Goal: Complete application form: Complete application form

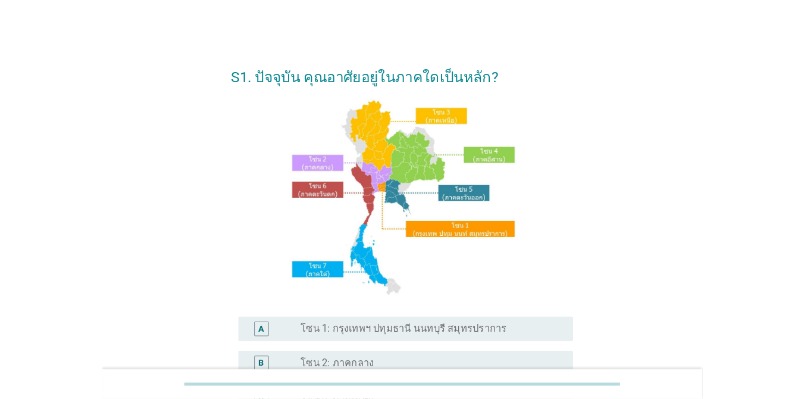
scroll to position [178, 0]
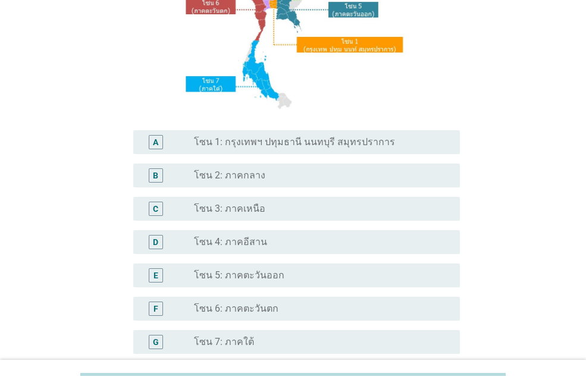
click at [356, 137] on label "โซน 1: กรุงเทพฯ ปทุมธานี นนทบุรี สมุทรปราการ" at bounding box center [294, 142] width 201 height 12
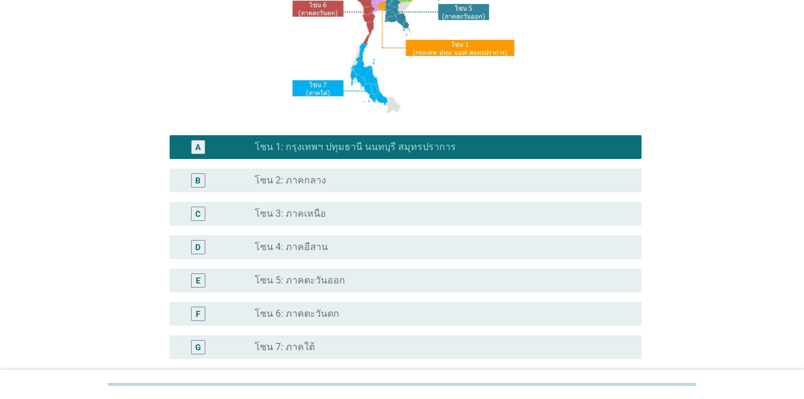
scroll to position [292, 0]
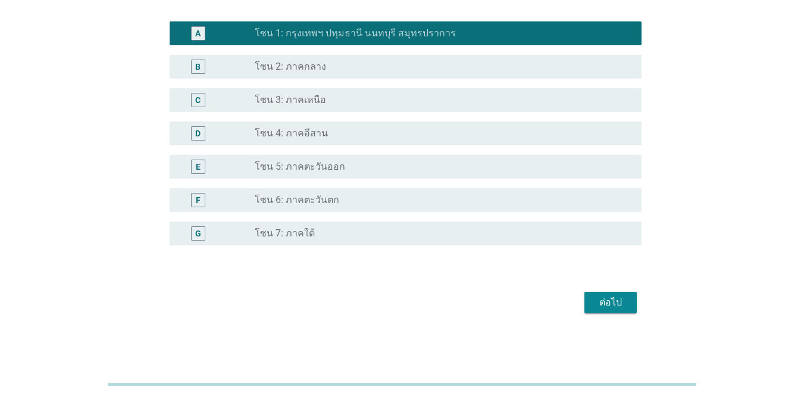
click at [585, 303] on div "ต่อไป" at bounding box center [610, 302] width 33 height 14
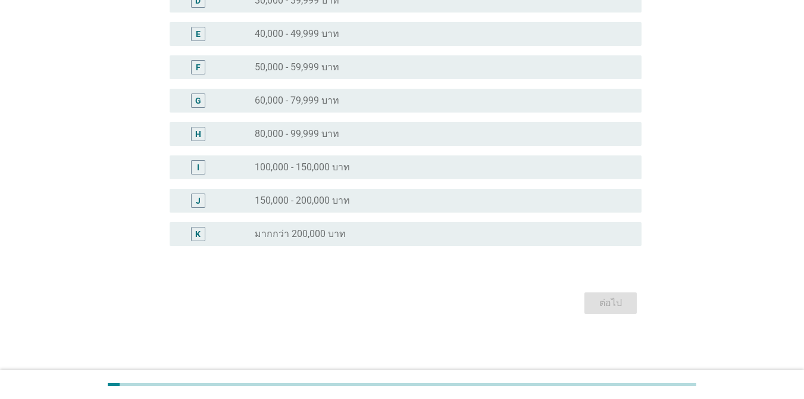
scroll to position [0, 0]
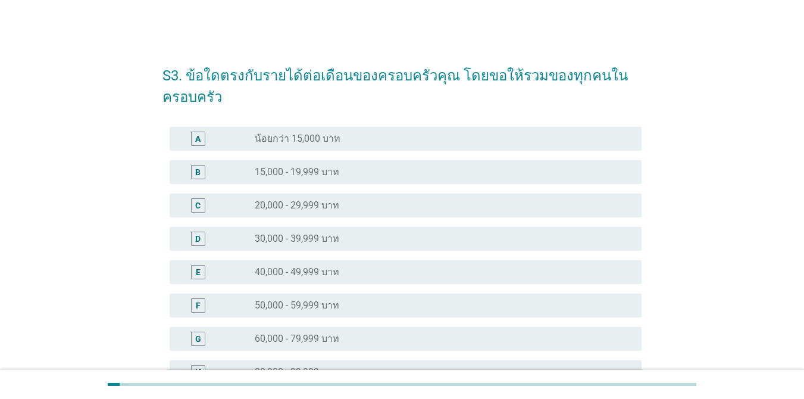
click at [422, 265] on div "radio_button_unchecked 40,000 - 49,999 บาท" at bounding box center [443, 272] width 377 height 14
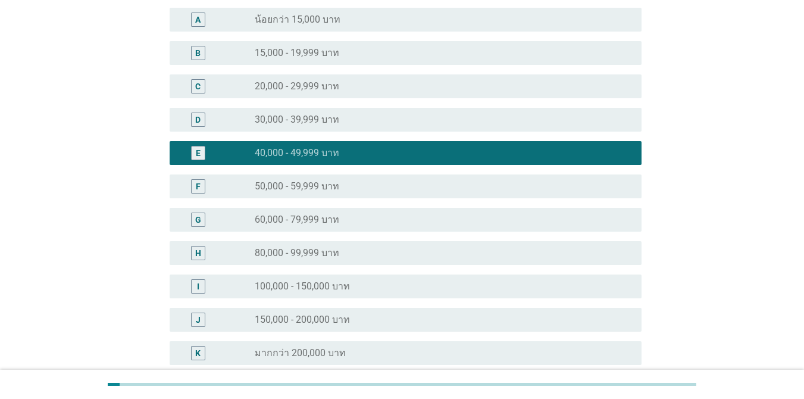
scroll to position [178, 0]
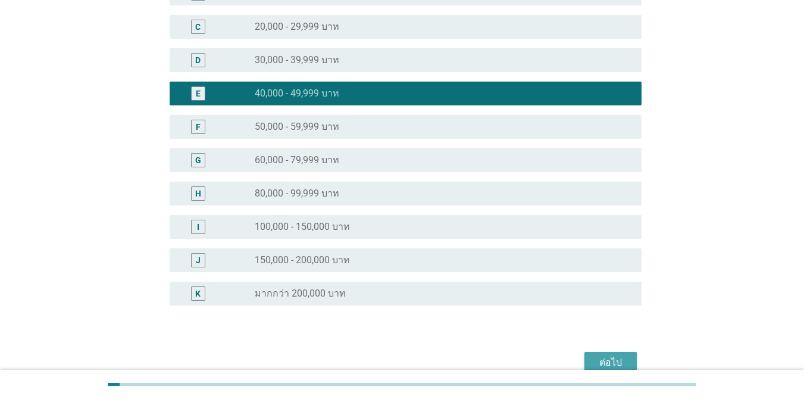
click at [585, 352] on button "ต่อไป" at bounding box center [610, 362] width 52 height 21
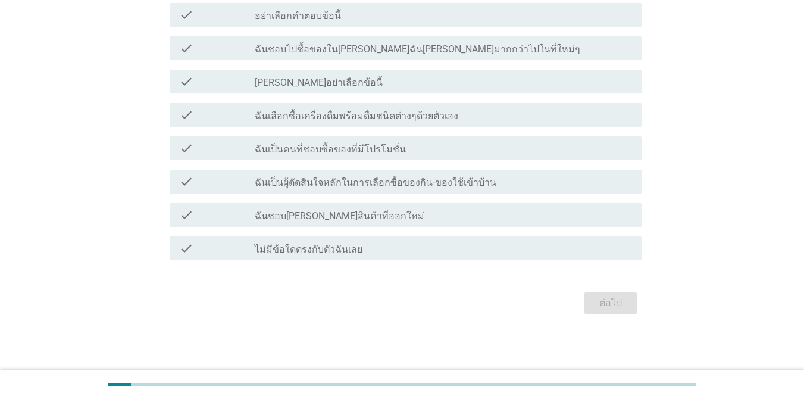
scroll to position [0, 0]
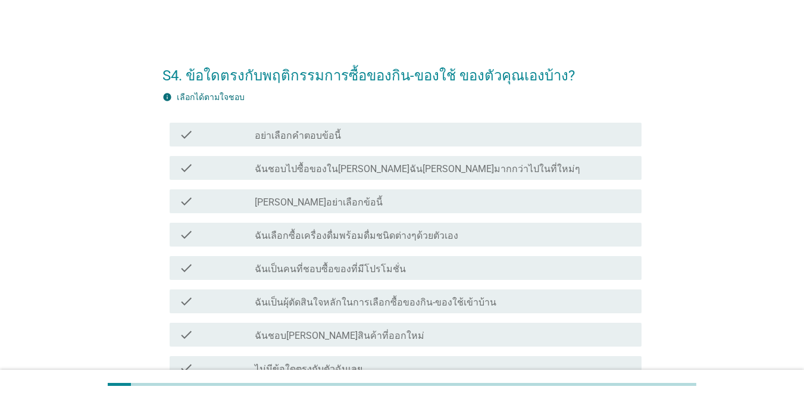
click at [417, 166] on label "ฉันชอบไปซื้อของใน[PERSON_NAME]ฉัน[PERSON_NAME]มากกว่าไปในที่ใหม่ๆ" at bounding box center [417, 169] width 325 height 12
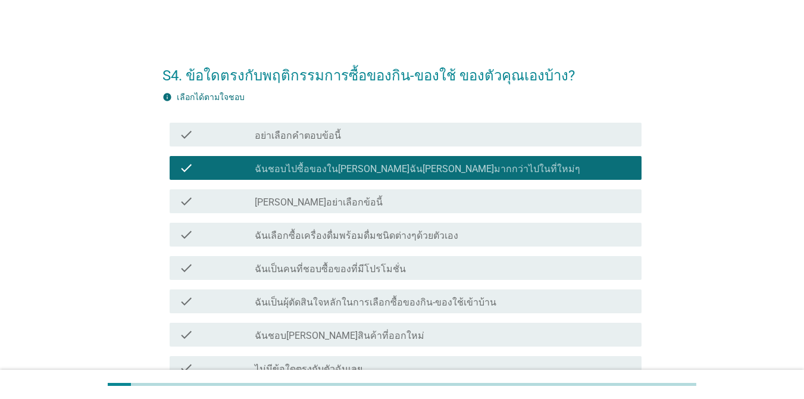
click at [432, 233] on label "ฉันเลือกซื้อเครื่องดื่มพร้อมดื่มชนิดต่างๆด้วยตัวเอง" at bounding box center [356, 236] width 203 height 12
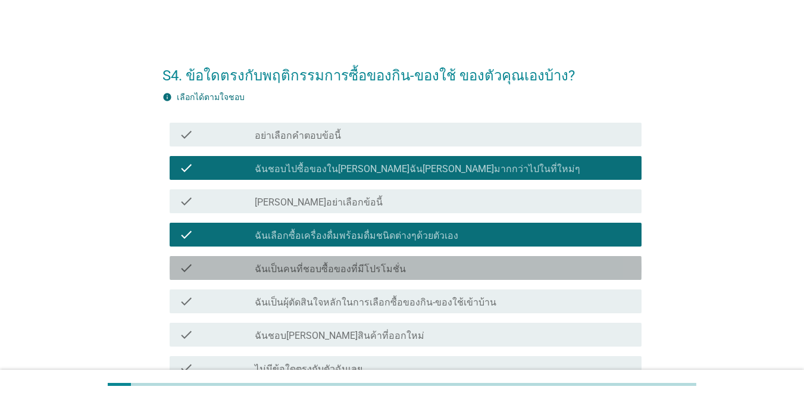
click at [420, 264] on div "check_box_outline_blank ฉันเป็นคนที่ชอบซื้อของที่มีโปรโมชั่น" at bounding box center [443, 268] width 377 height 14
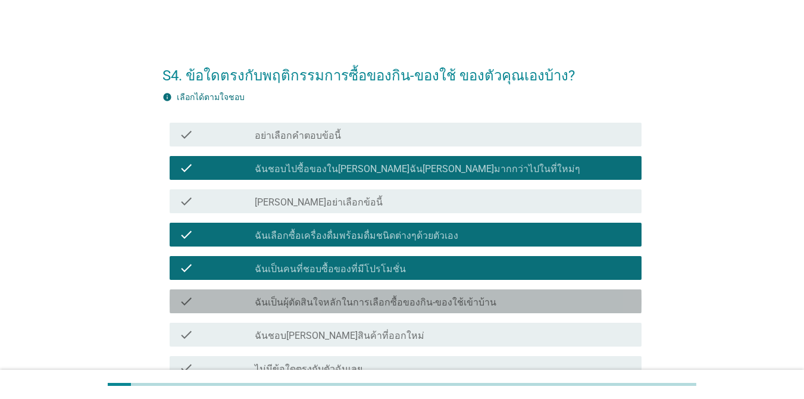
click at [427, 294] on div "check_box_outline_blank ฉันเป็นผุ้ตัดสินใจหลักในการเลือกซื้อของกิน-ของใช้เข้าบ้…" at bounding box center [443, 301] width 377 height 14
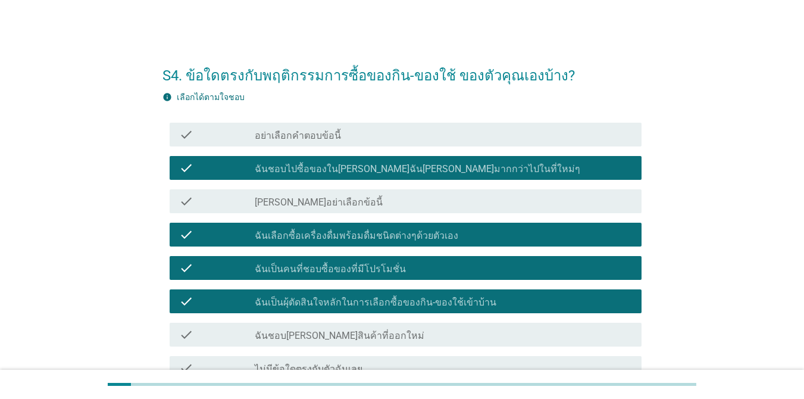
scroll to position [120, 0]
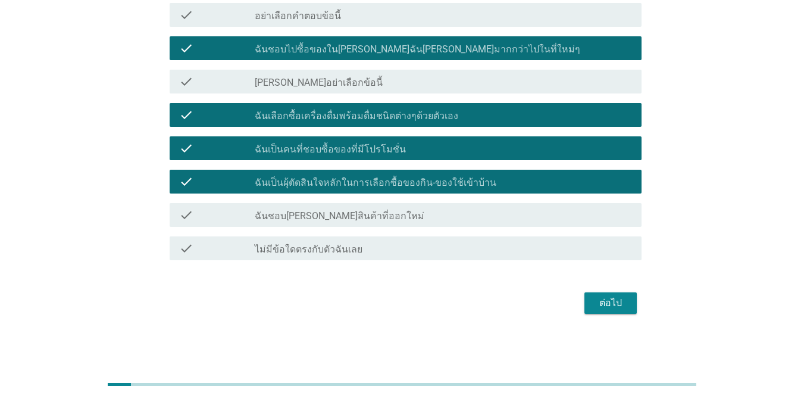
click at [517, 214] on div "check_box_outline_blank ฉันชอบ[PERSON_NAME]สินค้าที่ออกใหม่" at bounding box center [443, 215] width 377 height 14
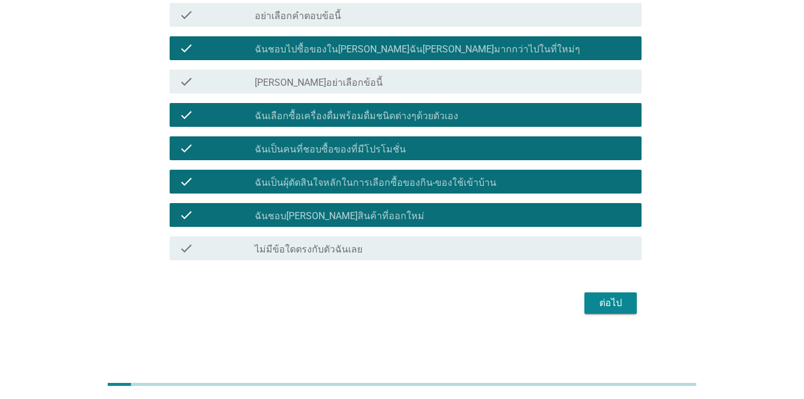
click at [585, 303] on div "ต่อไป" at bounding box center [610, 303] width 33 height 14
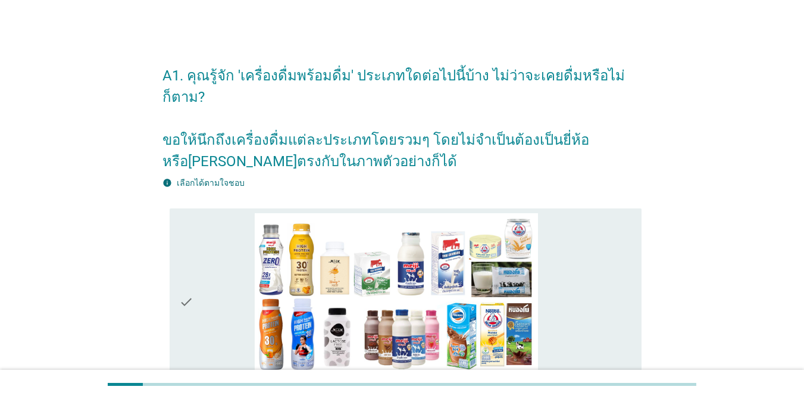
scroll to position [178, 0]
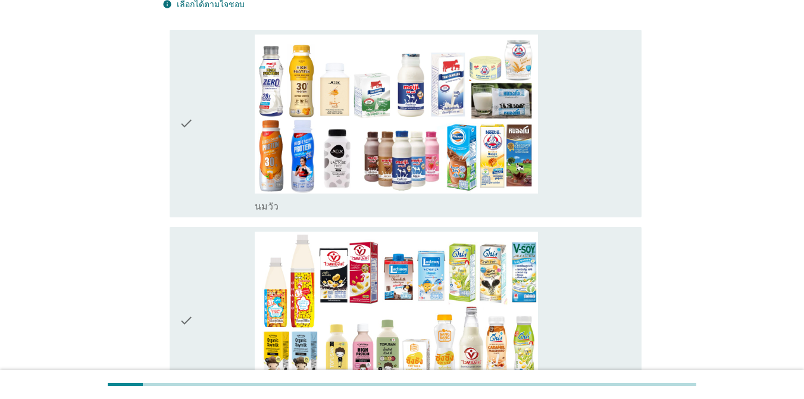
click at [585, 119] on div "check_box_outline_blank [PERSON_NAME]" at bounding box center [443, 123] width 377 height 178
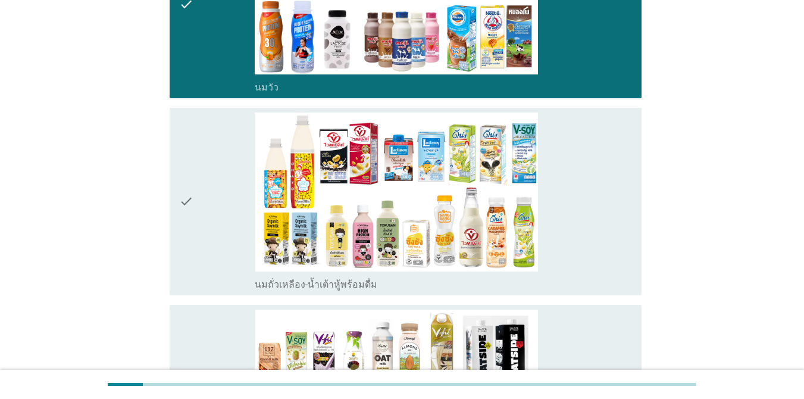
click at [585, 183] on div "check_box_outline_blank นมถั่วเหลือง-น้ำเต้าหู้พร้อมดื่ม" at bounding box center [443, 201] width 377 height 178
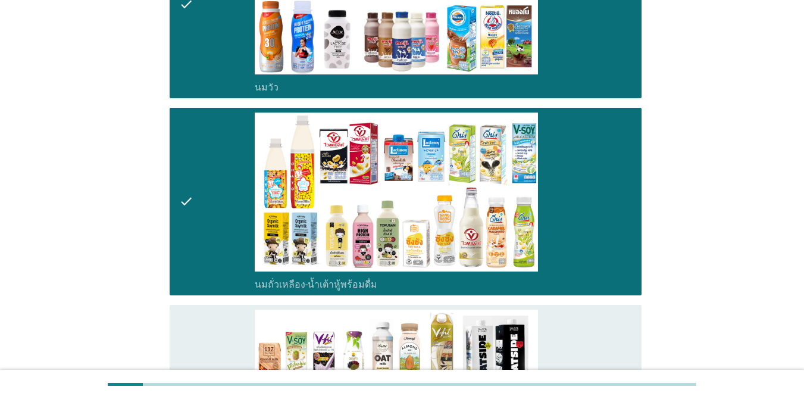
scroll to position [476, 0]
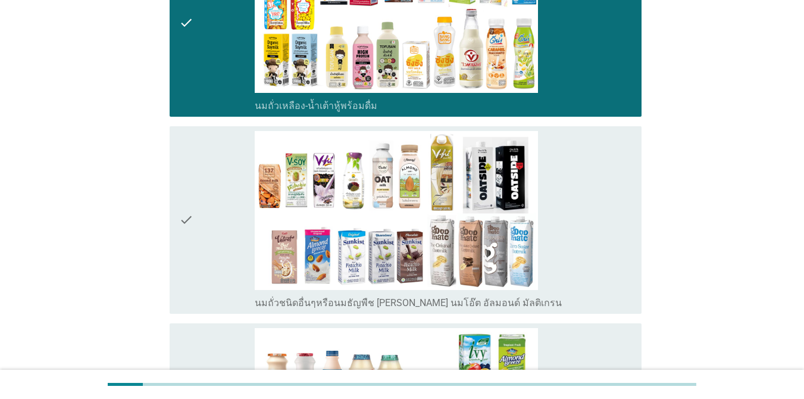
click at [585, 224] on div "check_box_outline_blank นมถั่วชนิดอื่นๆหรือนมธัญพืช [PERSON_NAME] นมโอ๊ต อัลมอน…" at bounding box center [443, 220] width 377 height 178
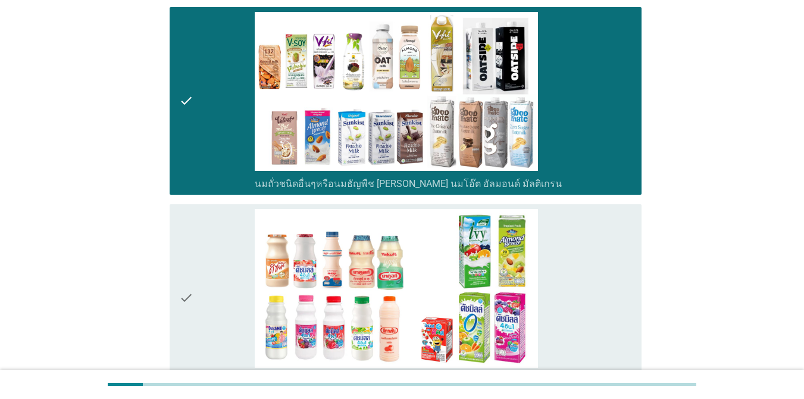
click at [585, 250] on div "check_box_outline_blank นมเปรี้ยว" at bounding box center [443, 298] width 377 height 178
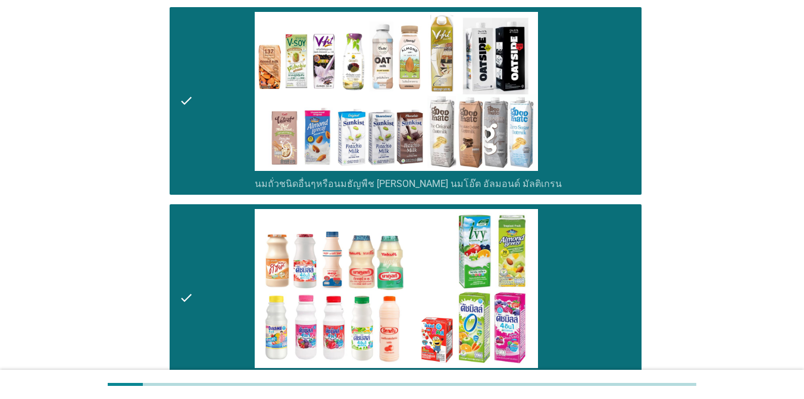
scroll to position [773, 0]
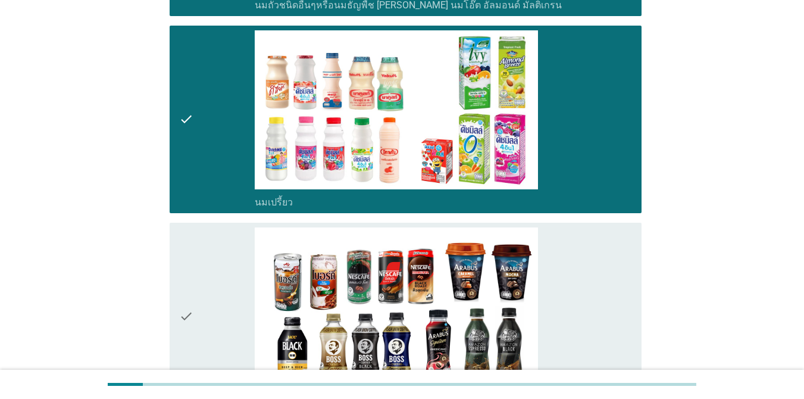
click at [585, 250] on div "check_box_outline_blank กาแฟพร้อมดื่ม" at bounding box center [443, 316] width 377 height 178
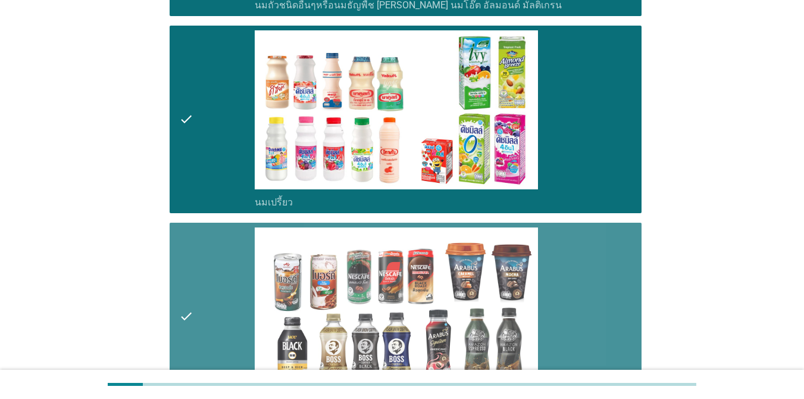
scroll to position [1011, 0]
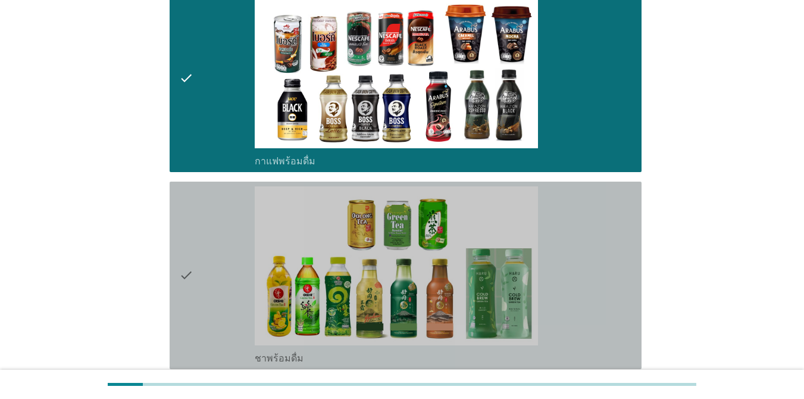
click at [585, 250] on div "check_box_outline_blank ชาพร้อมดื่ม" at bounding box center [443, 275] width 377 height 178
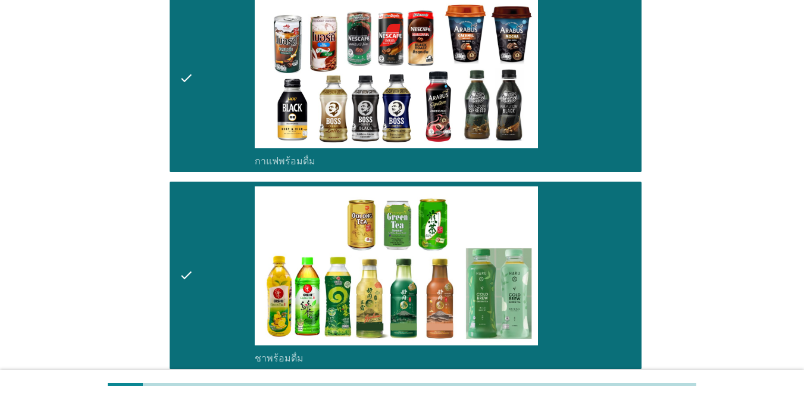
scroll to position [1309, 0]
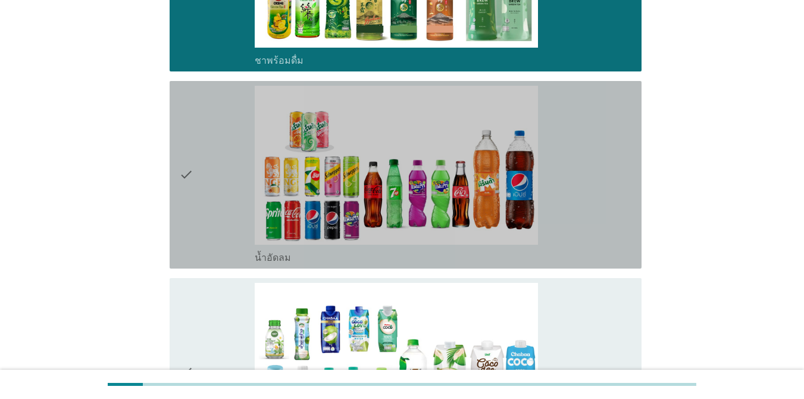
click at [585, 191] on div "check_box_outline_blank น้ำอัดลม" at bounding box center [443, 175] width 377 height 178
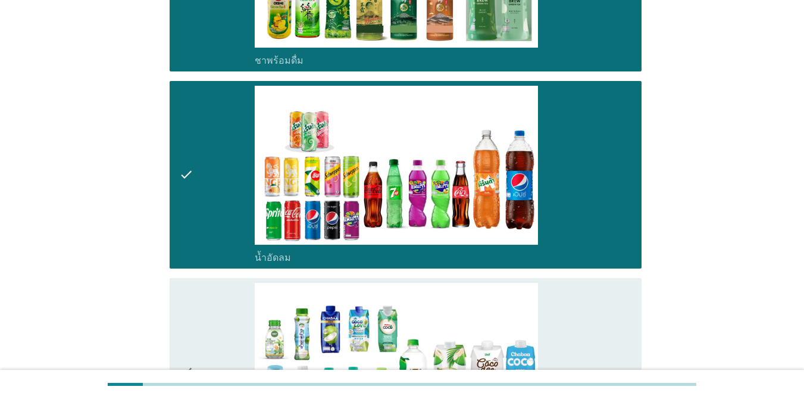
click at [585, 289] on div "check_box_outline_blank น้ำมะพร้าวพร้อมดื่ม" at bounding box center [443, 372] width 377 height 178
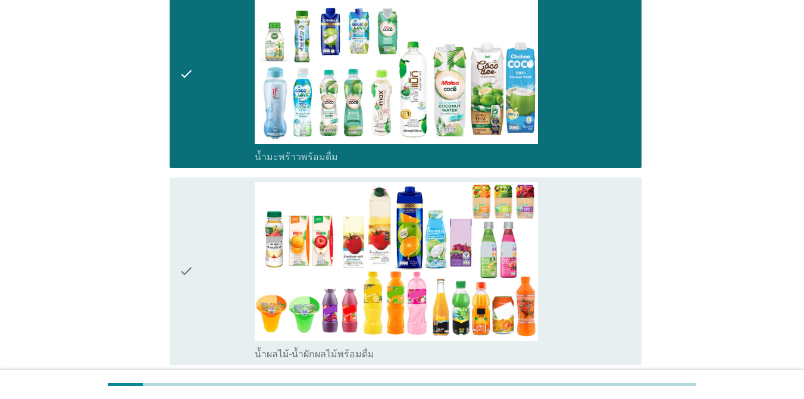
scroll to position [1844, 0]
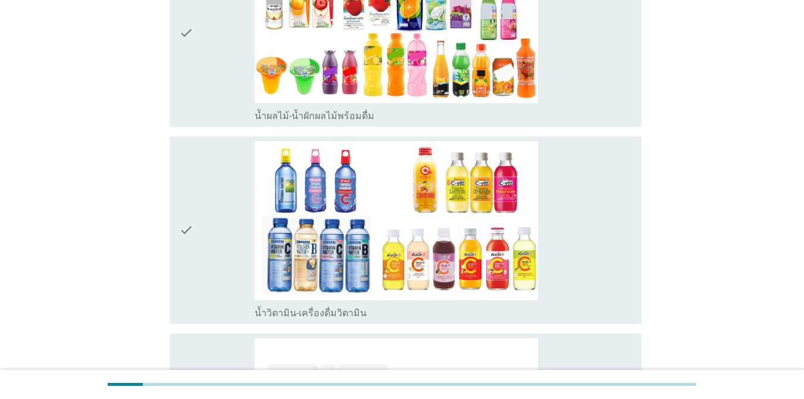
click at [585, 61] on div "check_box_outline_blank น้ำผลไม้-น้ำผักผลไม้พร้อมดื่ม" at bounding box center [443, 33] width 377 height 178
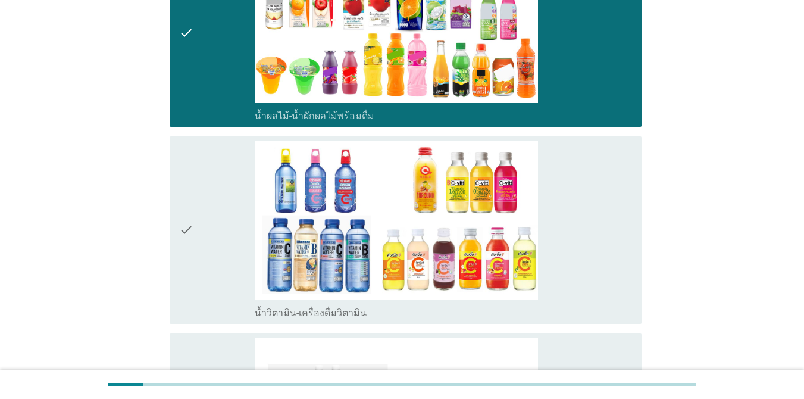
click at [585, 202] on div "check_box_outline_blank น้ำวิตามิน-เครื่องดื่มวิตามิน" at bounding box center [443, 230] width 377 height 178
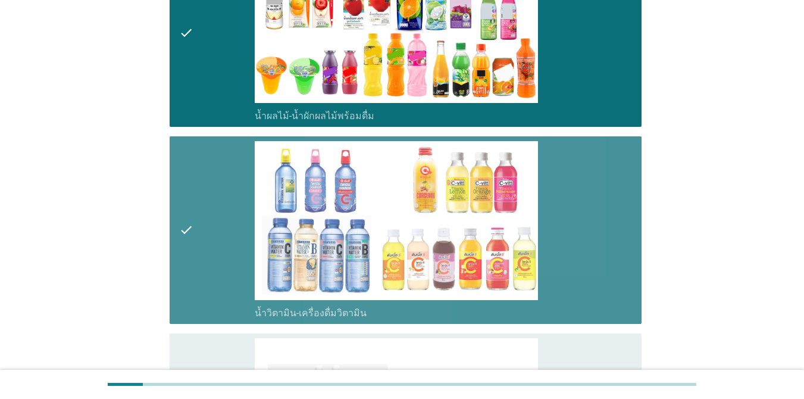
scroll to position [2082, 0]
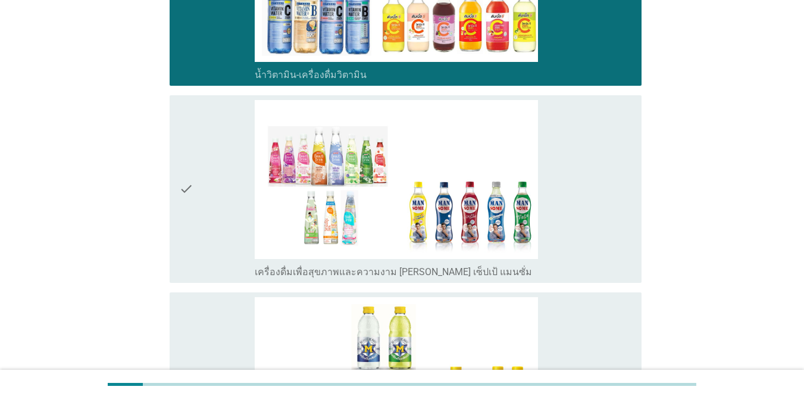
click at [585, 169] on div "check_box_outline_blank เครื่องดื่มเพื่อสุขภาพและความงาม [PERSON_NAME] เซ็ปเป้ …" at bounding box center [443, 189] width 377 height 178
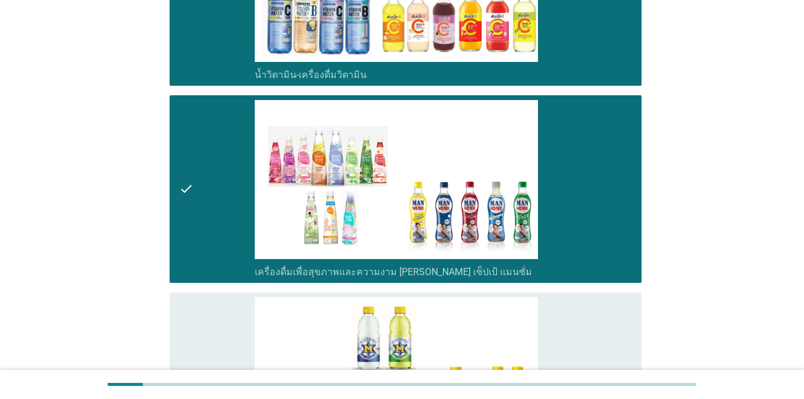
click at [585, 297] on div "check_box_outline_blank เครื่องดื่มเกลือแร่" at bounding box center [443, 386] width 377 height 178
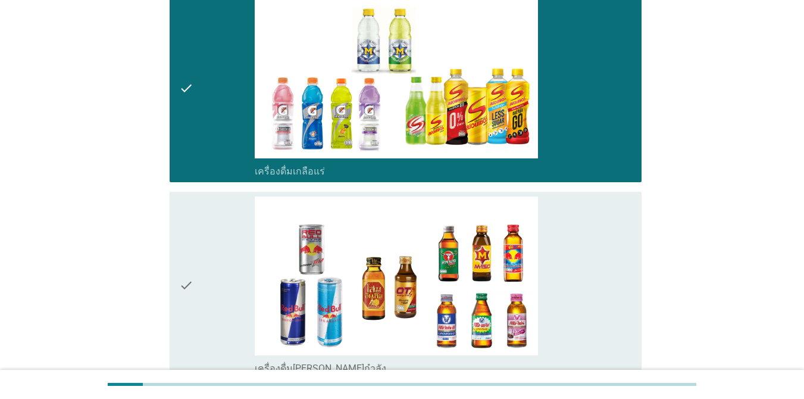
scroll to position [2617, 0]
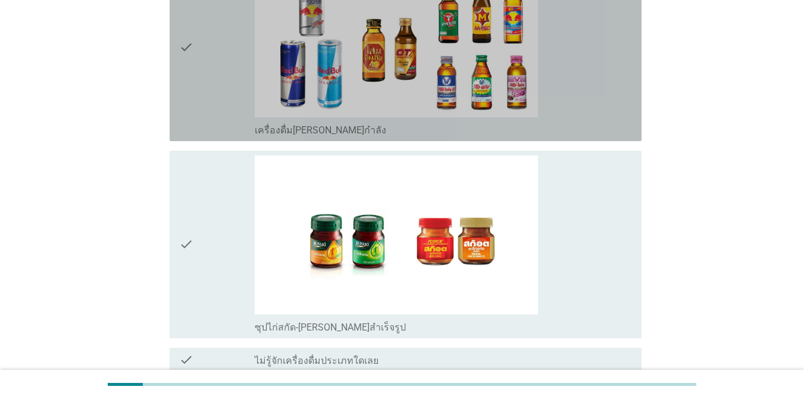
click at [585, 92] on div "check_box_outline_blank เครื่องดื่ม[PERSON_NAME]กำลัง" at bounding box center [443, 47] width 377 height 178
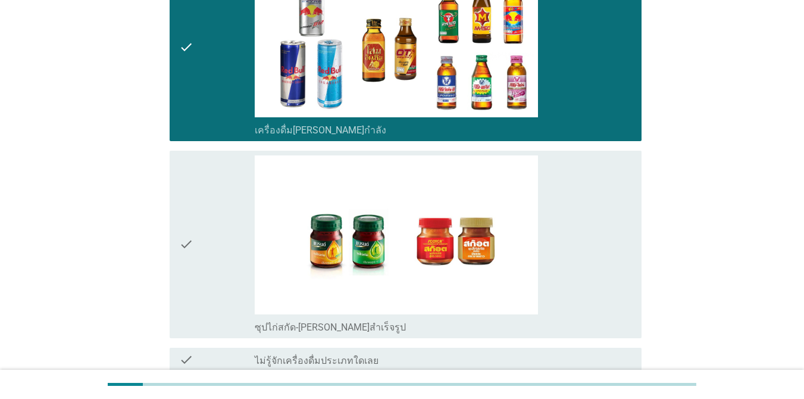
drag, startPoint x: 595, startPoint y: 224, endPoint x: 594, endPoint y: 231, distance: 7.8
click at [585, 225] on div "check_box_outline_blank ซุปไก่สกัด-[PERSON_NAME]สำเร็จรูป" at bounding box center [443, 244] width 377 height 178
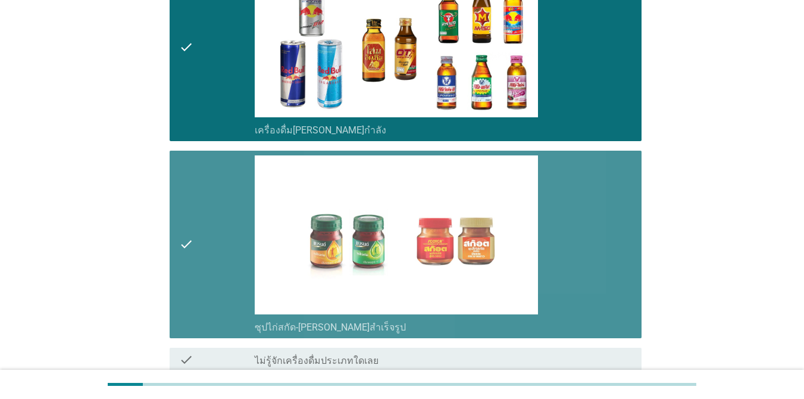
scroll to position [2707, 0]
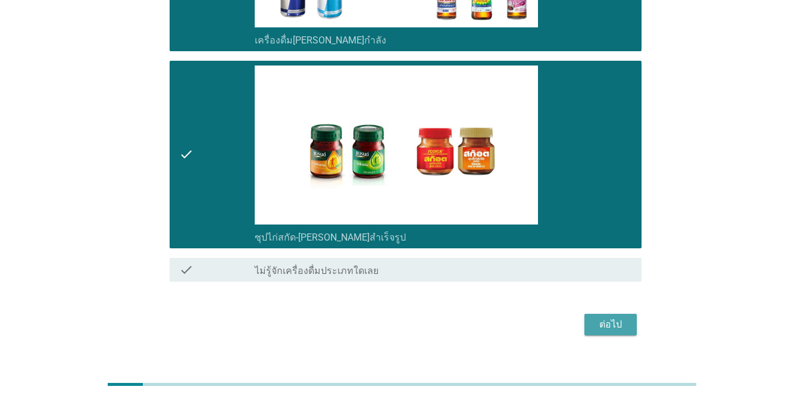
click at [585, 317] on div "ต่อไป" at bounding box center [610, 324] width 33 height 14
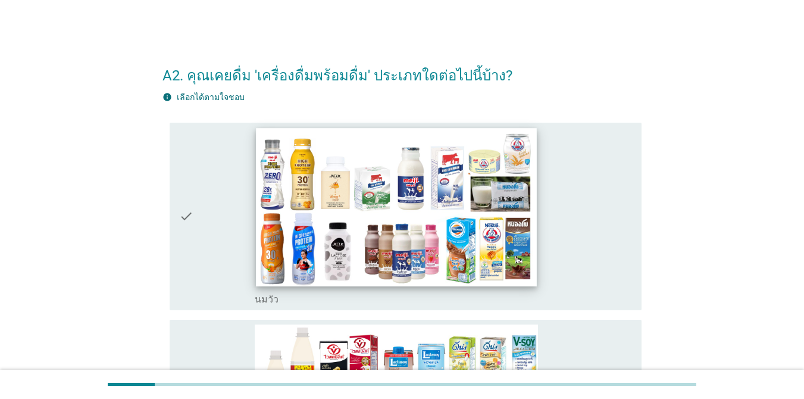
scroll to position [178, 0]
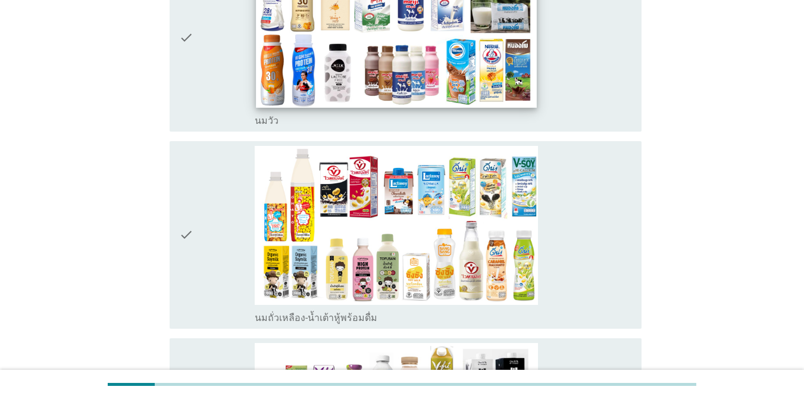
click at [533, 103] on img at bounding box center [396, 28] width 281 height 158
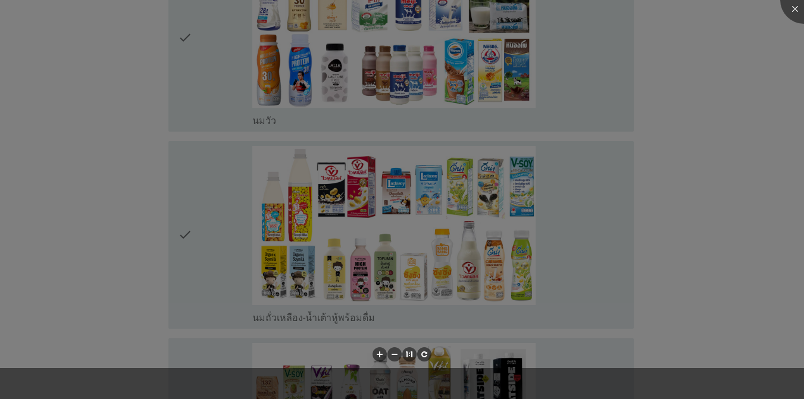
click at [533, 221] on div at bounding box center [402, 199] width 804 height 399
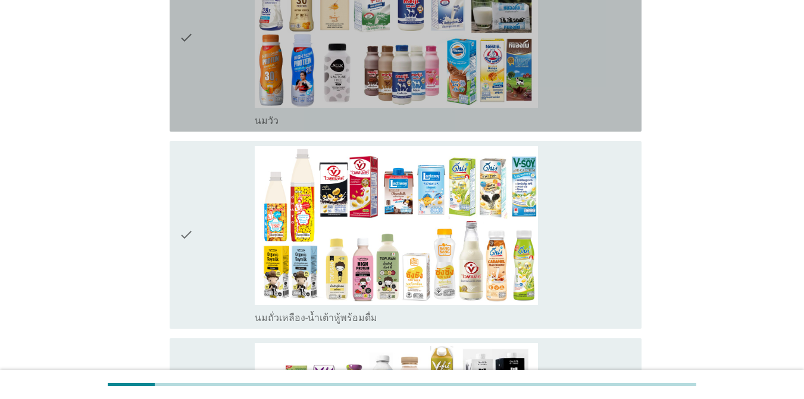
click at [585, 110] on div "check_box_outline_blank [PERSON_NAME]" at bounding box center [443, 38] width 377 height 178
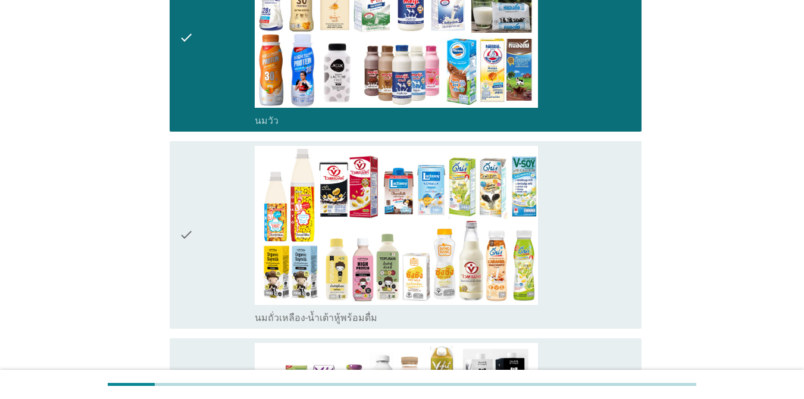
click at [585, 254] on div "check_box_outline_blank นมถั่วเหลือง-น้ำเต้าหู้พร้อมดื่ม" at bounding box center [443, 235] width 377 height 178
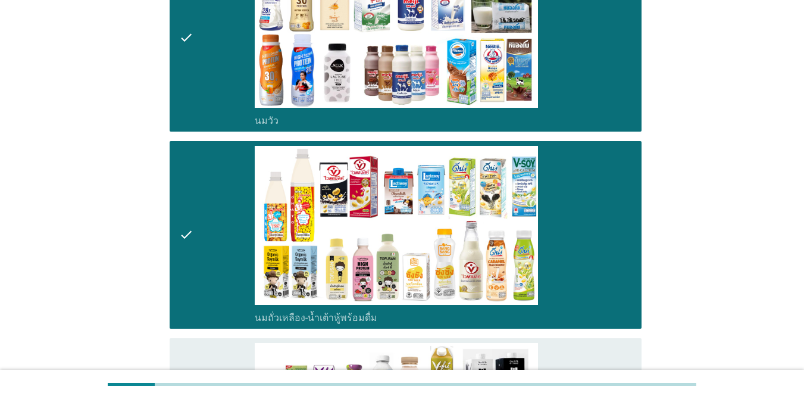
scroll to position [416, 0]
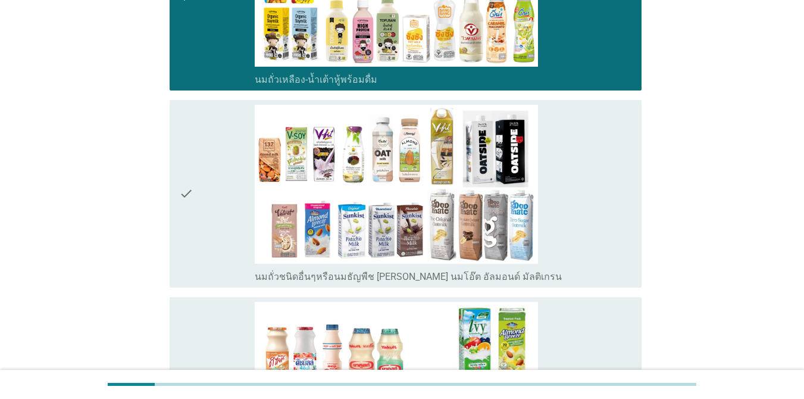
click at [585, 247] on div "check_box_outline_blank นมถั่วชนิดอื่นๆหรือนมธัญพืช [PERSON_NAME] นมโอ๊ต อัลมอน…" at bounding box center [443, 194] width 377 height 178
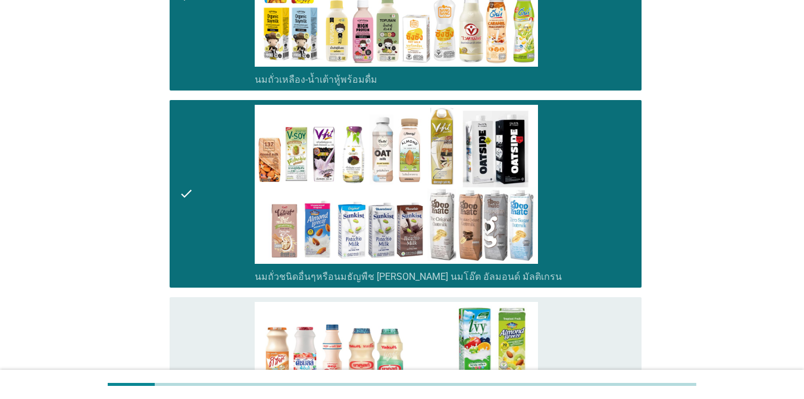
scroll to position [654, 0]
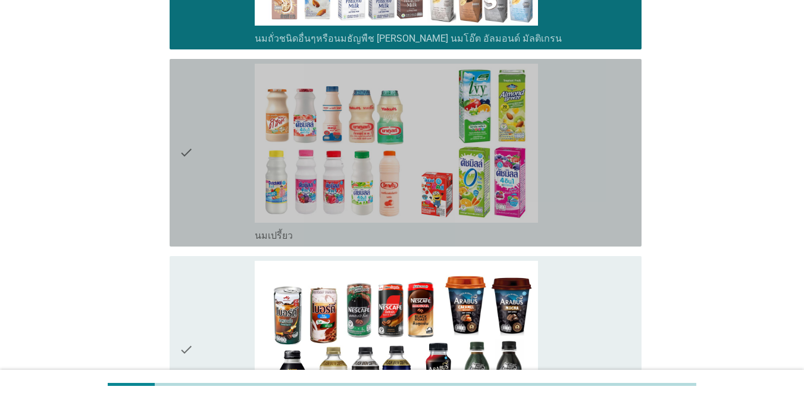
click at [585, 219] on div "check_box_outline_blank นมเปรี้ยว" at bounding box center [443, 153] width 377 height 178
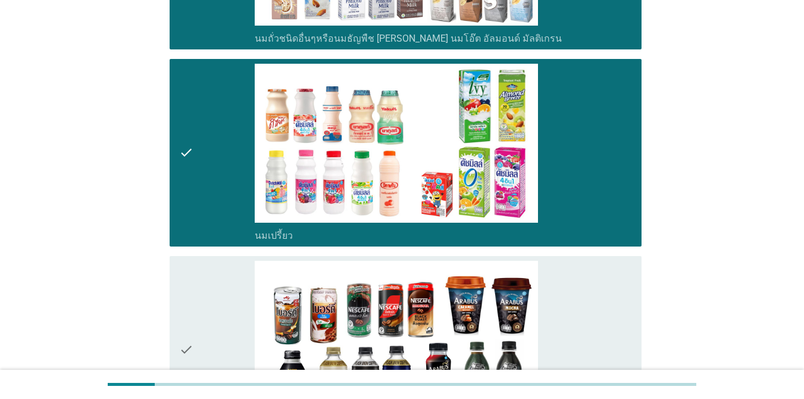
click at [585, 312] on div "check_box_outline_blank กาแฟพร้อมดื่ม" at bounding box center [443, 350] width 377 height 178
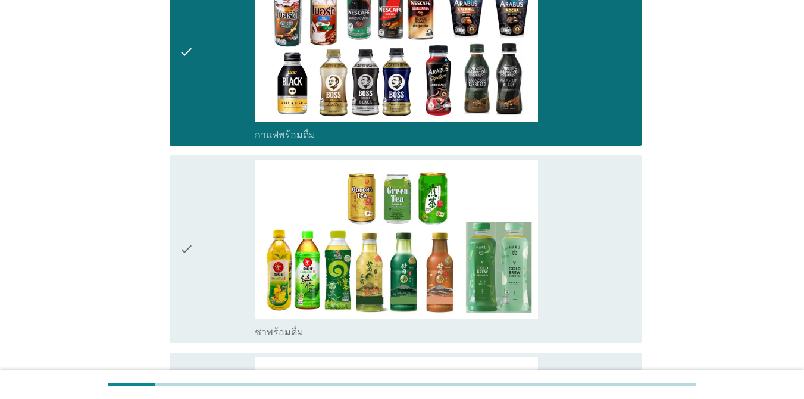
scroll to position [1130, 0]
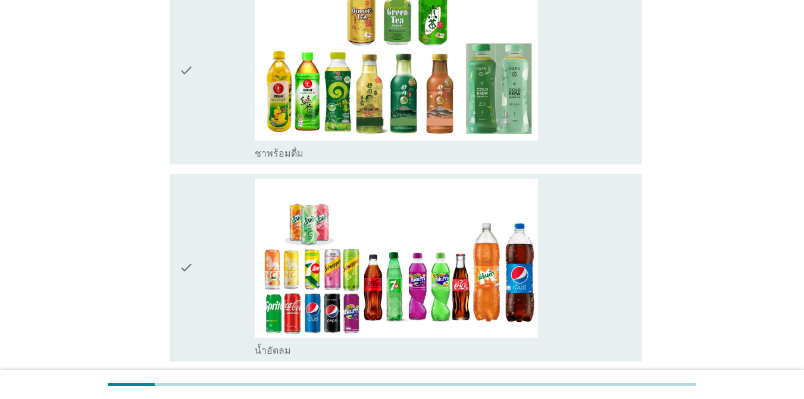
click at [585, 137] on div "check_box_outline_blank ชาพร้อมดื่ม" at bounding box center [443, 71] width 377 height 178
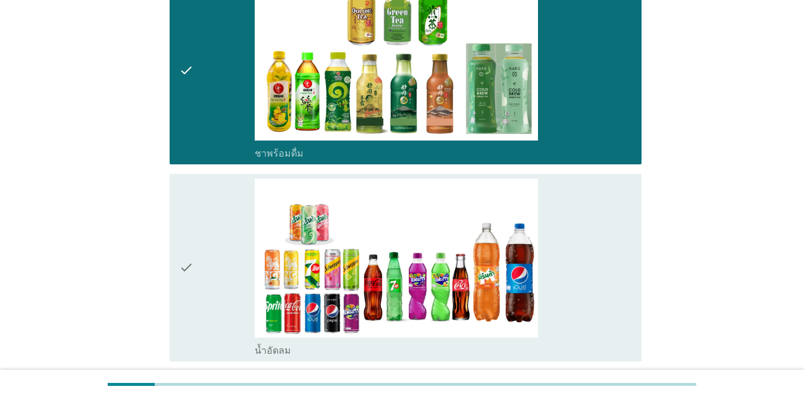
click at [585, 269] on div "check_box_outline_blank น้ำอัดลม" at bounding box center [443, 267] width 377 height 178
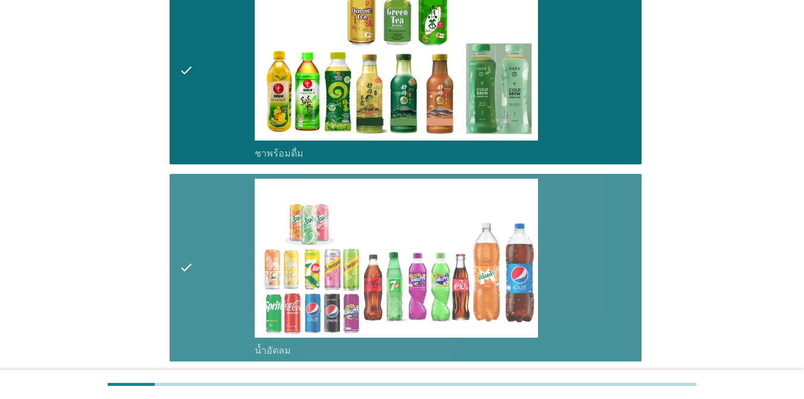
scroll to position [1428, 0]
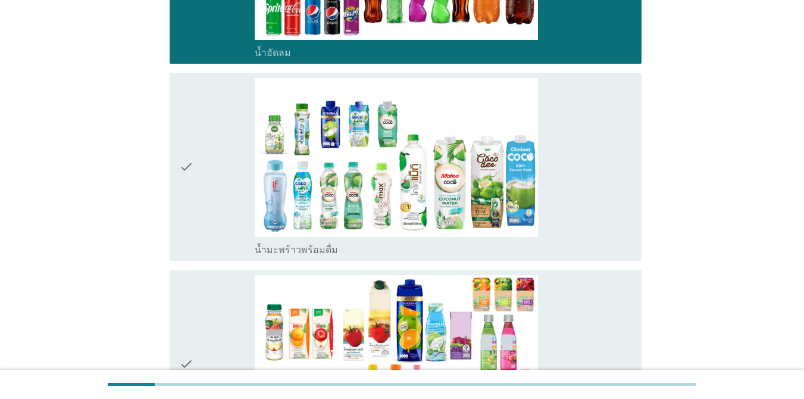
click at [585, 221] on div "check_box_outline_blank น้ำมะพร้าวพร้อมดื่ม" at bounding box center [443, 167] width 377 height 178
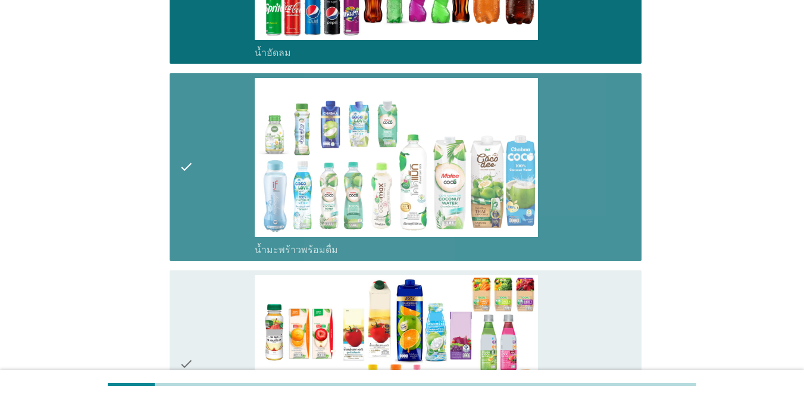
scroll to position [1665, 0]
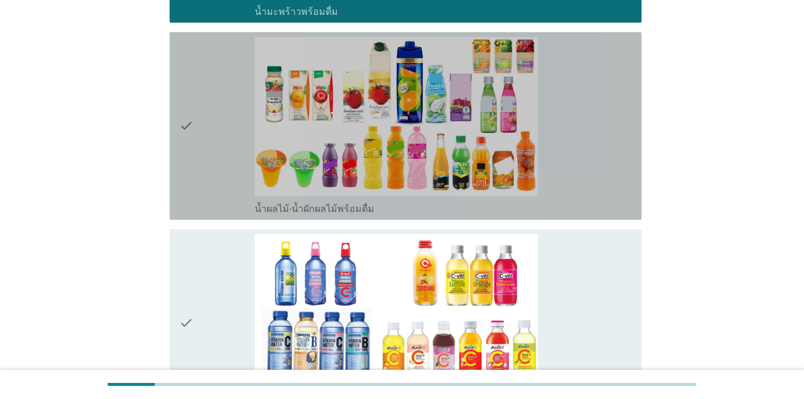
click at [585, 195] on div "check_box_outline_blank น้ำผลไม้-น้ำผักผลไม้พร้อมดื่ม" at bounding box center [443, 126] width 377 height 178
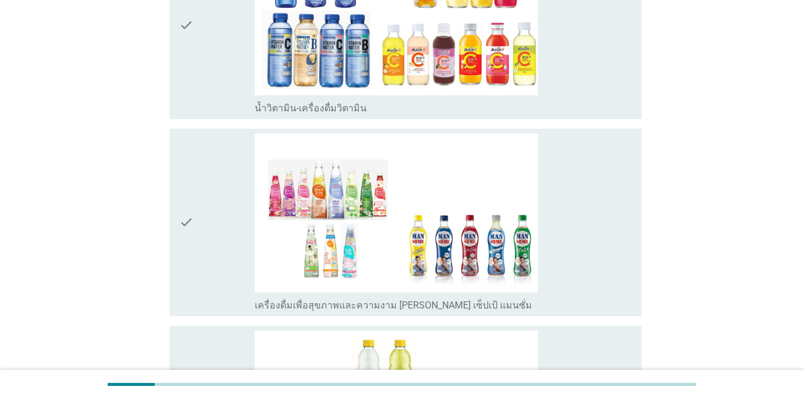
scroll to position [2141, 0]
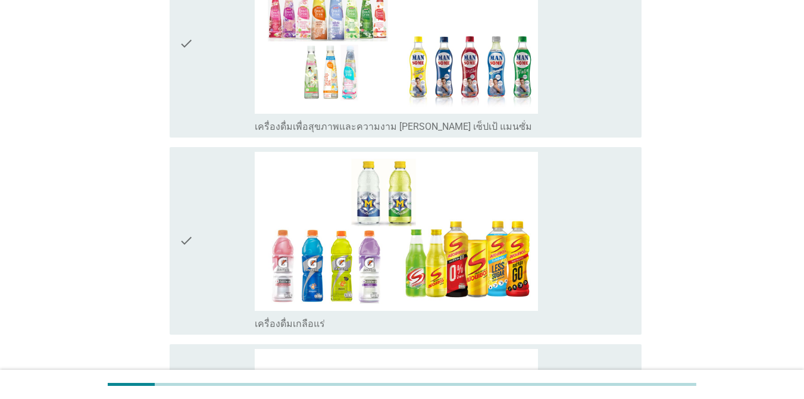
click at [585, 306] on div "check_box_outline_blank เครื่องดื่มเกลือแร่" at bounding box center [443, 241] width 377 height 178
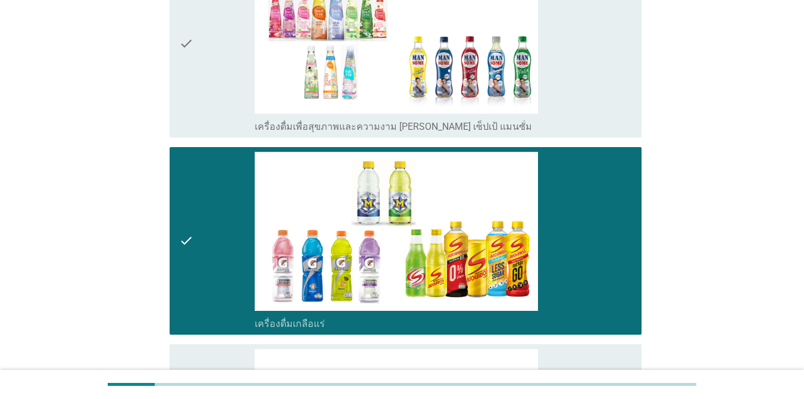
scroll to position [2379, 0]
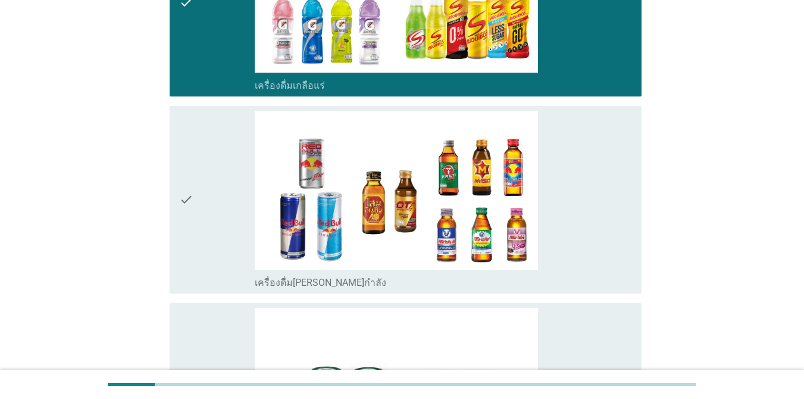
click at [585, 269] on div "check_box_outline_blank เครื่องดื่ม[PERSON_NAME]กำลัง" at bounding box center [443, 200] width 377 height 178
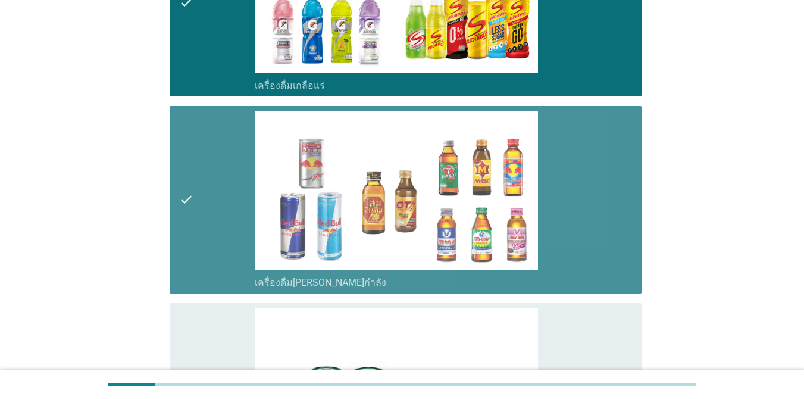
scroll to position [2617, 0]
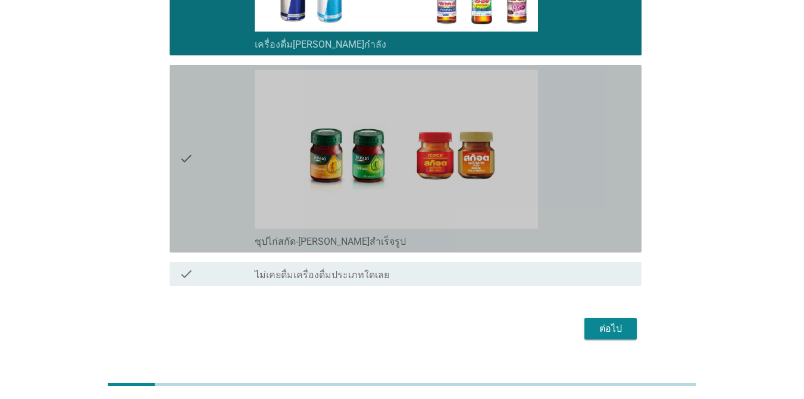
drag, startPoint x: 619, startPoint y: 219, endPoint x: 618, endPoint y: 244, distance: 24.4
click at [585, 219] on div "check_box_outline_blank ซุปไก่สกัด-[PERSON_NAME]สำเร็จรูป" at bounding box center [443, 159] width 377 height 178
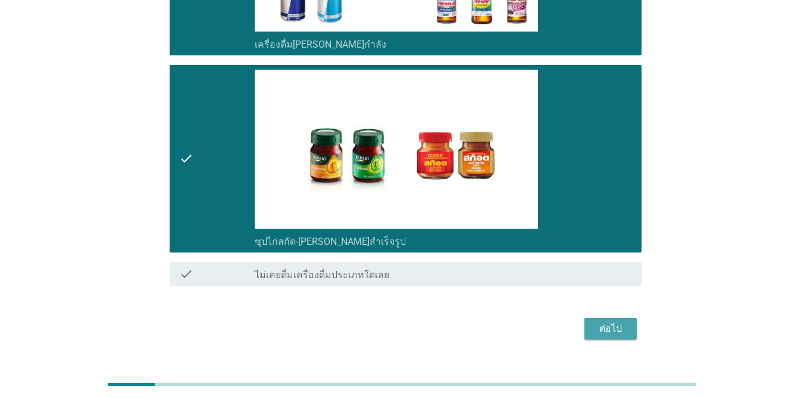
click at [585, 324] on div "ต่อไป" at bounding box center [610, 328] width 33 height 14
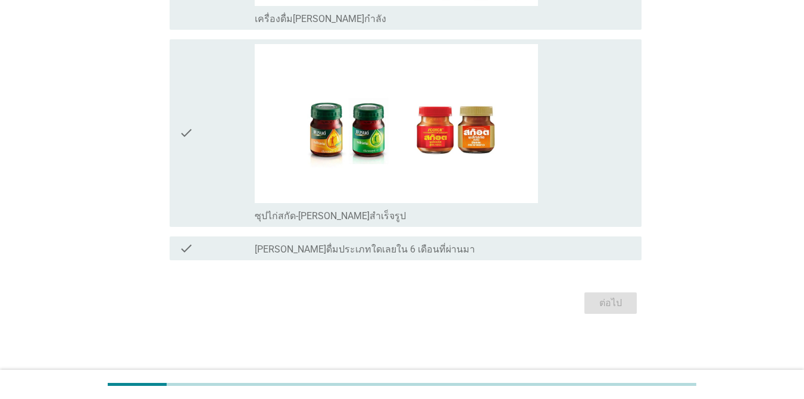
scroll to position [0, 0]
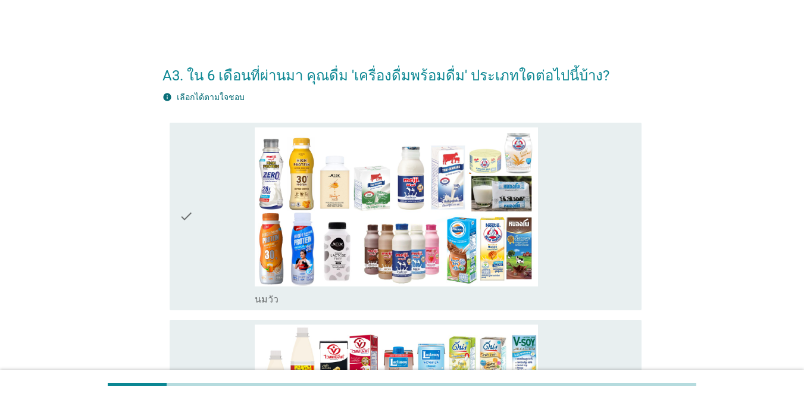
click at [585, 276] on div "check_box_outline_blank [PERSON_NAME]" at bounding box center [443, 216] width 377 height 178
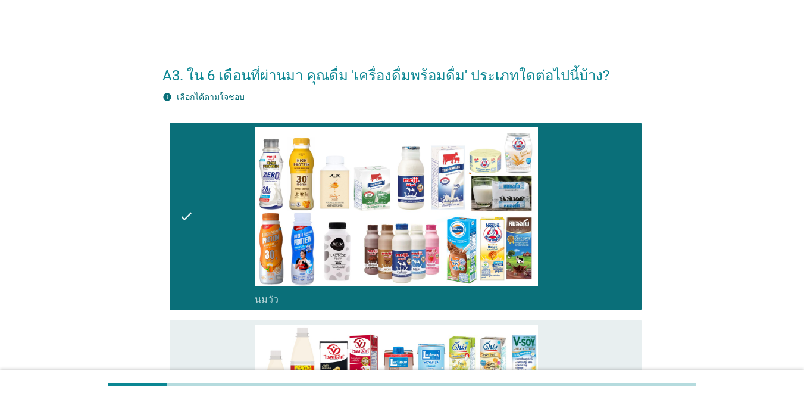
scroll to position [238, 0]
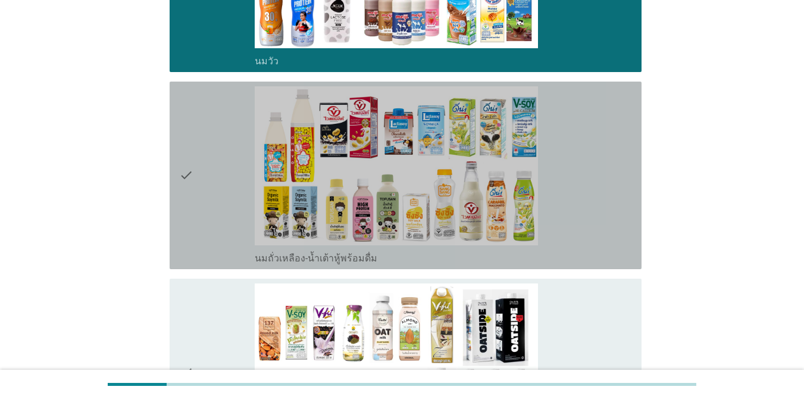
click at [585, 244] on div "check_box_outline_blank นมถั่วเหลือง-น้ำเต้าหู้พร้อมดื่ม" at bounding box center [443, 175] width 377 height 178
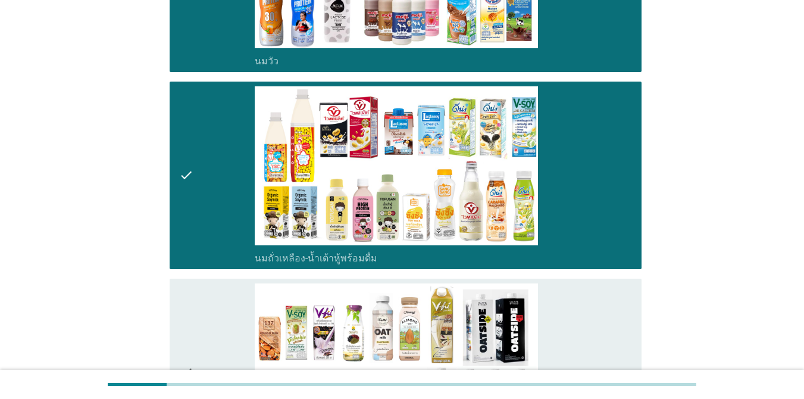
scroll to position [416, 0]
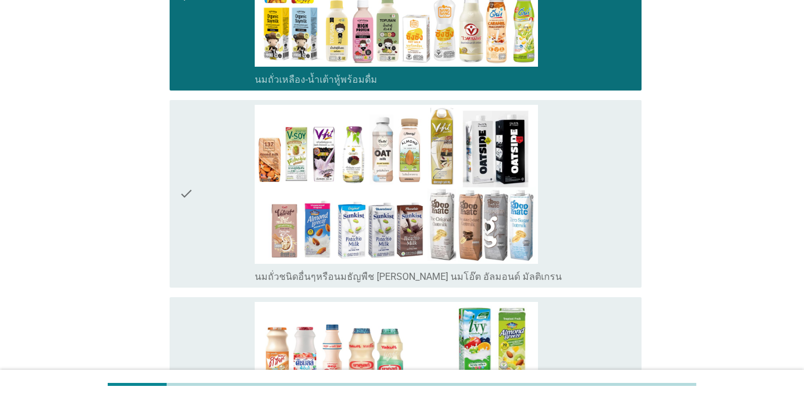
click at [585, 259] on div "check_box_outline_blank นมถั่วชนิดอื่นๆหรือนมธัญพืช [PERSON_NAME] นมโอ๊ต อัลมอน…" at bounding box center [443, 194] width 377 height 178
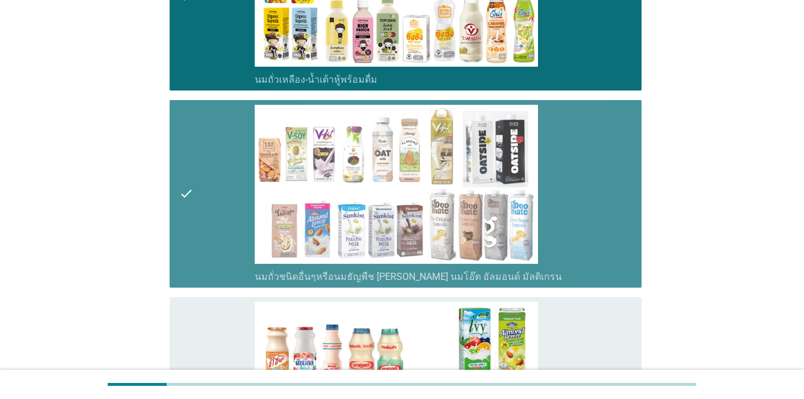
scroll to position [654, 0]
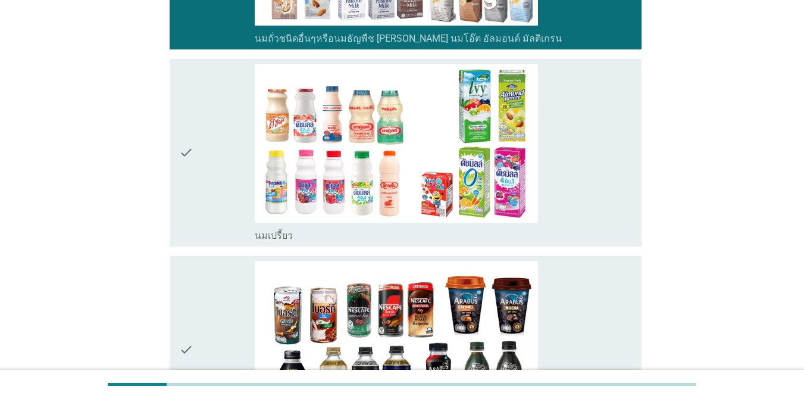
click at [585, 224] on div "check_box_outline_blank นมเปรี้ยว" at bounding box center [443, 153] width 377 height 178
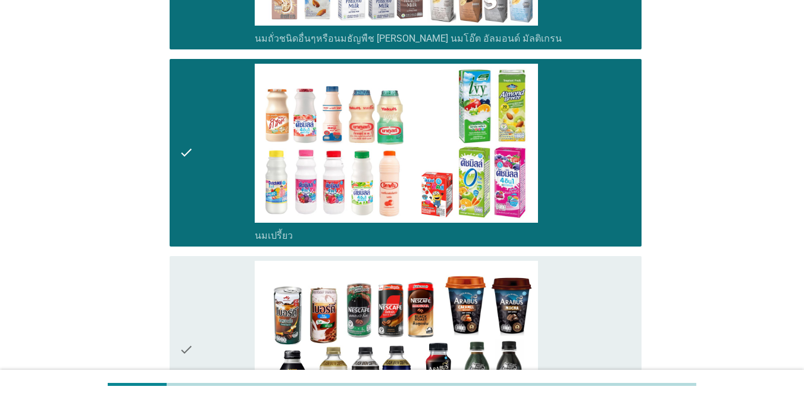
click at [585, 334] on div "check_box_outline_blank กาแฟพร้อมดื่ม" at bounding box center [443, 350] width 377 height 178
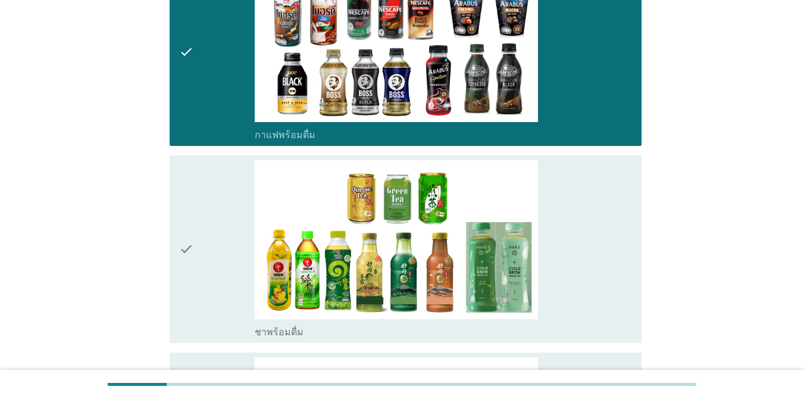
scroll to position [1190, 0]
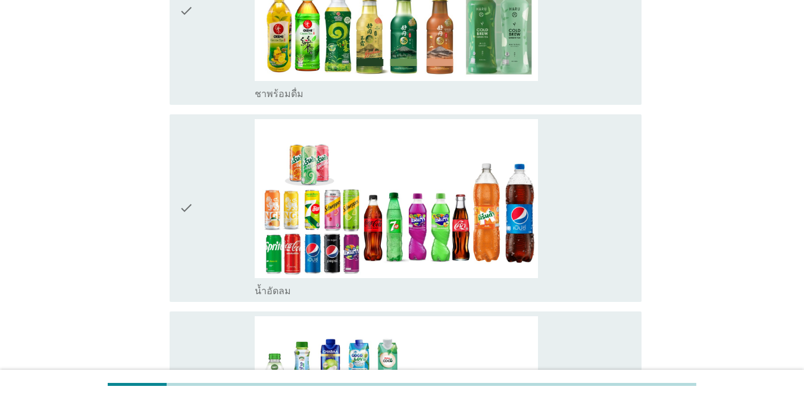
click at [585, 283] on div "check_box_outline_blank น้ำอัดลม" at bounding box center [443, 290] width 377 height 14
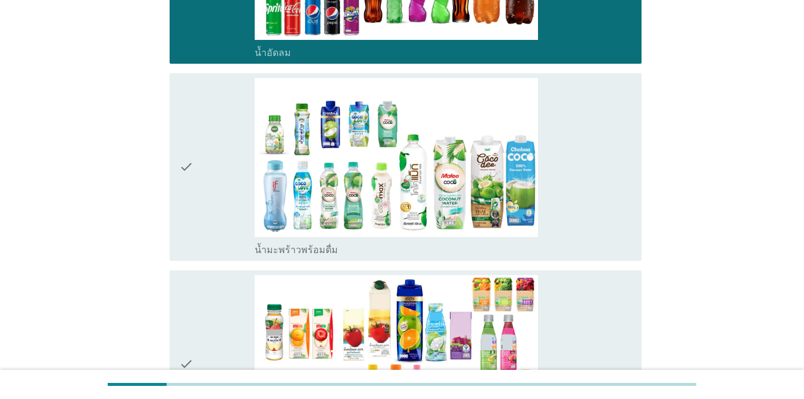
scroll to position [1665, 0]
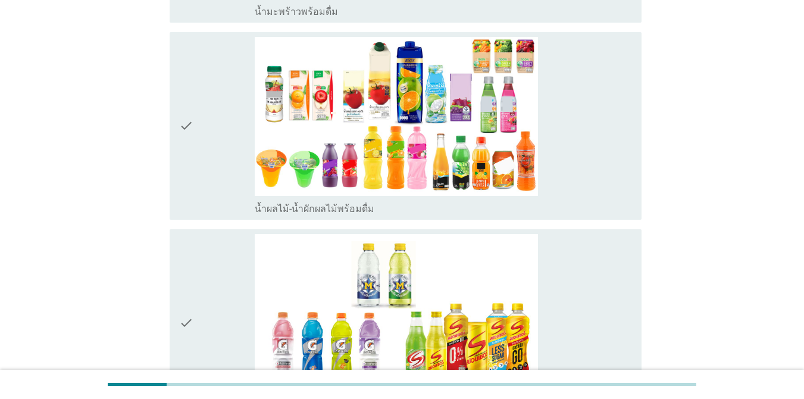
click at [585, 190] on div "check_box_outline_blank น้ำผลไม้-น้ำผักผลไม้พร้อมดื่ม" at bounding box center [443, 126] width 377 height 178
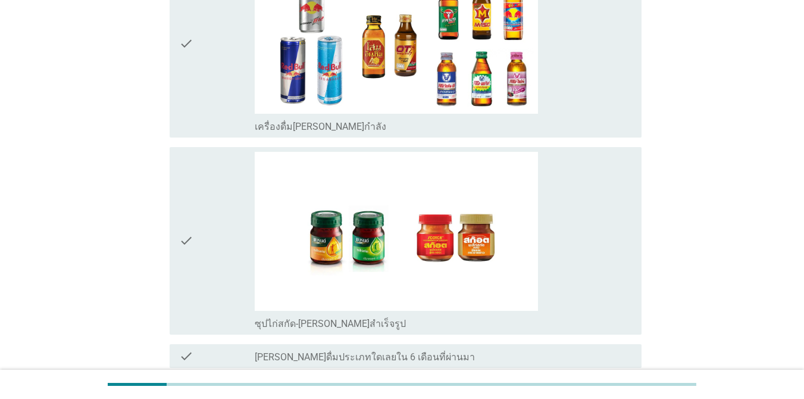
scroll to position [2249, 0]
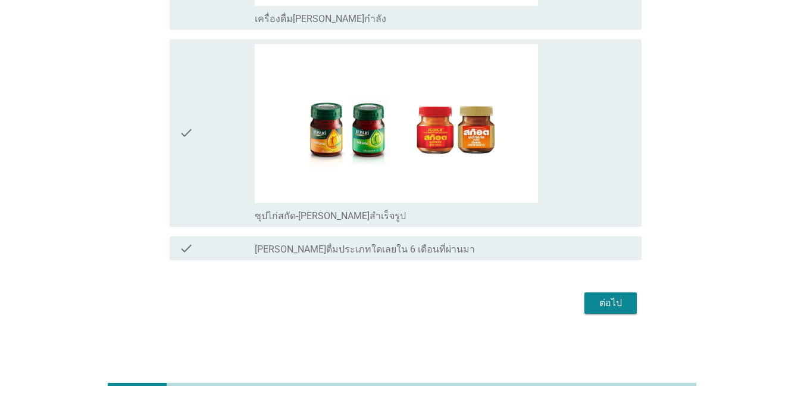
click at [585, 203] on div "check_box ซุปไก่สกัด-[PERSON_NAME]สำเร็จรูป" at bounding box center [443, 133] width 377 height 178
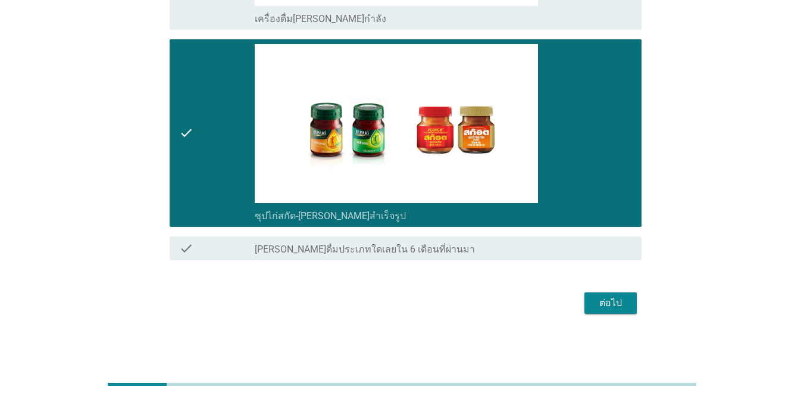
click at [585, 299] on div "ต่อไป" at bounding box center [610, 303] width 33 height 14
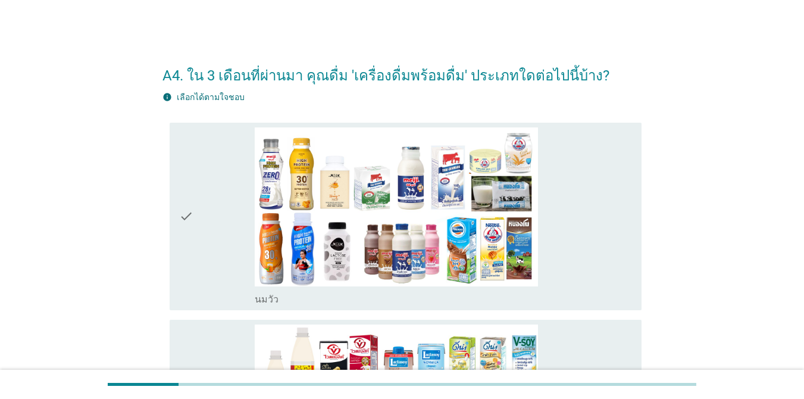
scroll to position [178, 0]
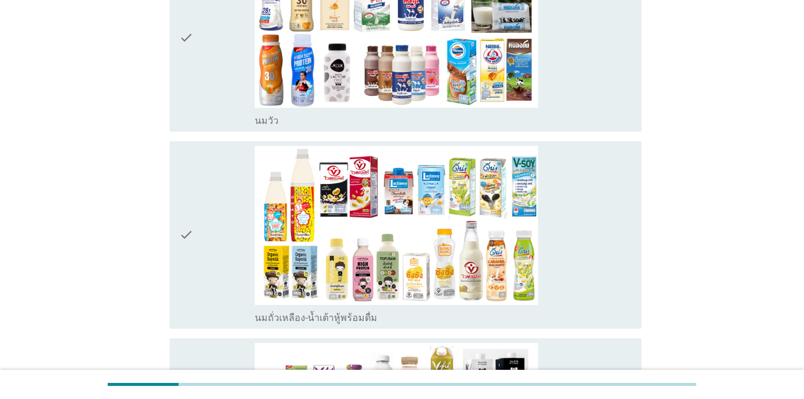
click at [585, 116] on div "check_box_outline_blank [PERSON_NAME]" at bounding box center [443, 119] width 377 height 14
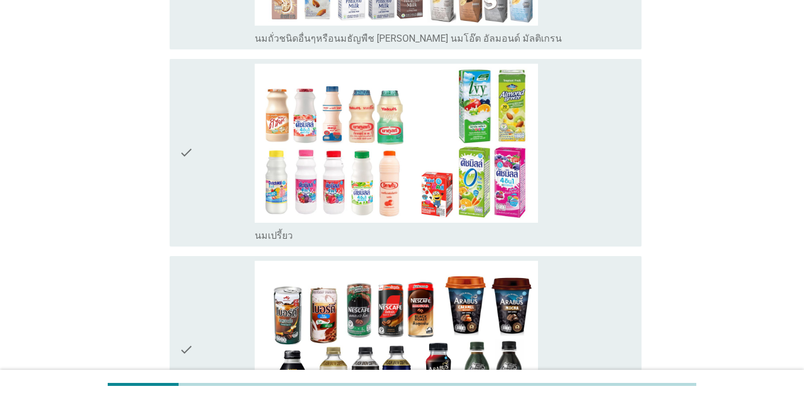
scroll to position [833, 0]
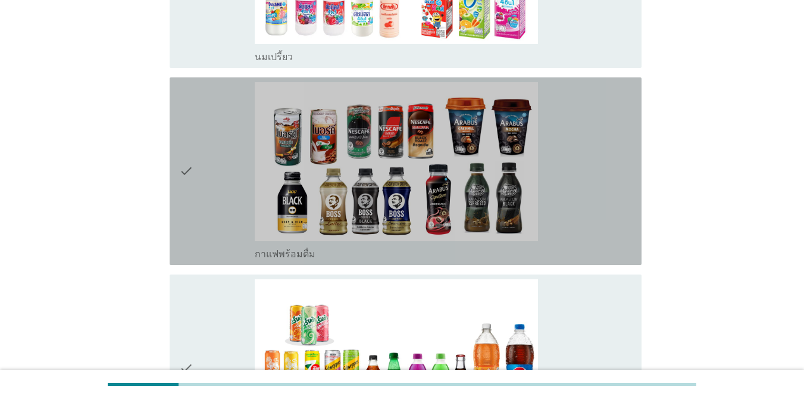
click at [585, 227] on div "check_box_outline_blank กาแฟพร้อมดื่ม" at bounding box center [443, 171] width 377 height 178
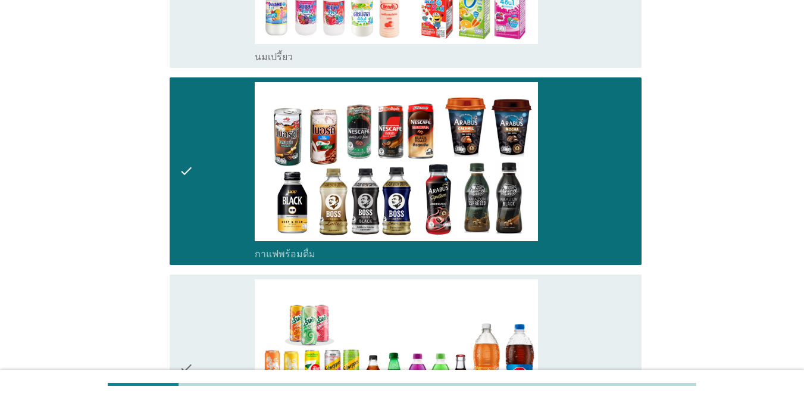
scroll to position [1011, 0]
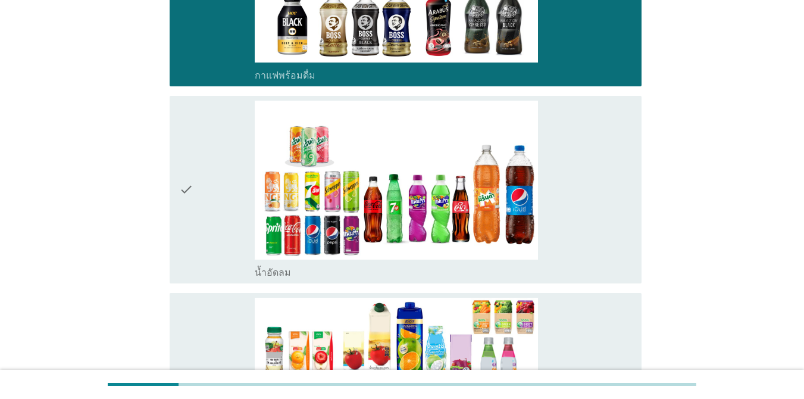
click at [585, 227] on div "check_box น้ำอัดลม" at bounding box center [443, 190] width 377 height 178
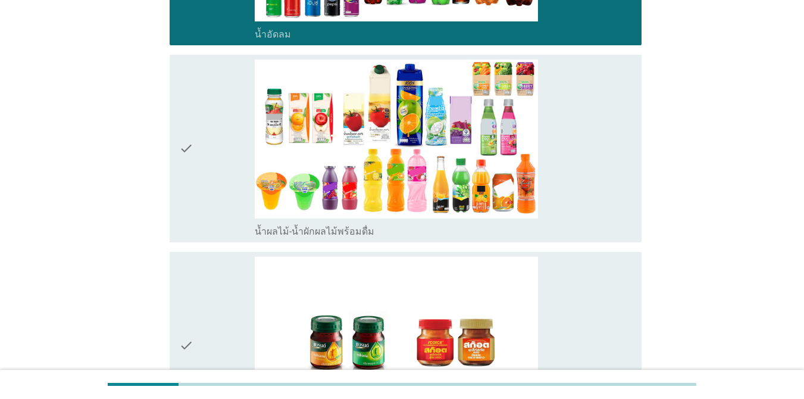
scroll to position [1461, 0]
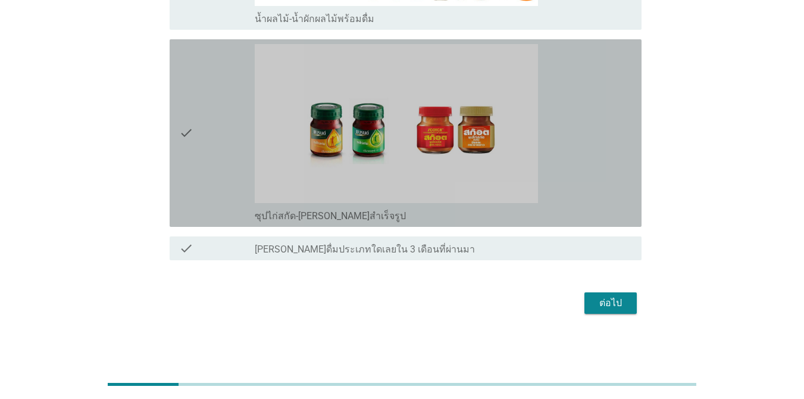
click at [585, 206] on div "check_box ซุปไก่สกัด-[PERSON_NAME]สำเร็จรูป" at bounding box center [443, 133] width 377 height 178
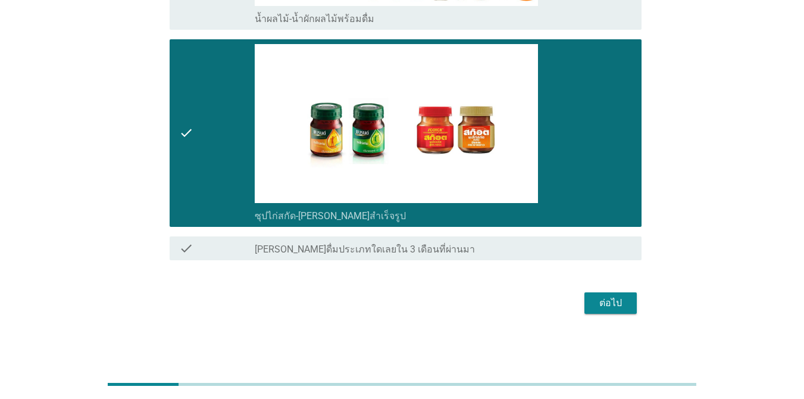
click at [585, 298] on div "ต่อไป" at bounding box center [610, 303] width 33 height 14
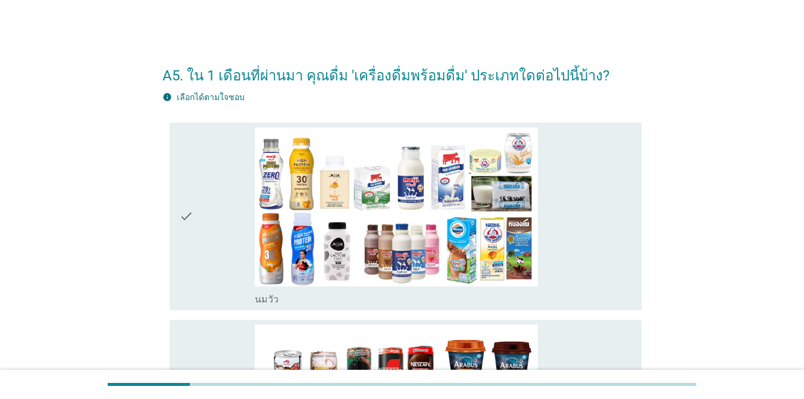
scroll to position [119, 0]
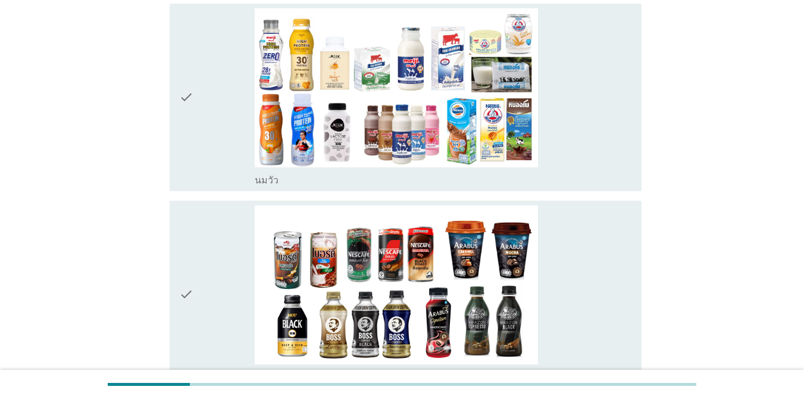
click at [585, 165] on div "check_box_outline_blank [PERSON_NAME]" at bounding box center [443, 97] width 377 height 178
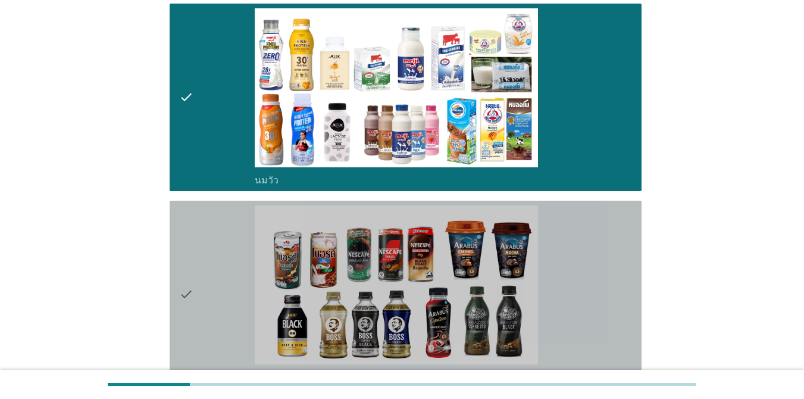
click at [585, 334] on div "check check_box กาแฟพร้อมดื่ม" at bounding box center [406, 293] width 472 height 187
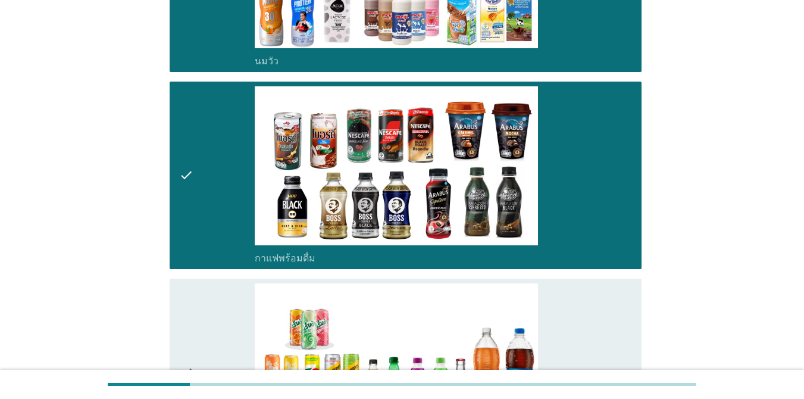
scroll to position [416, 0]
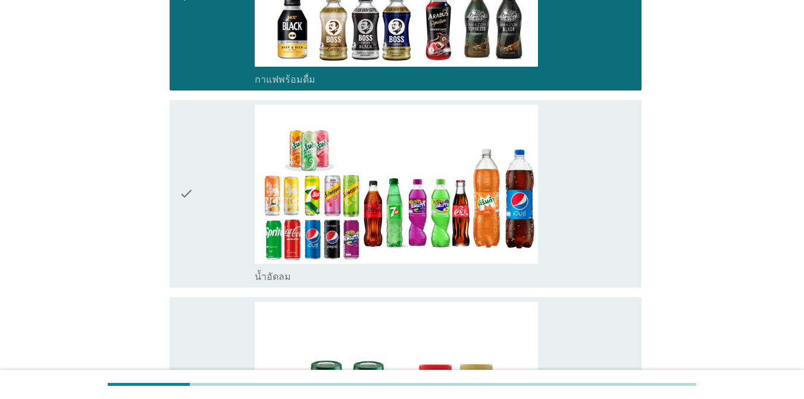
click at [585, 264] on div "check check_box น้ำอัดลม" at bounding box center [406, 193] width 472 height 187
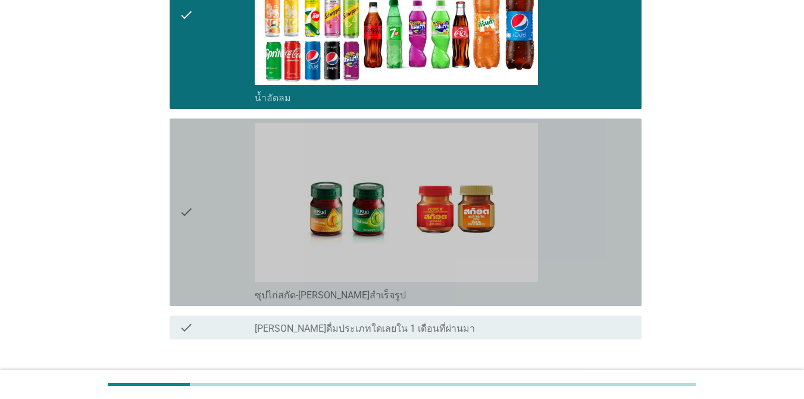
click at [585, 269] on div "check check_box ซุปไก่สกัด-[PERSON_NAME]สำเร็จรูป" at bounding box center [406, 211] width 472 height 187
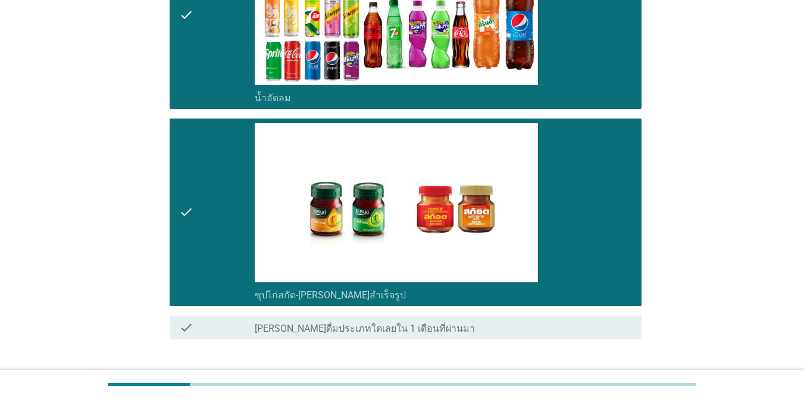
scroll to position [674, 0]
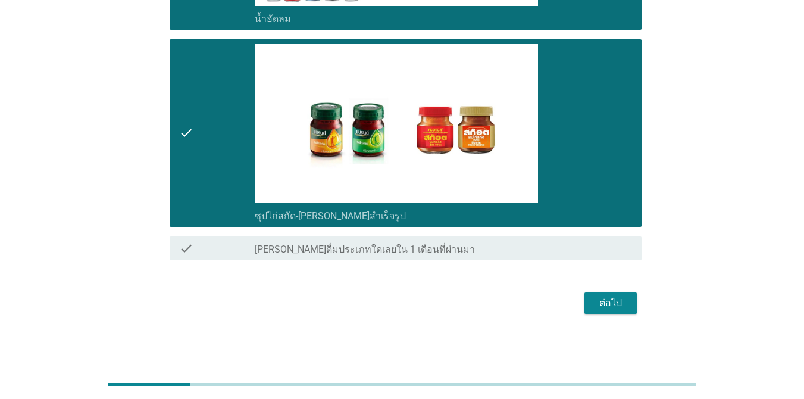
click at [585, 307] on div "ต่อไป" at bounding box center [610, 303] width 33 height 14
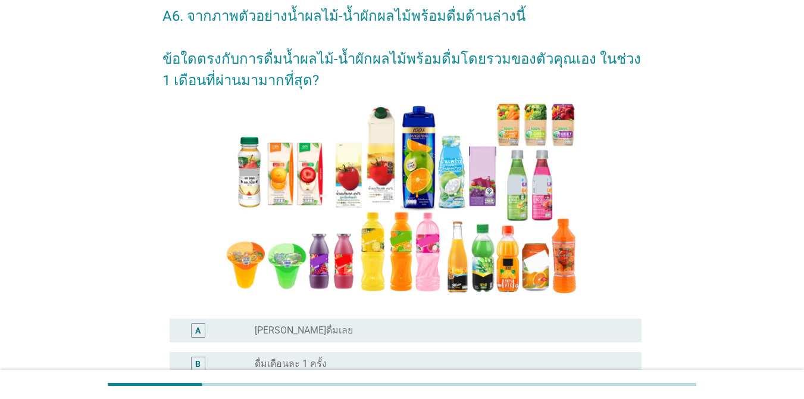
scroll to position [178, 0]
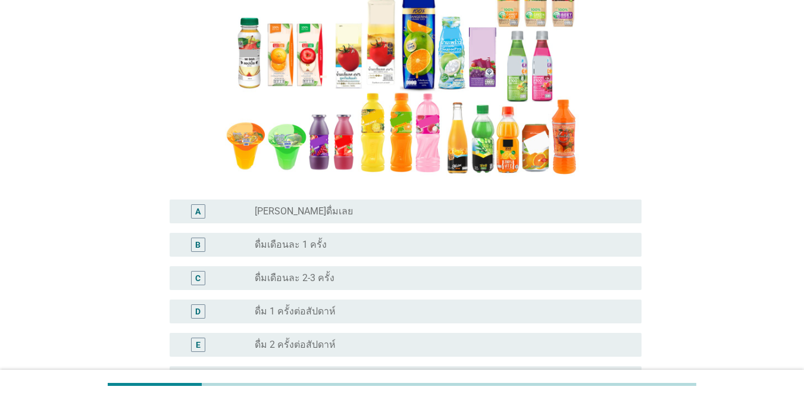
click at [503, 275] on div "radio_button_unchecked ดื่มเดือนละ 2-3 ครั้ง" at bounding box center [439, 278] width 368 height 12
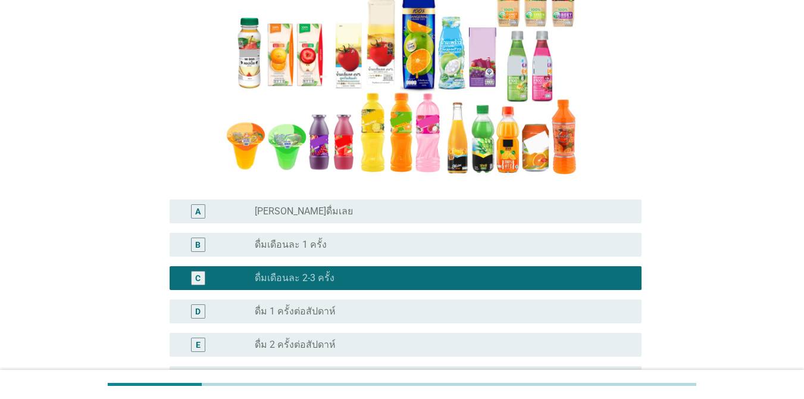
click at [532, 243] on div "radio_button_unchecked ดื่มเดือนละ 1 ครั้ง" at bounding box center [439, 245] width 368 height 12
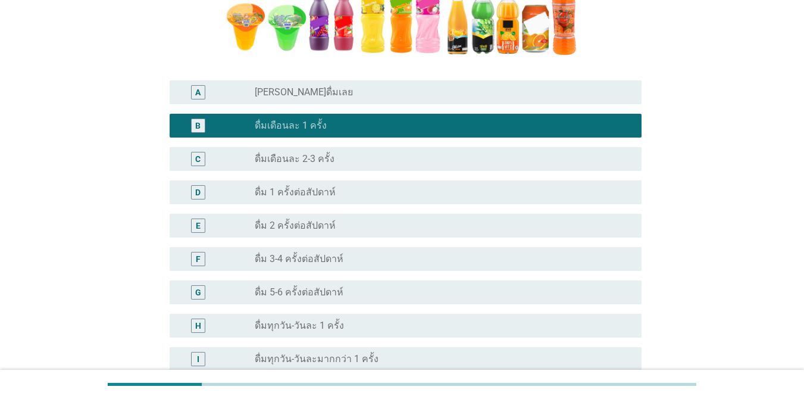
scroll to position [416, 0]
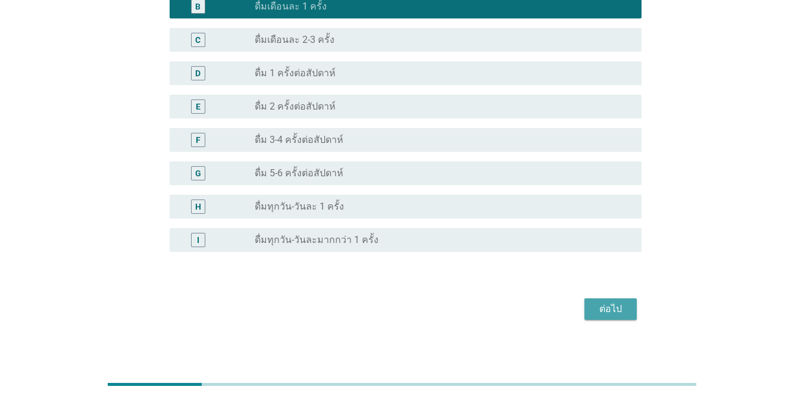
click at [585, 302] on div "ต่อไป" at bounding box center [610, 309] width 33 height 14
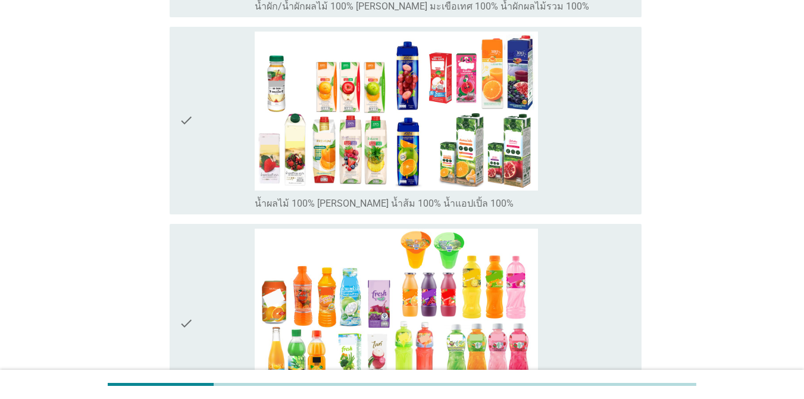
scroll to position [595, 0]
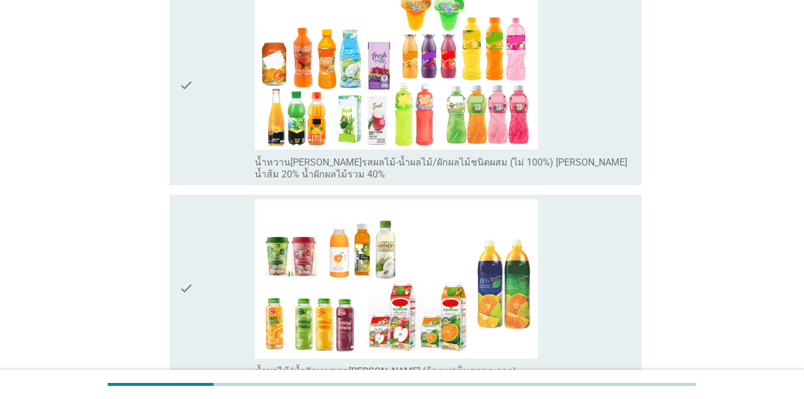
click at [585, 158] on label "น้ำหวาน[PERSON_NAME]รสผลไม้-น้ำผลไม้/ผักผลไม้ชนิดผสม (ไม่ 100%) [PERSON_NAME] น…" at bounding box center [443, 168] width 377 height 24
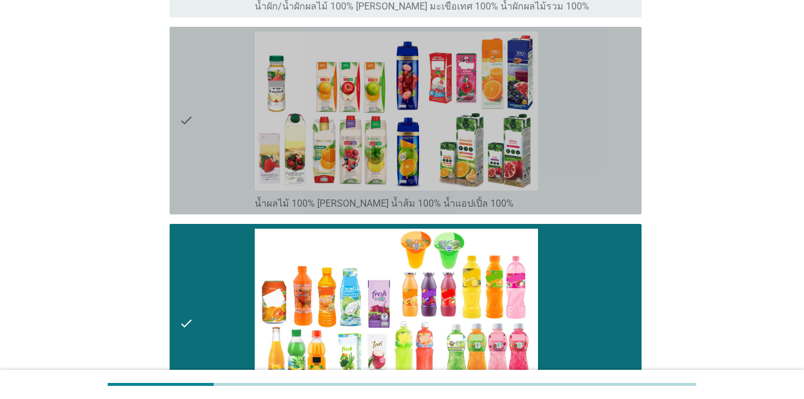
click at [585, 165] on div "check_box_outline_blank น้ำผลไม้ 100% [PERSON_NAME] น้ำส้ม 100% น้ำแอปเปิ้ล 100%" at bounding box center [443, 121] width 377 height 178
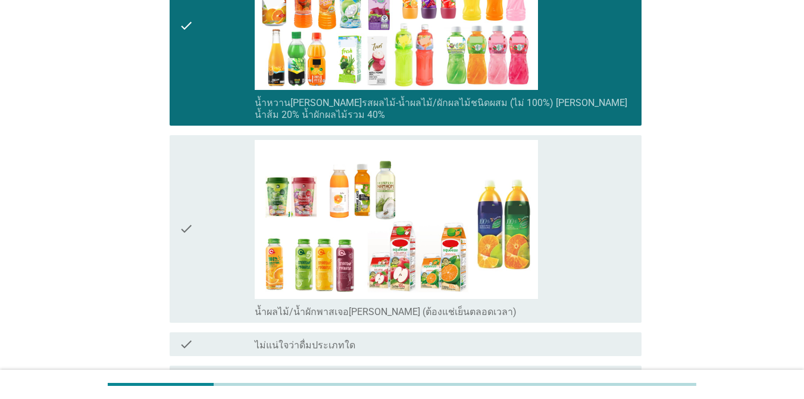
scroll to position [783, 0]
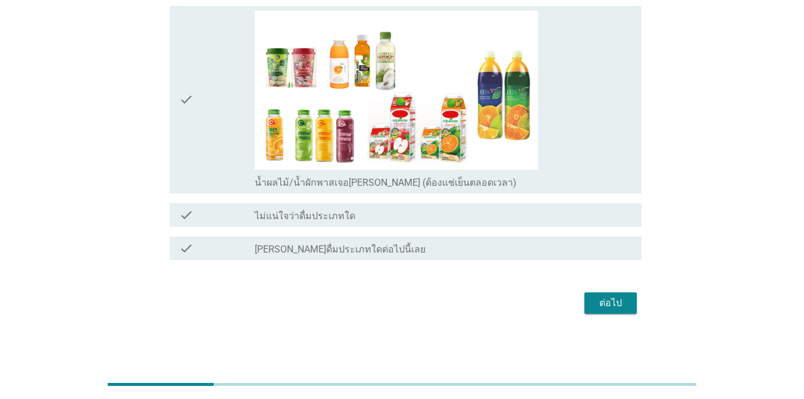
click at [585, 163] on div "check_box_outline_blank น้ำผลไม้/น้ำผักพาสเจอ[PERSON_NAME] (ต้องแช่เย็นตลอดเวลา)" at bounding box center [443, 100] width 377 height 178
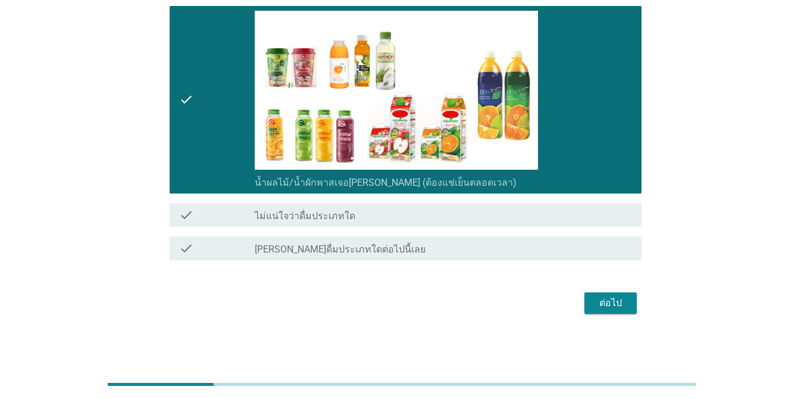
click at [585, 300] on button "ต่อไป" at bounding box center [610, 302] width 52 height 21
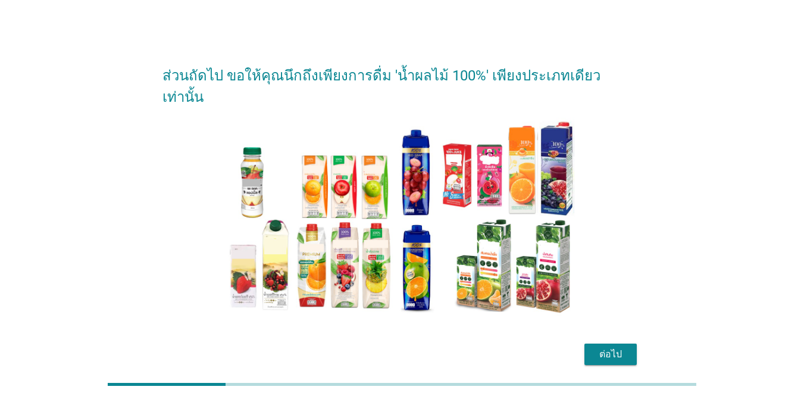
scroll to position [30, 0]
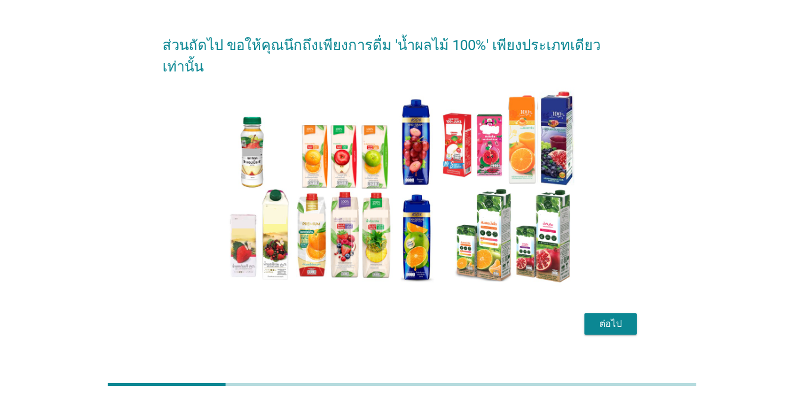
click at [585, 313] on button "ต่อไป" at bounding box center [610, 323] width 52 height 21
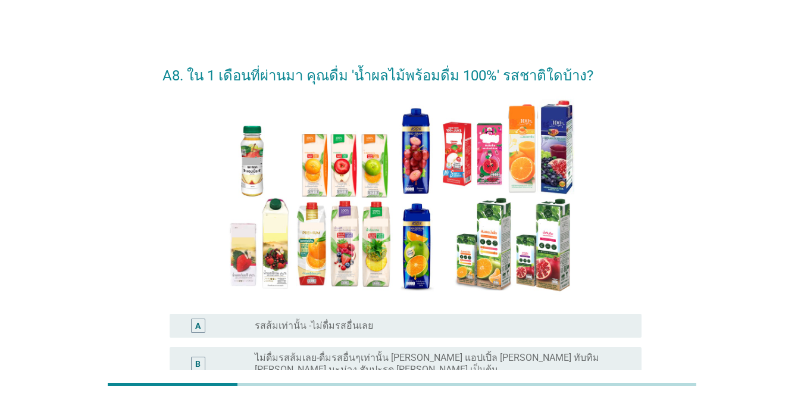
scroll to position [159, 0]
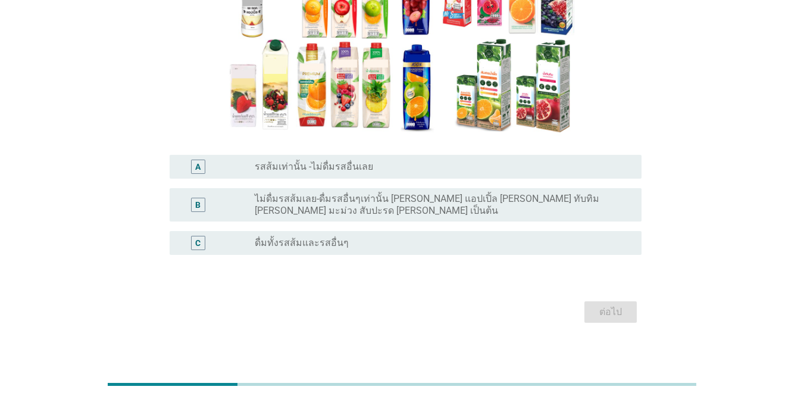
click at [479, 239] on div "radio_button_unchecked ดื่มทั้งรสส้มและรสอื่นๆ" at bounding box center [439, 243] width 368 height 12
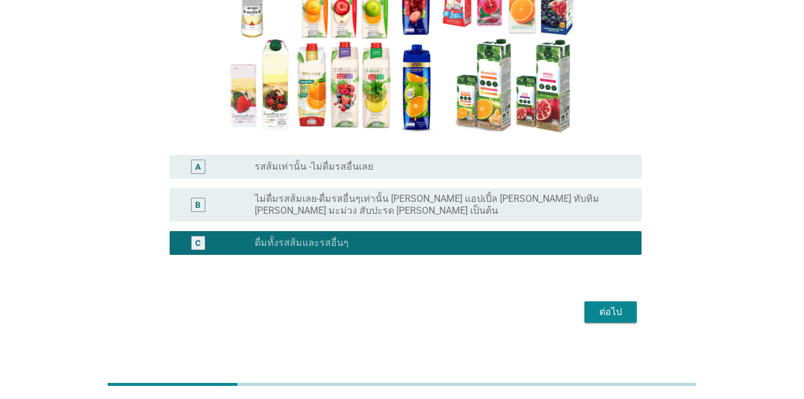
click at [585, 308] on div "ต่อไป" at bounding box center [610, 312] width 33 height 14
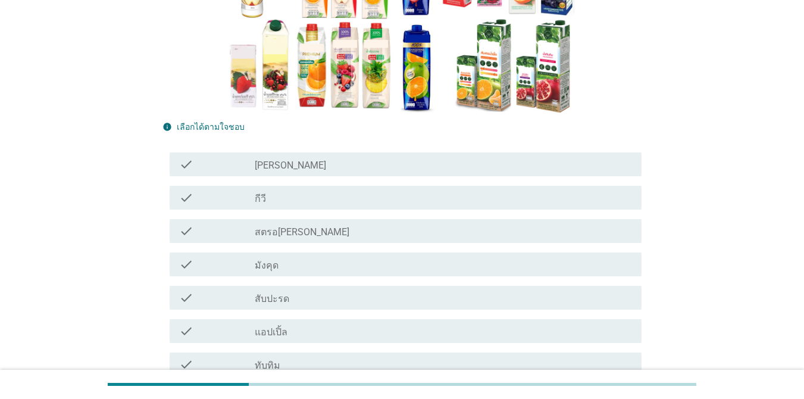
scroll to position [297, 0]
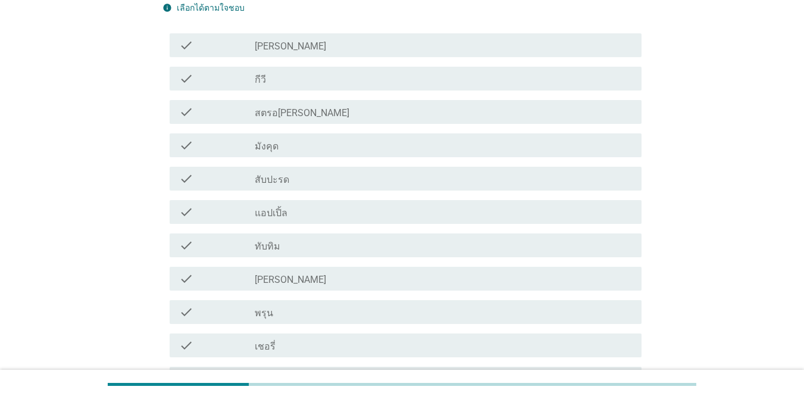
click at [347, 180] on div "check_box_outline_blank สับปะรด" at bounding box center [443, 178] width 377 height 14
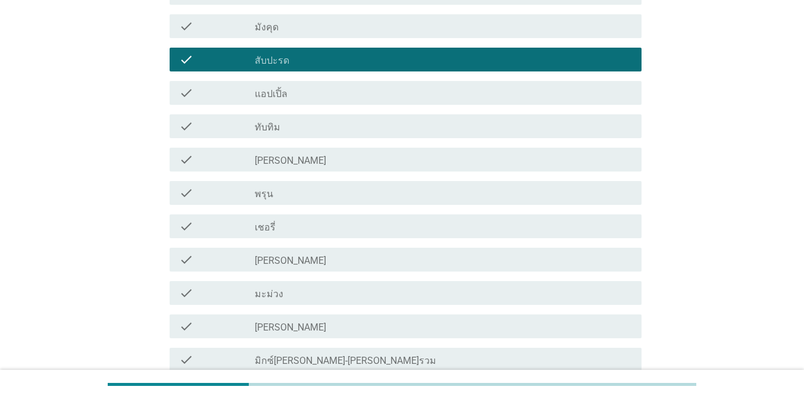
scroll to position [476, 0]
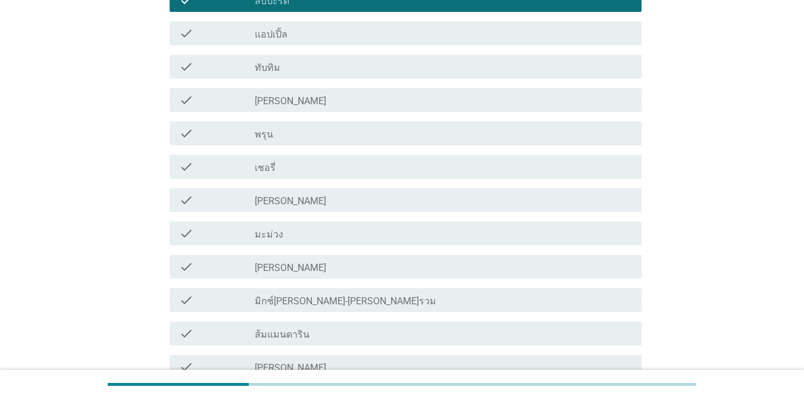
click at [369, 262] on div "check_box_outline_blank [PERSON_NAME]" at bounding box center [443, 266] width 377 height 14
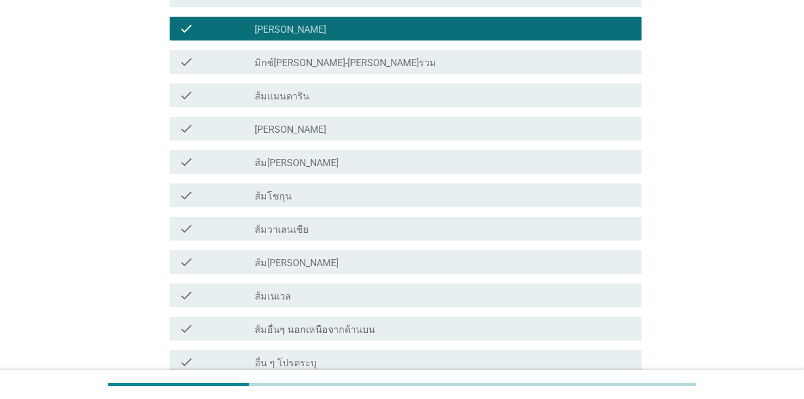
scroll to position [828, 0]
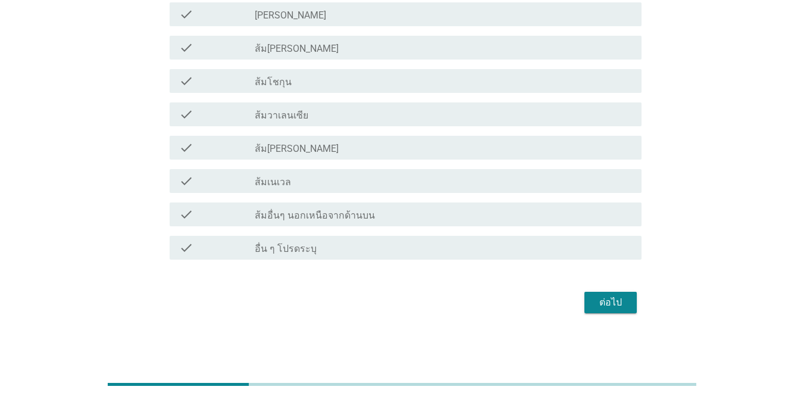
click at [402, 52] on div "check_box_outline_blank ส้ม[PERSON_NAME]" at bounding box center [443, 47] width 377 height 14
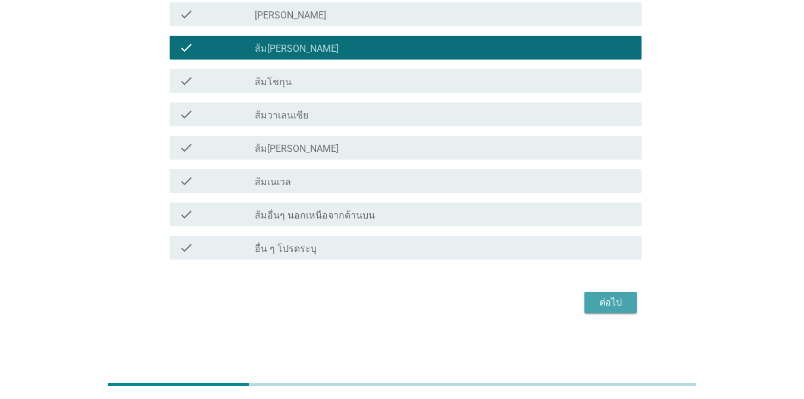
click at [585, 301] on div "ต่อไป" at bounding box center [610, 302] width 33 height 14
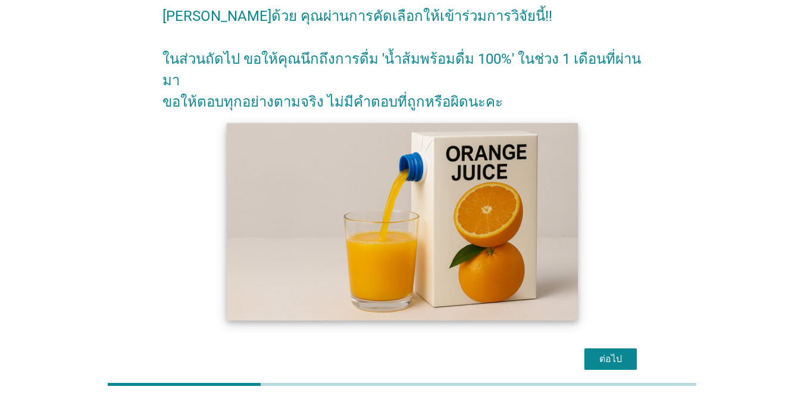
scroll to position [95, 0]
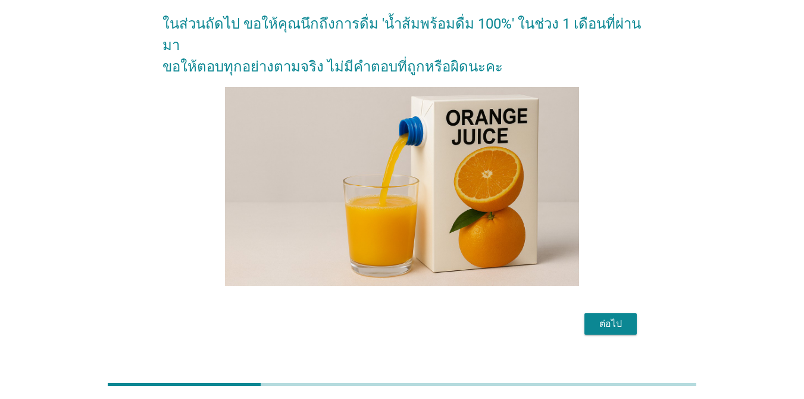
click at [585, 316] on div "ต่อไป" at bounding box center [610, 323] width 33 height 14
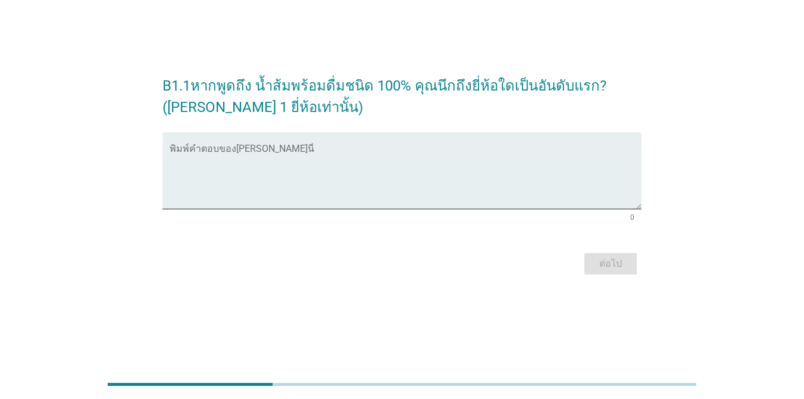
scroll to position [0, 0]
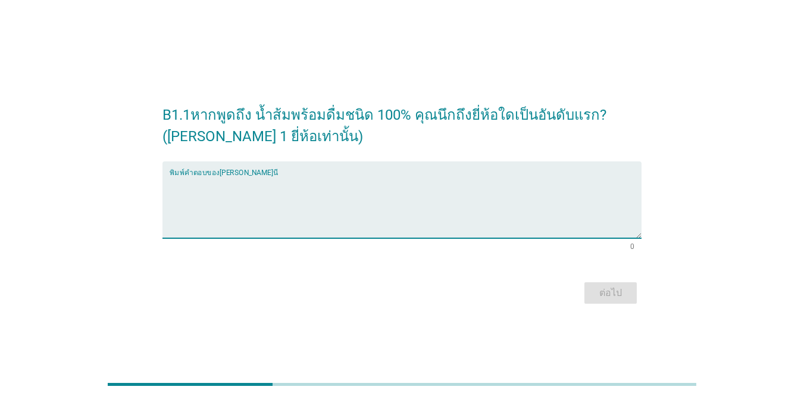
click at [250, 196] on textarea "พิมพ์คำตอบของคุณ ที่นี่" at bounding box center [406, 206] width 472 height 62
type textarea "[PERSON_NAME]"
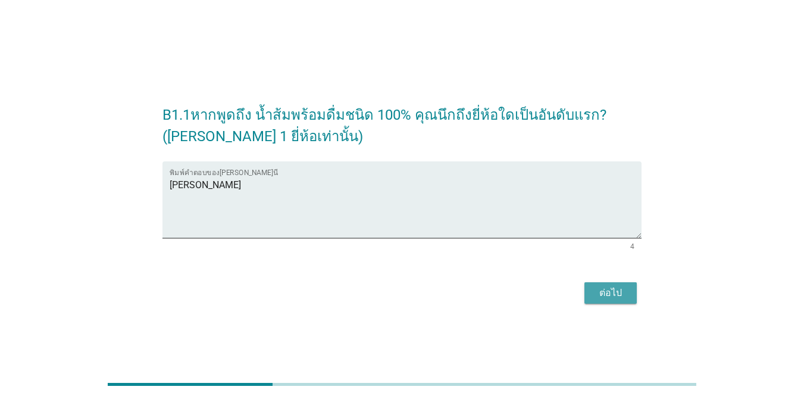
click at [585, 295] on div "ต่อไป" at bounding box center [610, 293] width 33 height 14
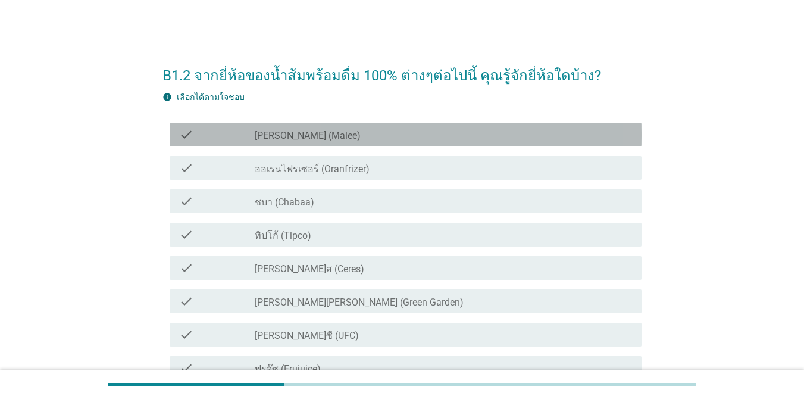
click at [364, 140] on div "check_box_outline_blank [PERSON_NAME] (Malee)" at bounding box center [443, 134] width 377 height 14
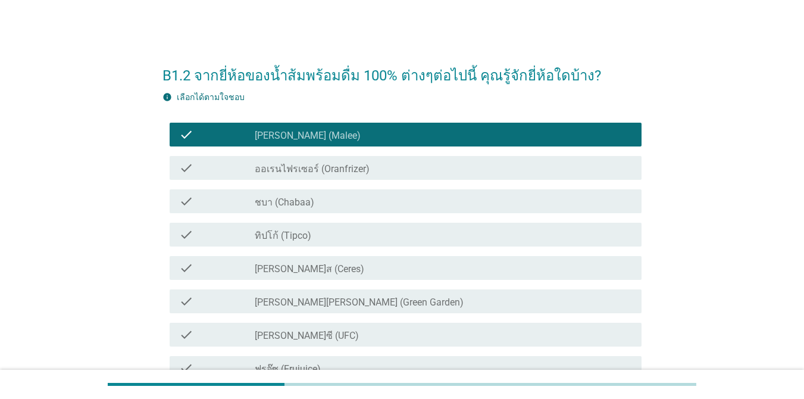
click at [377, 197] on div "check_box_outline_blank ชบา (Chabaa)" at bounding box center [443, 201] width 377 height 14
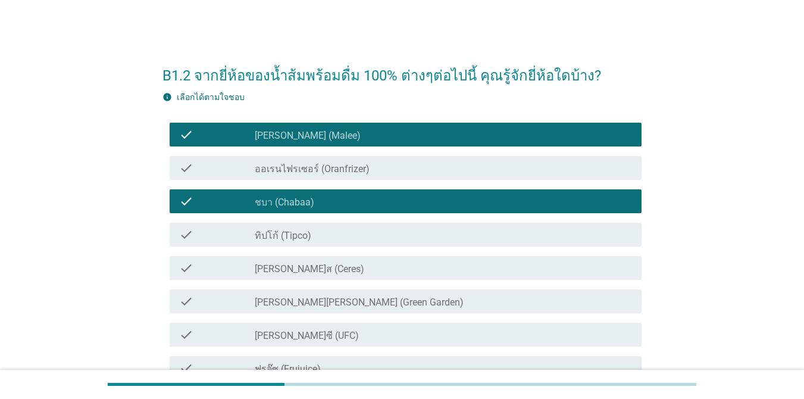
click at [378, 220] on div "check check_box_outline_blank ทิปโก้ (Tipco)" at bounding box center [401, 234] width 479 height 33
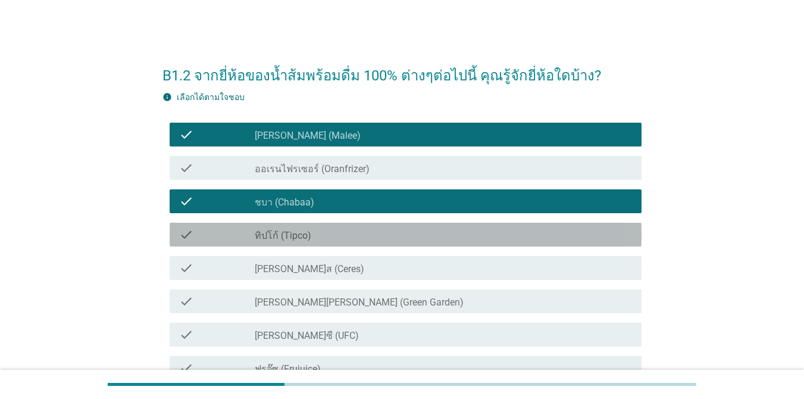
click at [373, 233] on div "check_box_outline_blank ทิปโก้ (Tipco)" at bounding box center [443, 234] width 377 height 14
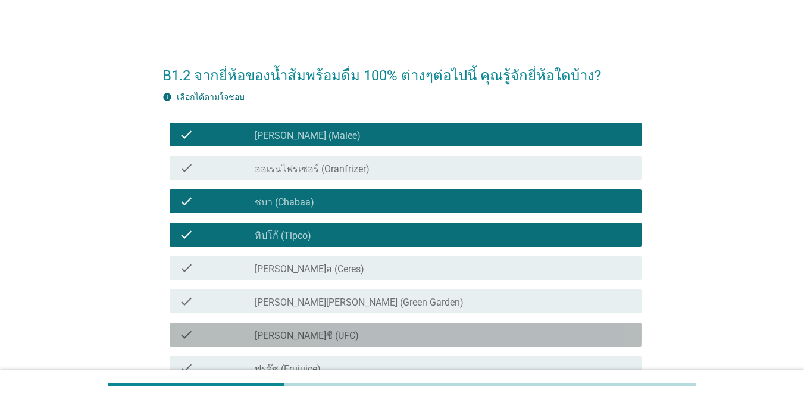
click at [371, 332] on div "check_box_outline_blank [PERSON_NAME]ซี (UFC)" at bounding box center [443, 334] width 377 height 14
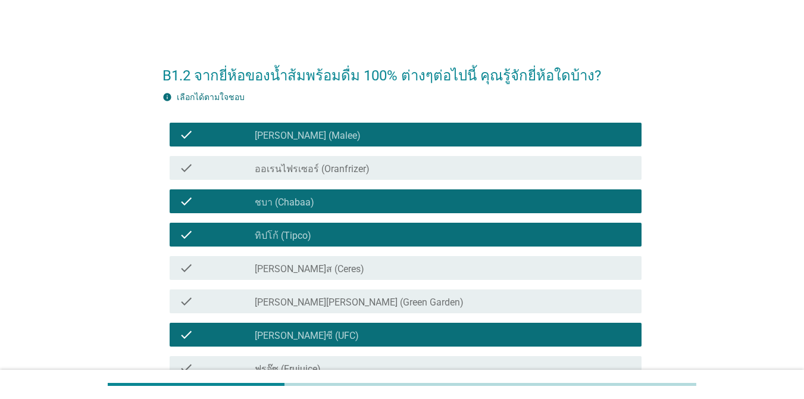
scroll to position [186, 0]
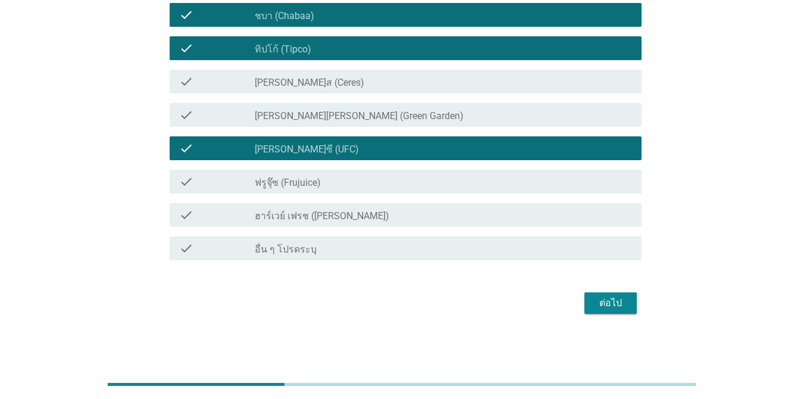
click at [585, 299] on button "ต่อไป" at bounding box center [610, 302] width 52 height 21
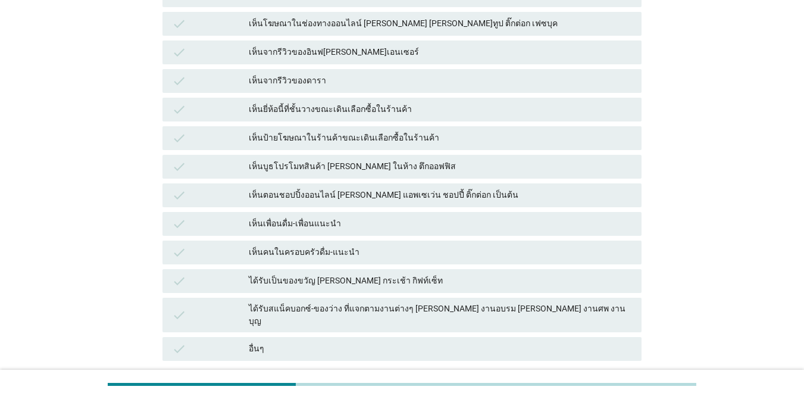
scroll to position [0, 0]
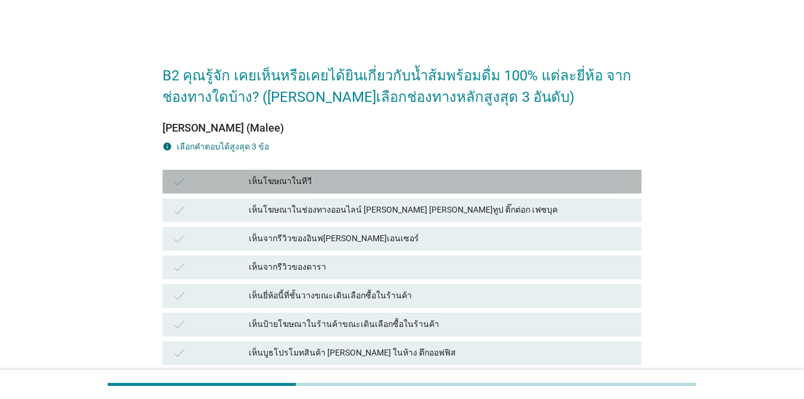
click at [367, 180] on div "เห็นโฆษณาในทีวี" at bounding box center [440, 181] width 383 height 14
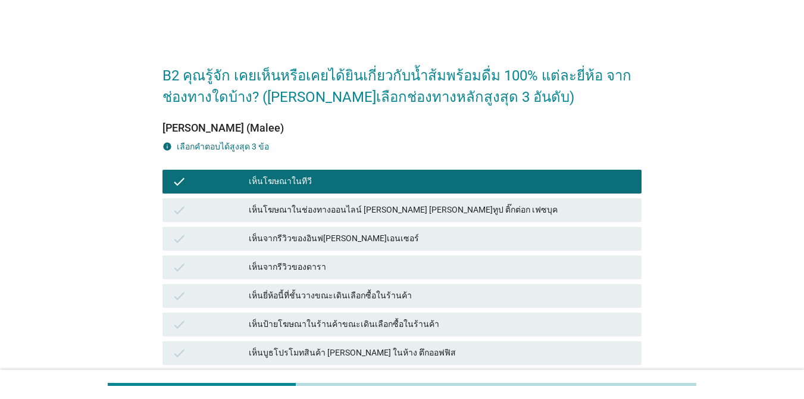
click at [371, 214] on div "เห็นโฆษณาในช่องทางออนไลน์ [PERSON_NAME] [PERSON_NAME]ทูป ติ๊กต่อก เฟซบุค" at bounding box center [440, 210] width 383 height 14
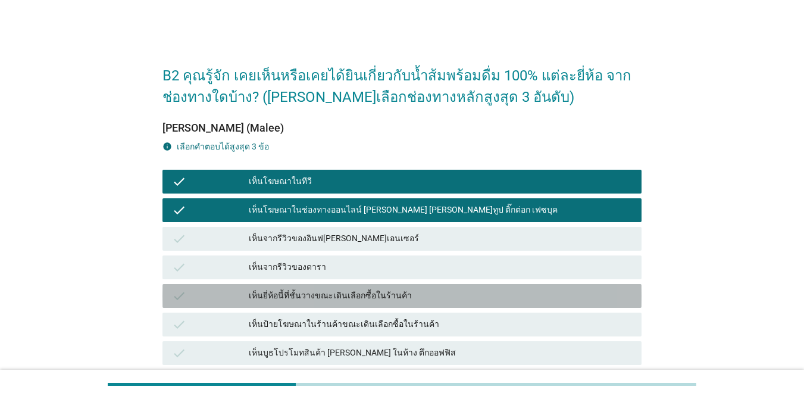
click at [393, 294] on div "เห็นยี่ห้อนี้ที่ชั้นวางขณะเดินเลือกซื้อในร้านค้า" at bounding box center [440, 295] width 383 height 14
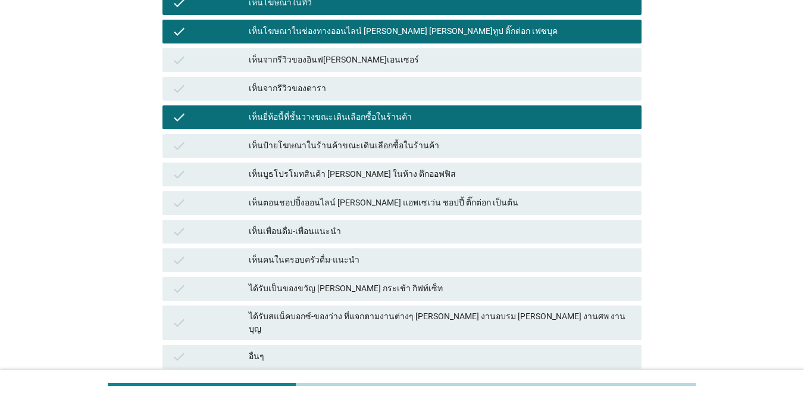
scroll to position [284, 0]
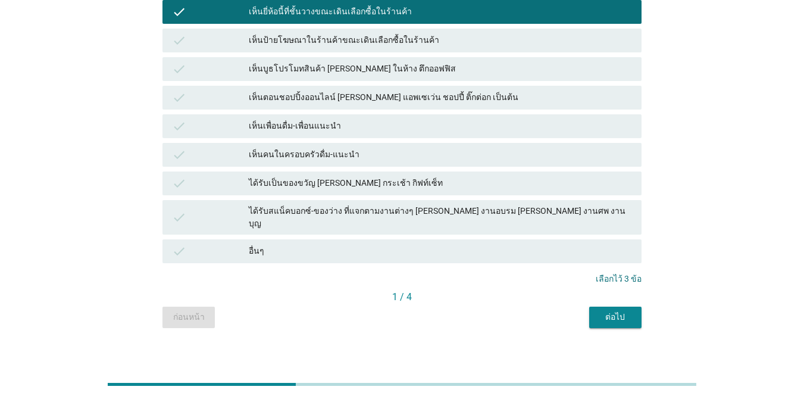
click at [585, 310] on div "ต่อไป" at bounding box center [614, 316] width 33 height 12
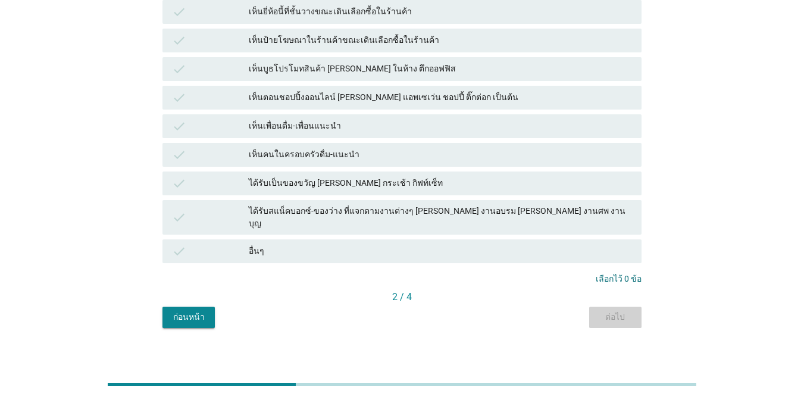
scroll to position [0, 0]
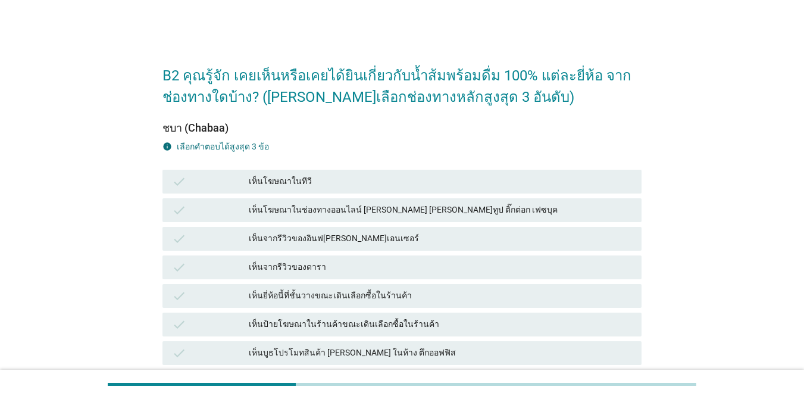
click at [397, 175] on div "เห็นโฆษณาในทีวี" at bounding box center [440, 181] width 383 height 14
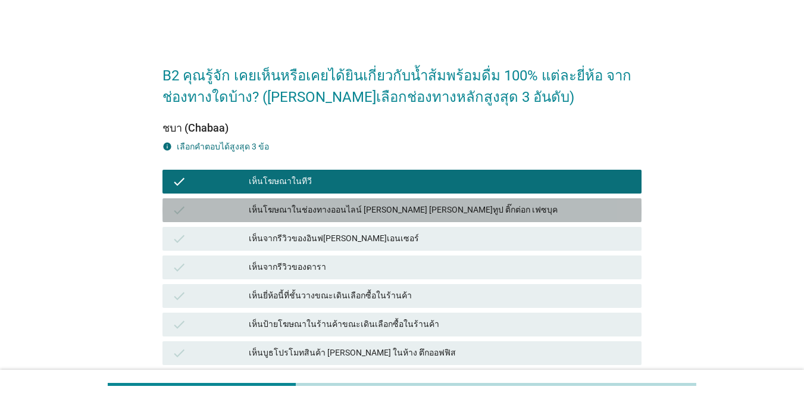
click at [389, 207] on div "เห็นโฆษณาในช่องทางออนไลน์ [PERSON_NAME] [PERSON_NAME]ทูป ติ๊กต่อก เฟซบุค" at bounding box center [440, 210] width 383 height 14
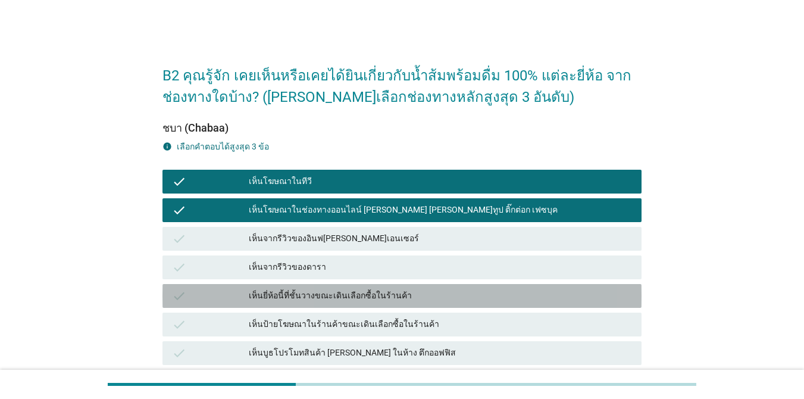
click at [399, 292] on div "เห็นยี่ห้อนี้ที่ชั้นวางขณะเดินเลือกซื้อในร้านค้า" at bounding box center [440, 295] width 383 height 14
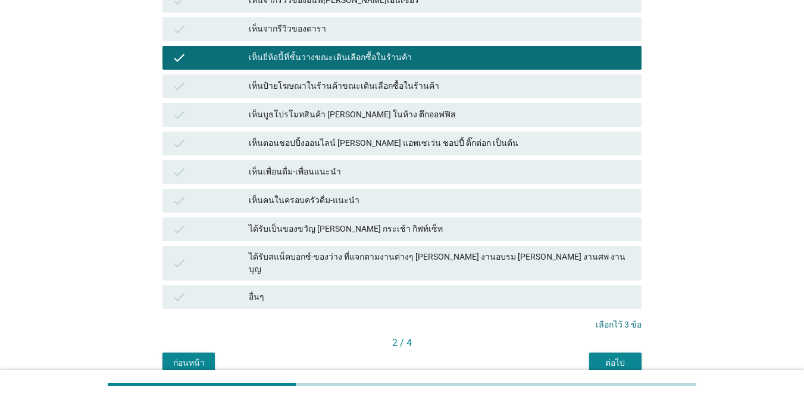
scroll to position [284, 0]
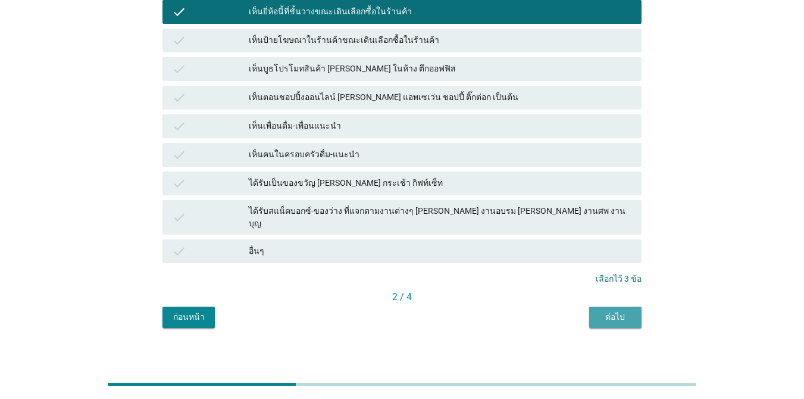
click at [585, 306] on button "ต่อไป" at bounding box center [615, 316] width 52 height 21
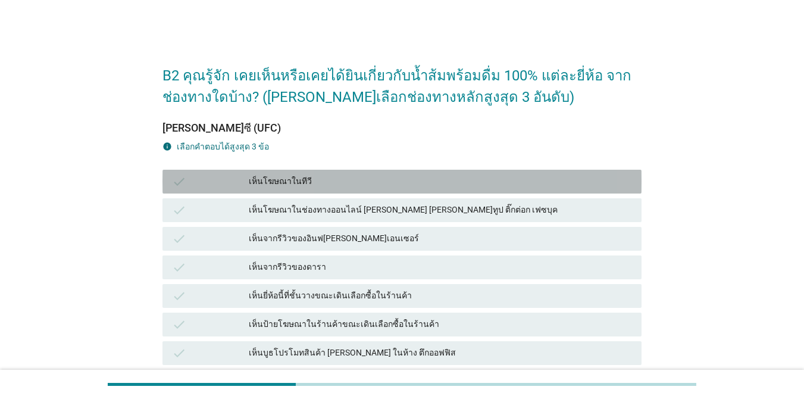
click at [374, 183] on div "เห็นโฆษณาในทีวี" at bounding box center [440, 181] width 383 height 14
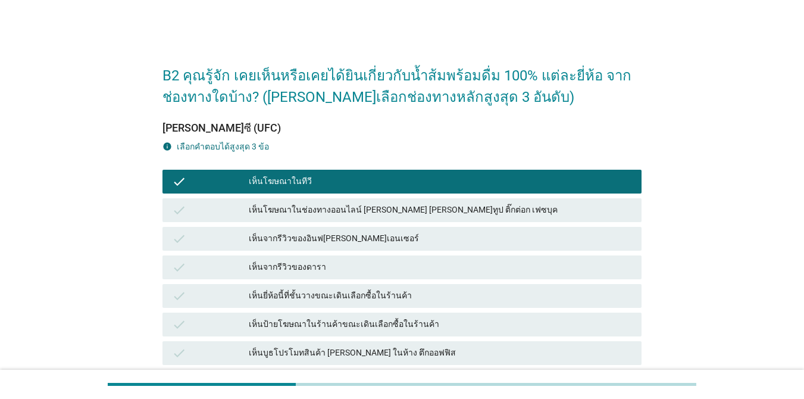
click at [367, 206] on div "เห็นโฆษณาในช่องทางออนไลน์ [PERSON_NAME] [PERSON_NAME]ทูป ติ๊กต่อก เฟซบุค" at bounding box center [440, 210] width 383 height 14
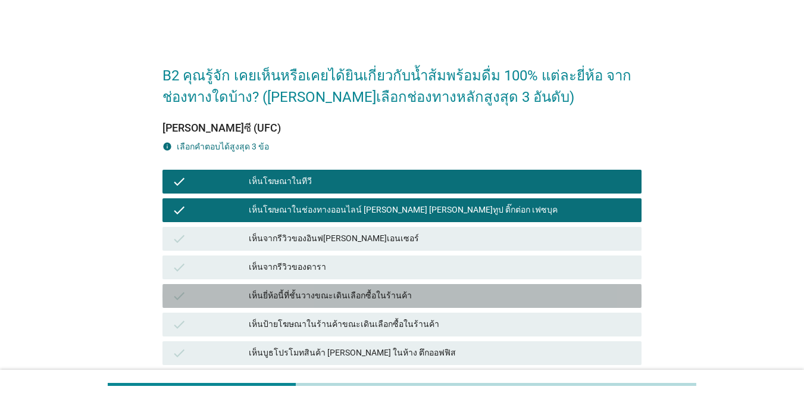
click at [365, 290] on div "เห็นยี่ห้อนี้ที่ชั้นวางขณะเดินเลือกซื้อในร้านค้า" at bounding box center [440, 295] width 383 height 14
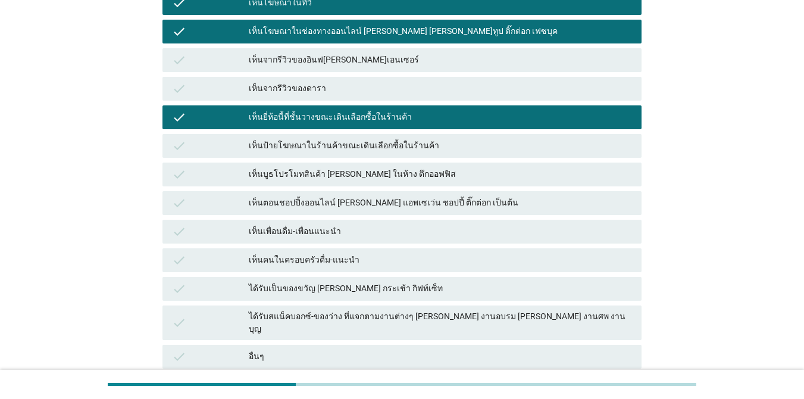
scroll to position [284, 0]
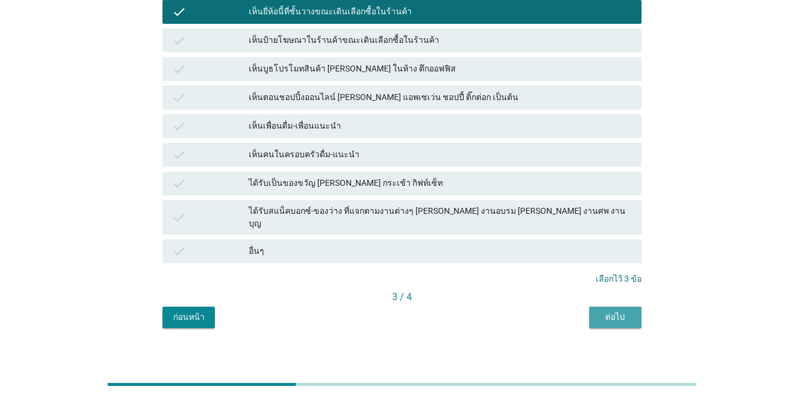
click at [585, 310] on div "ต่อไป" at bounding box center [614, 316] width 33 height 12
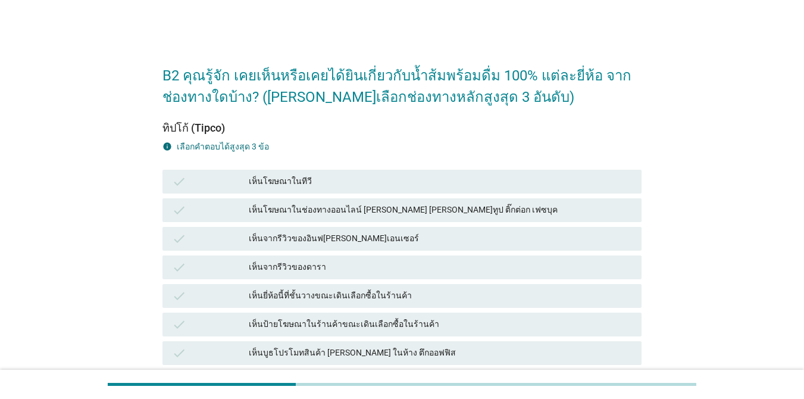
click at [389, 184] on div "เห็นโฆษณาในทีวี" at bounding box center [440, 181] width 383 height 14
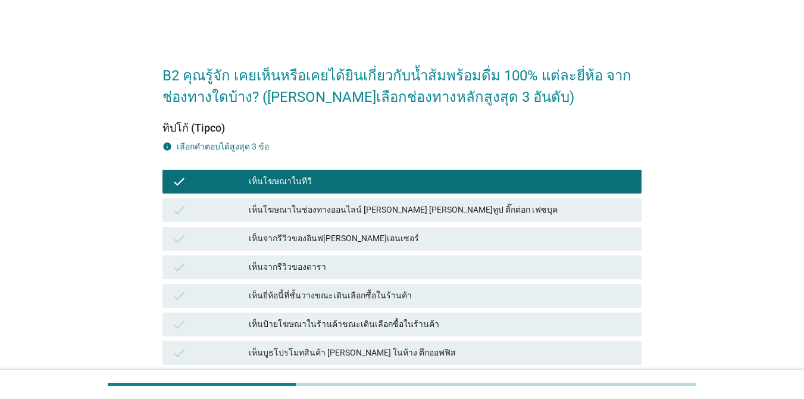
click at [382, 204] on div "เห็นโฆษณาในช่องทางออนไลน์ [PERSON_NAME] [PERSON_NAME]ทูป ติ๊กต่อก เฟซบุค" at bounding box center [440, 210] width 383 height 14
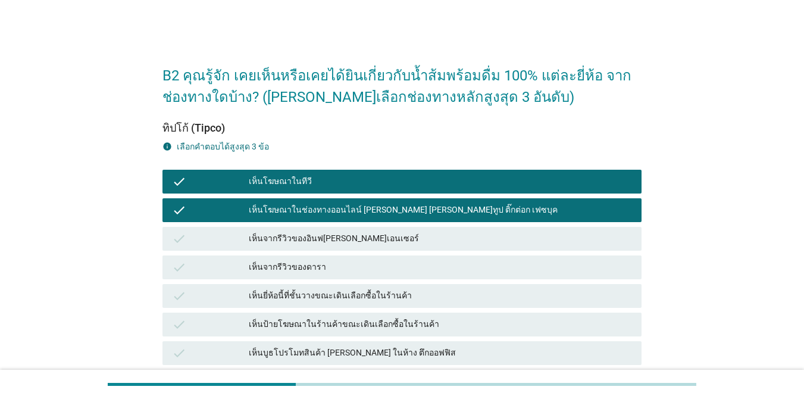
click at [356, 299] on div "เห็นยี่ห้อนี้ที่ชั้นวางขณะเดินเลือกซื้อในร้านค้า" at bounding box center [440, 295] width 383 height 14
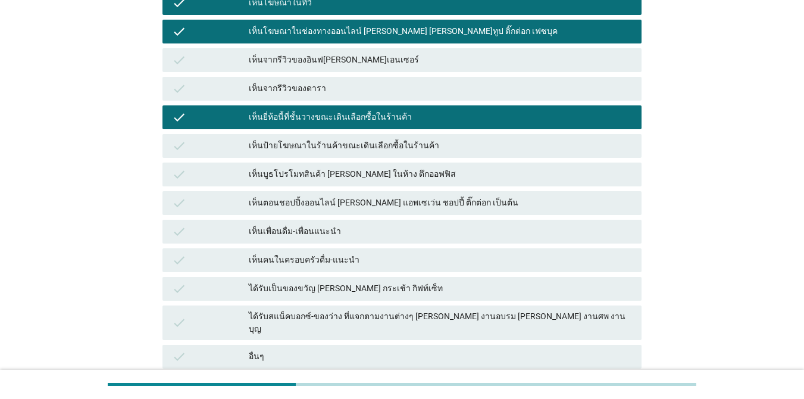
scroll to position [284, 0]
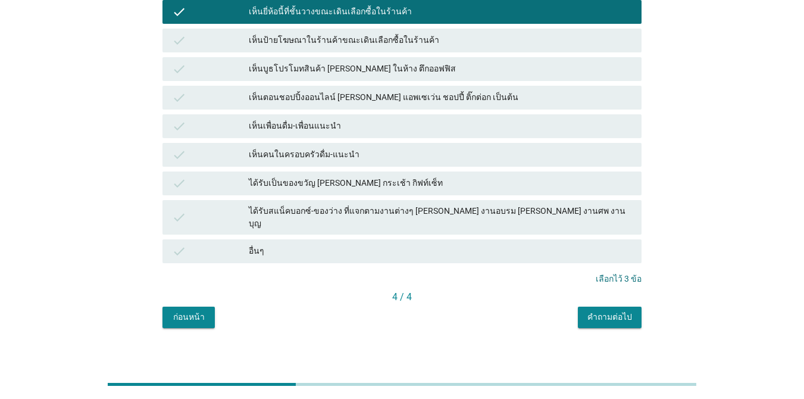
click at [585, 310] on div "คำถามต่อไป" at bounding box center [609, 316] width 45 height 12
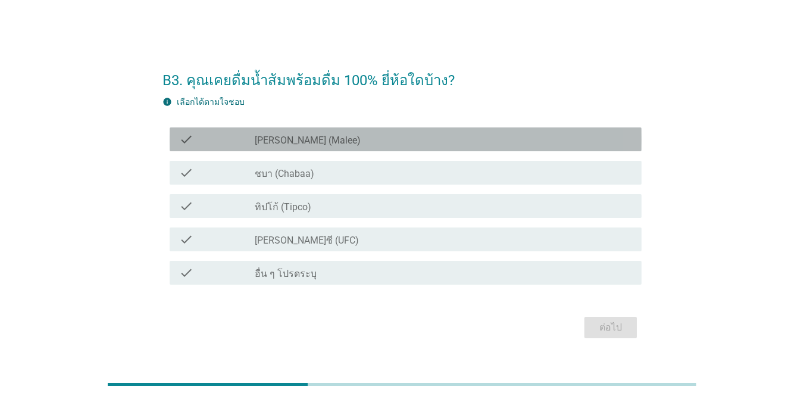
click at [390, 138] on div "check_box_outline_blank [PERSON_NAME] (Malee)" at bounding box center [443, 139] width 377 height 14
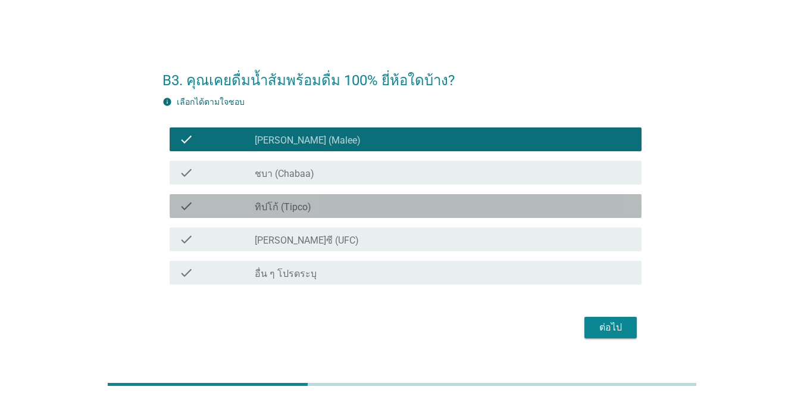
click at [360, 203] on div "check_box_outline_blank ทิปโก้ (Tipco)" at bounding box center [443, 206] width 377 height 14
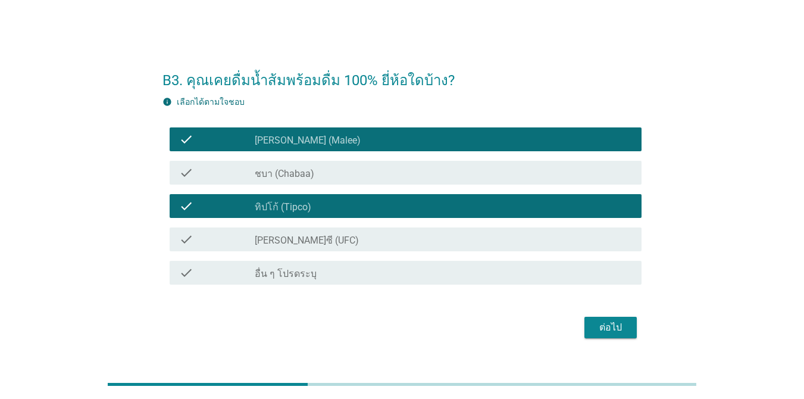
click at [360, 237] on div "check_box_outline_blank [PERSON_NAME]ซี (UFC)" at bounding box center [443, 239] width 377 height 14
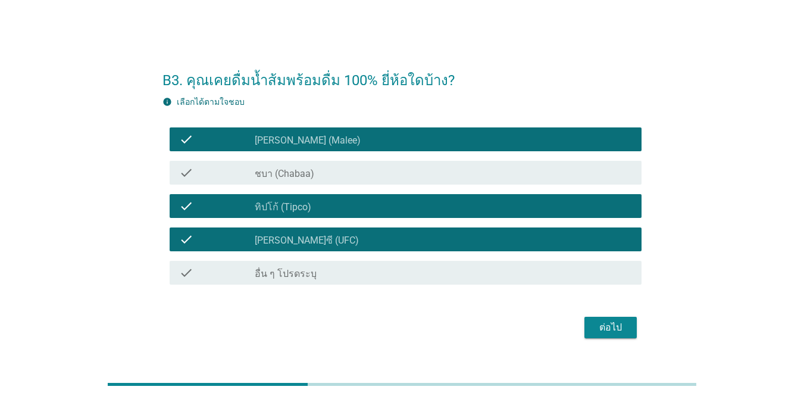
click at [585, 329] on div "ต่อไป" at bounding box center [610, 327] width 33 height 14
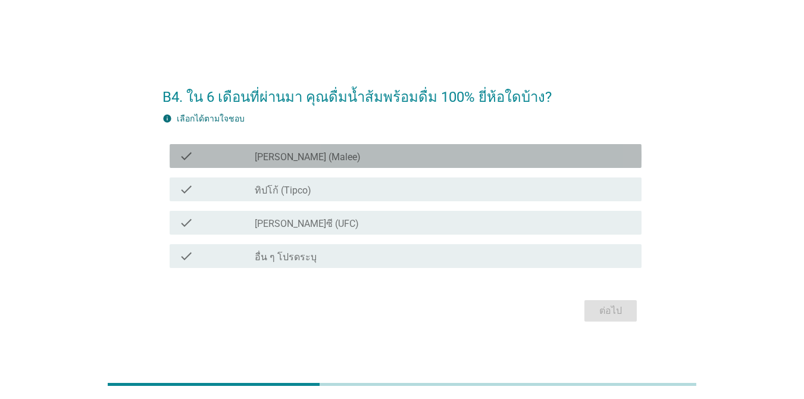
click at [343, 159] on div "check_box_outline_blank [PERSON_NAME] (Malee)" at bounding box center [443, 156] width 377 height 14
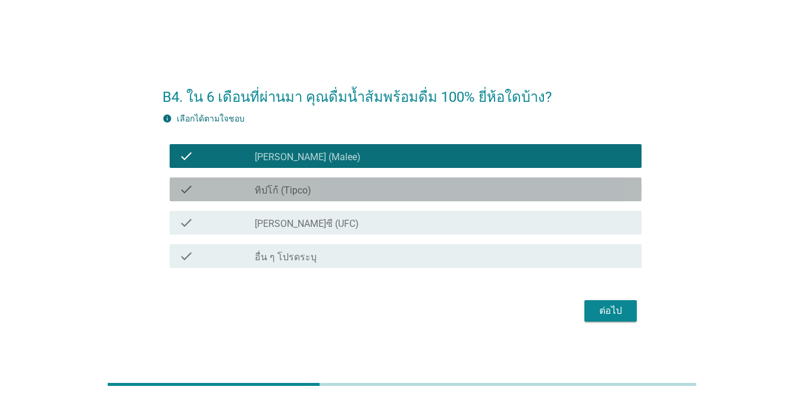
click at [355, 192] on div "check_box ทิปโก้ (Tipco)" at bounding box center [443, 189] width 377 height 14
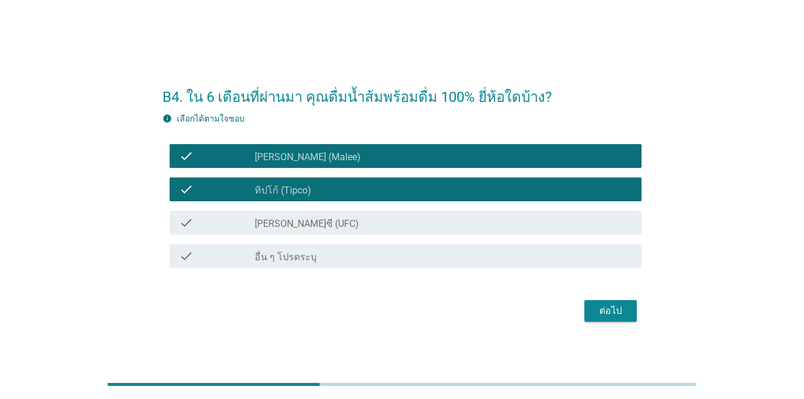
click at [364, 221] on div "check_box [PERSON_NAME]ซี (UFC)" at bounding box center [443, 222] width 377 height 14
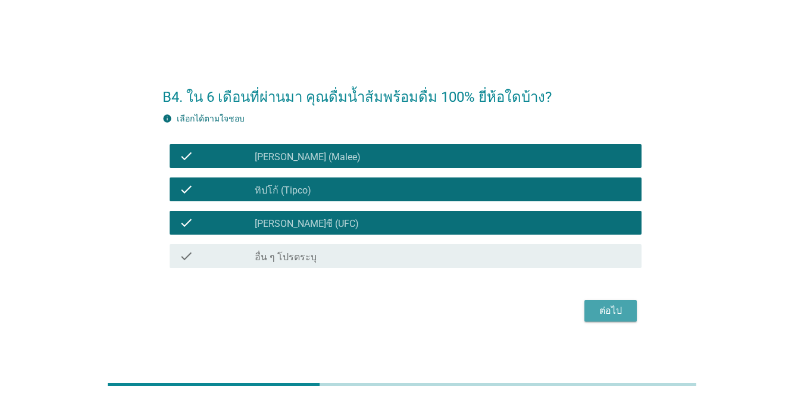
click at [585, 309] on div "ต่อไป" at bounding box center [610, 310] width 33 height 14
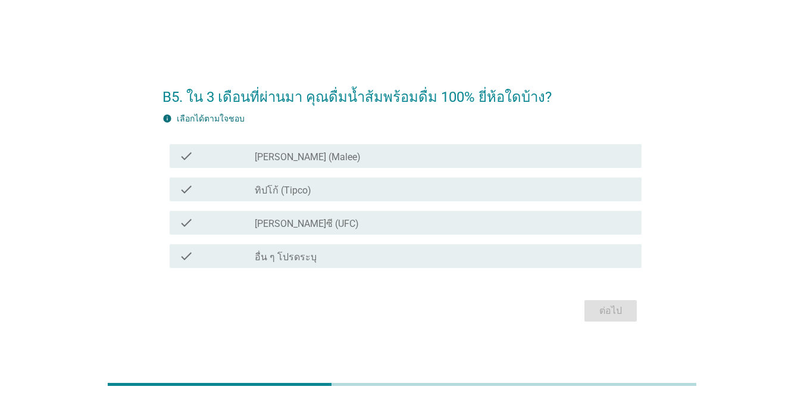
click at [365, 157] on div "check_box_outline_blank [PERSON_NAME] (Malee)" at bounding box center [443, 156] width 377 height 14
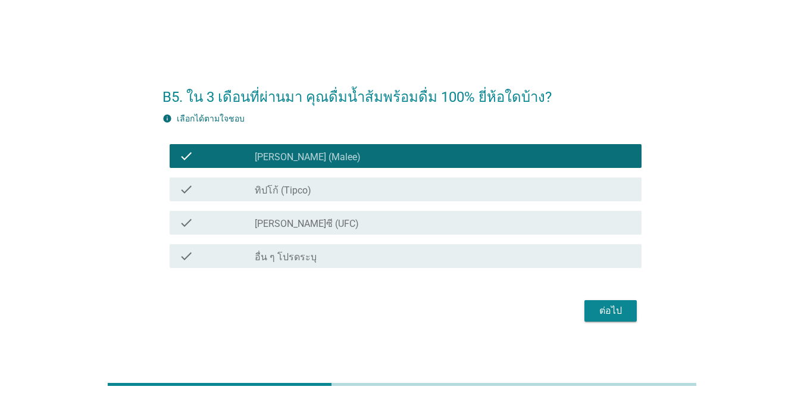
click at [365, 190] on div "check_box ทิปโก้ (Tipco)" at bounding box center [443, 189] width 377 height 14
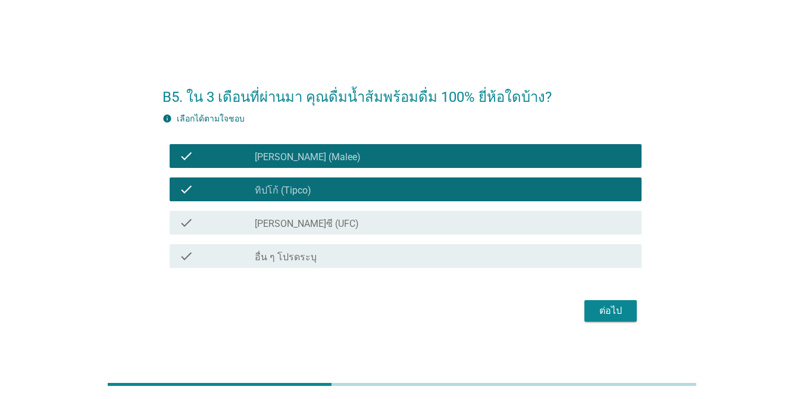
click at [370, 217] on div "check_box [PERSON_NAME]ซี (UFC)" at bounding box center [443, 222] width 377 height 14
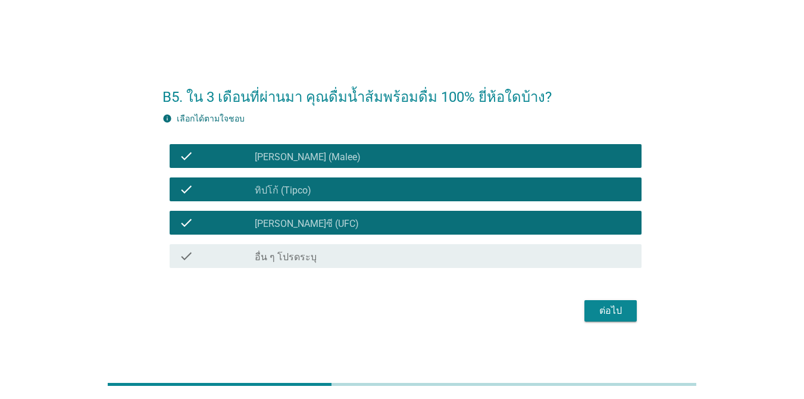
click at [585, 305] on div "ต่อไป" at bounding box center [610, 310] width 33 height 14
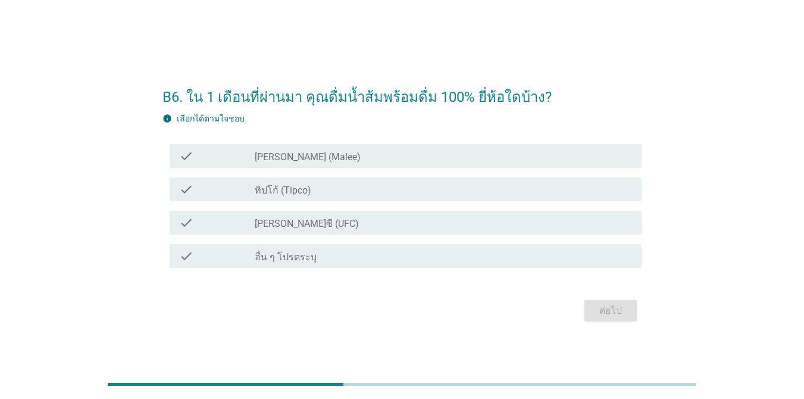
click at [351, 158] on div "check_box_outline_blank [PERSON_NAME] (Malee)" at bounding box center [443, 156] width 377 height 14
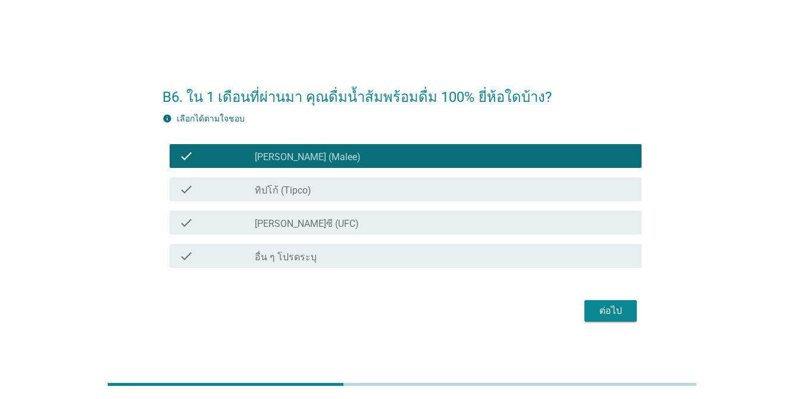
click at [523, 218] on div "check_box [PERSON_NAME]ซี (UFC)" at bounding box center [443, 222] width 377 height 14
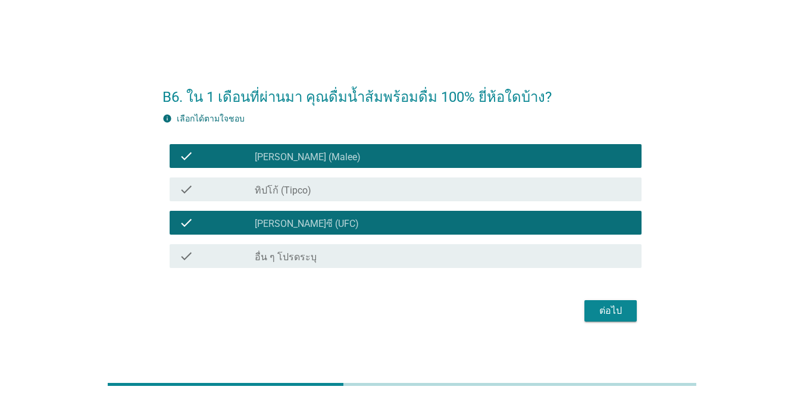
click at [585, 313] on div "ต่อไป" at bounding box center [610, 310] width 33 height 14
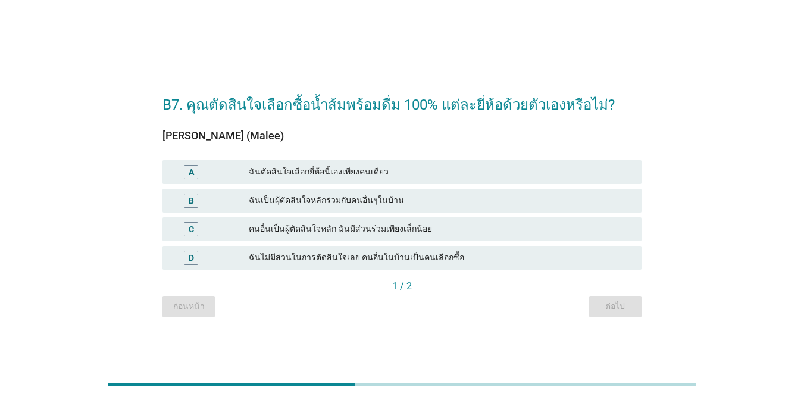
click at [428, 173] on div "ฉันตัดสินใจเลือกยี่ห้อนี้เองเพียงคนเดียว" at bounding box center [440, 172] width 383 height 14
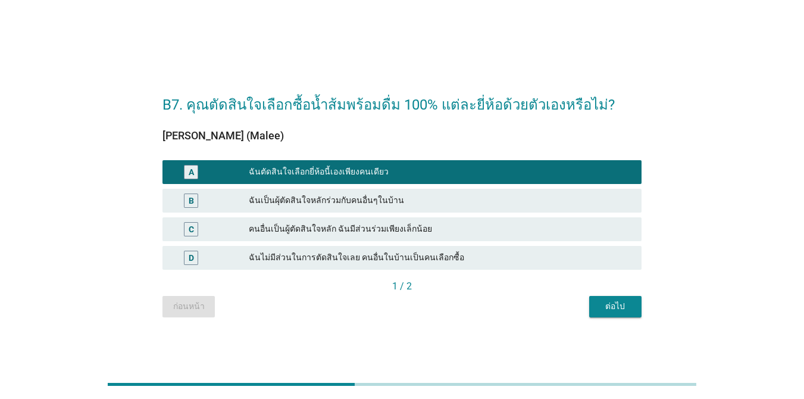
click at [585, 303] on div "ต่อไป" at bounding box center [614, 306] width 33 height 12
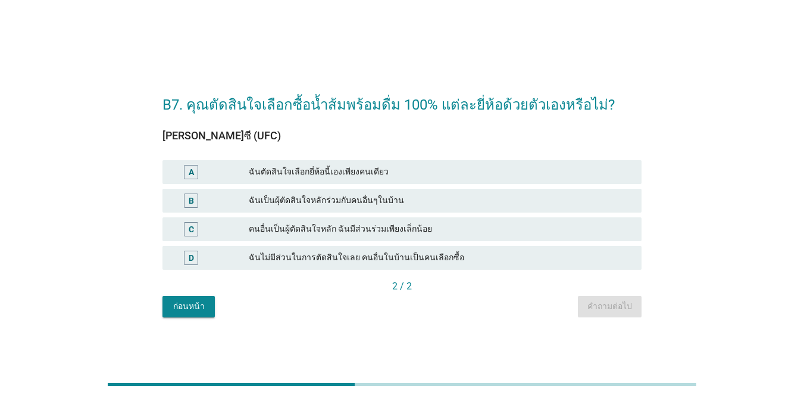
click at [395, 174] on div "ฉันตัดสินใจเลือกยี่ห้อนี้เองเพียงคนเดียว" at bounding box center [440, 172] width 383 height 14
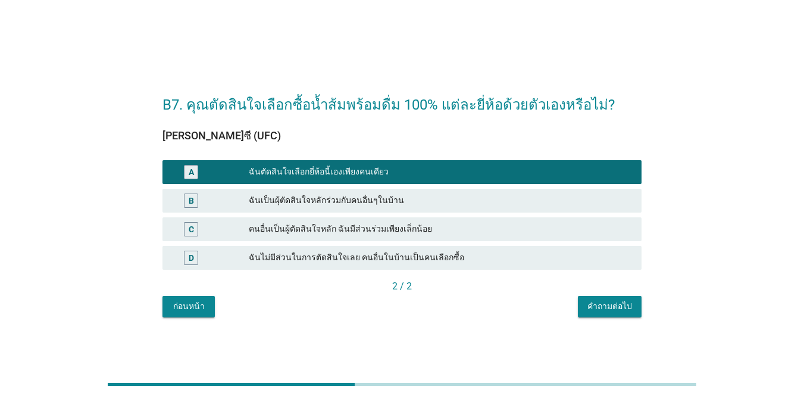
click at [585, 310] on div "คำถามต่อไป" at bounding box center [609, 306] width 45 height 12
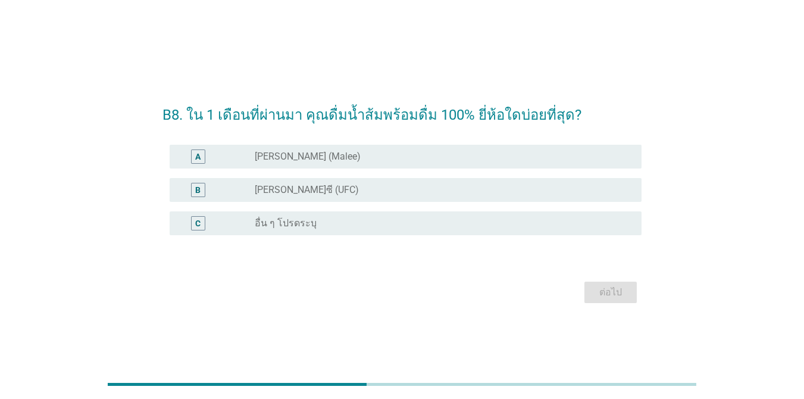
click at [393, 156] on div "radio_button_unchecked [PERSON_NAME] (Malee)" at bounding box center [439, 156] width 368 height 12
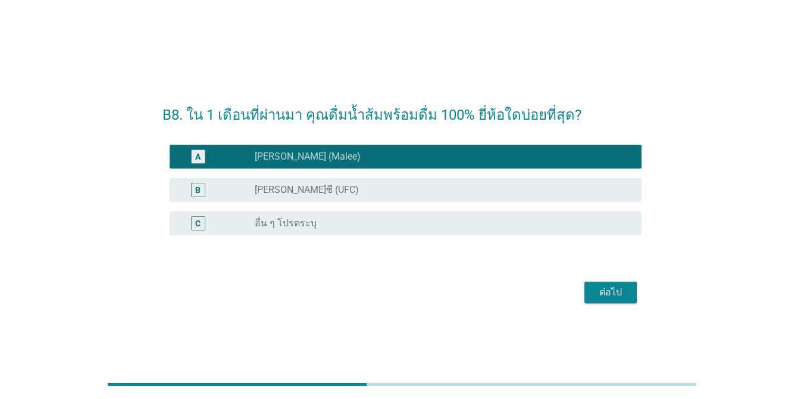
click at [585, 297] on div "ต่อไป" at bounding box center [401, 292] width 479 height 29
click at [585, 297] on div "ต่อไป" at bounding box center [610, 292] width 33 height 14
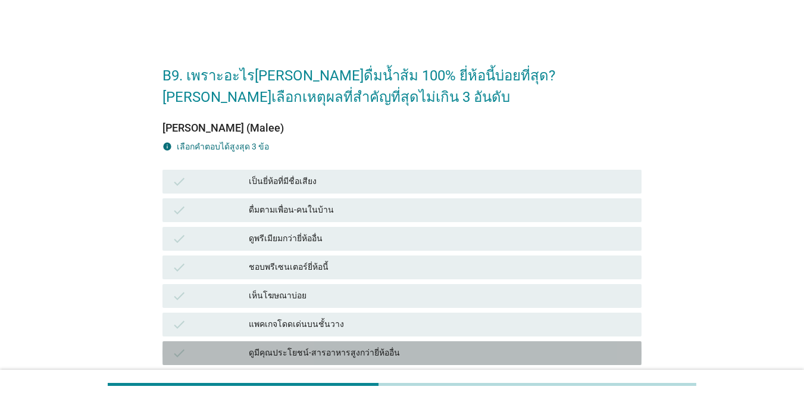
click at [336, 353] on div "ดูมีคุณประโยชน์-สารอาหารสูงกว่ายี่ห้ออื่น" at bounding box center [440, 353] width 383 height 14
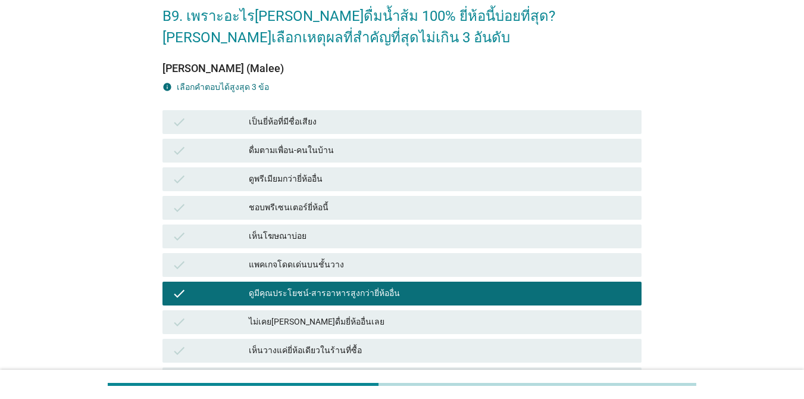
scroll to position [178, 0]
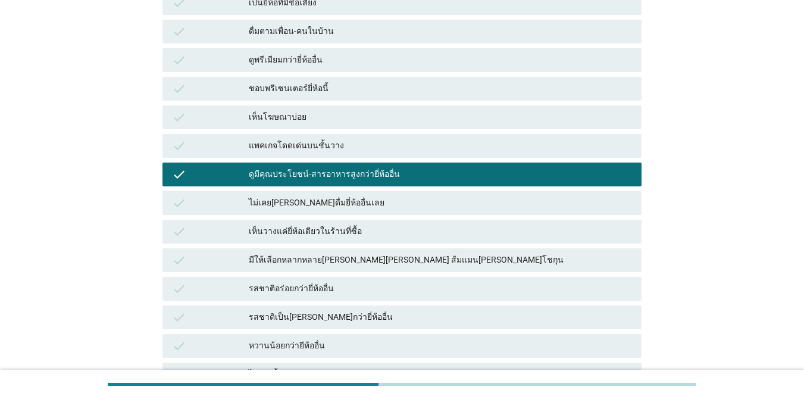
click at [360, 287] on div "รสชาติอร่อยกว่ายี่ห้ออื่น" at bounding box center [440, 288] width 383 height 14
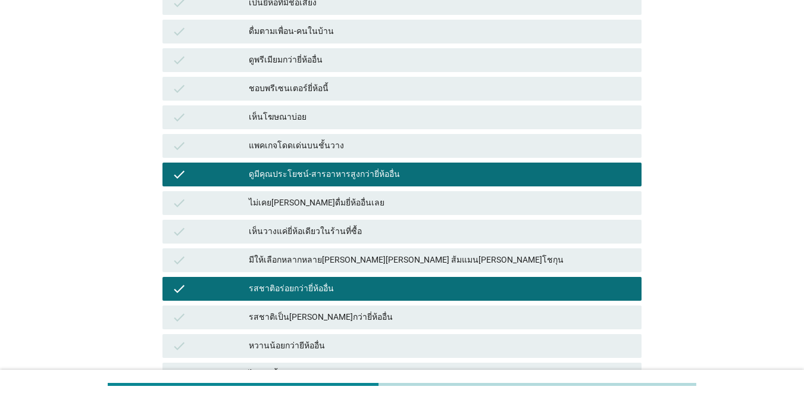
click at [368, 313] on div "รสชาติเป็น[PERSON_NAME]กว่ายี่ห้ออื่น" at bounding box center [440, 317] width 383 height 14
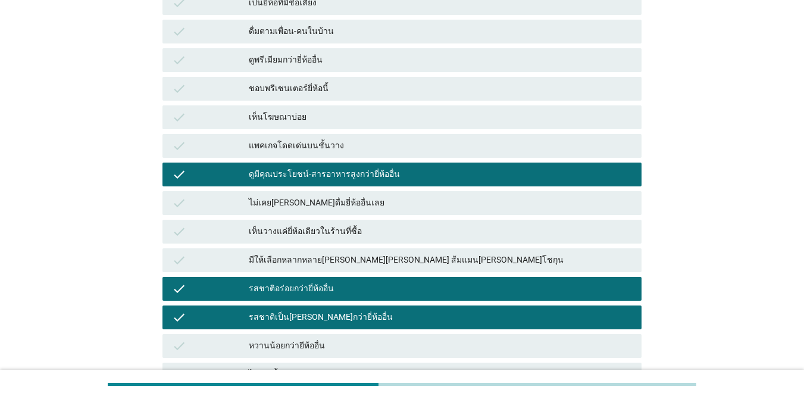
click at [492, 256] on div "มีให้เลือกหลากหลาย[PERSON_NAME][PERSON_NAME] ส้มแมน[PERSON_NAME]โชกุน" at bounding box center [440, 260] width 383 height 14
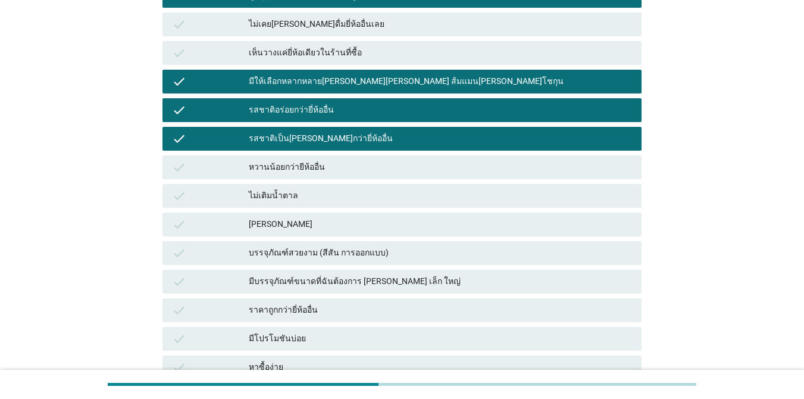
scroll to position [484, 0]
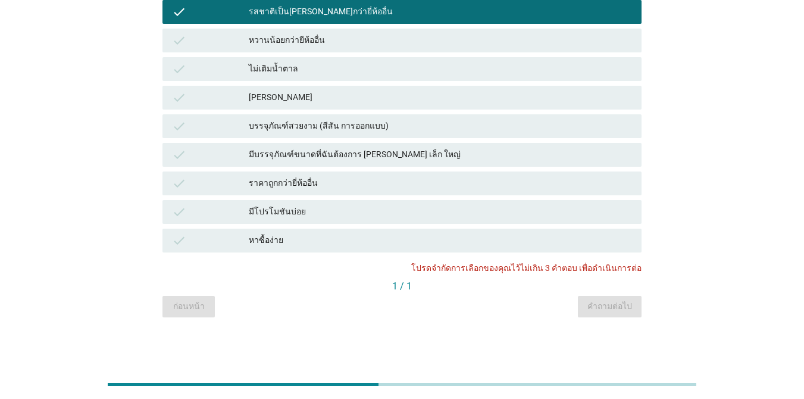
click at [456, 238] on div "หาซื้อง่าย" at bounding box center [440, 240] width 383 height 14
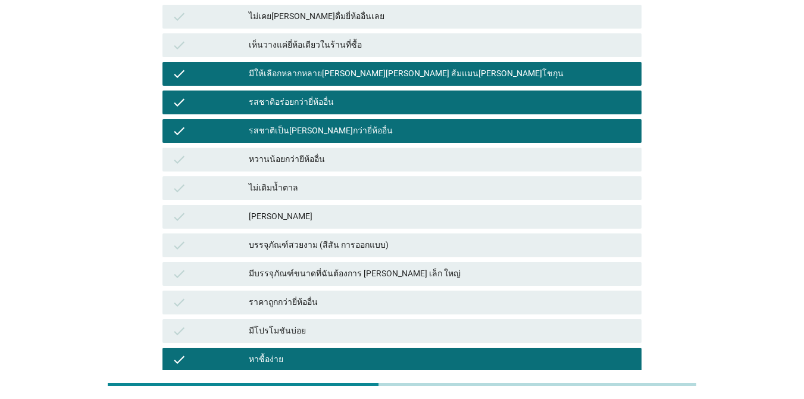
scroll to position [186, 0]
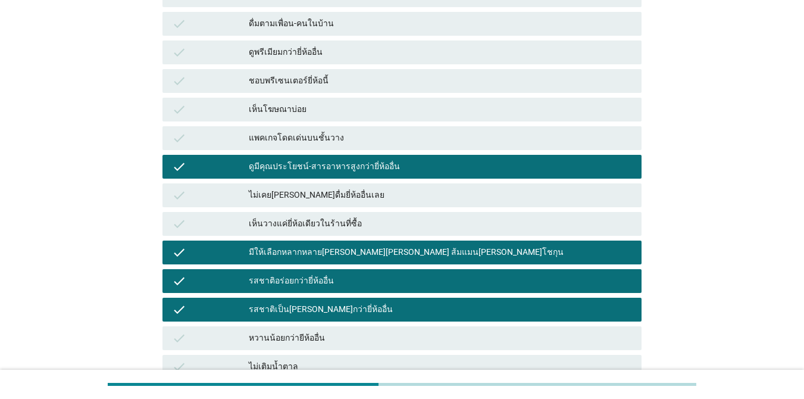
click at [388, 172] on div "ดูมีคุณประโยชน์-สารอาหารสูงกว่ายี่ห้ออื่น" at bounding box center [440, 166] width 383 height 14
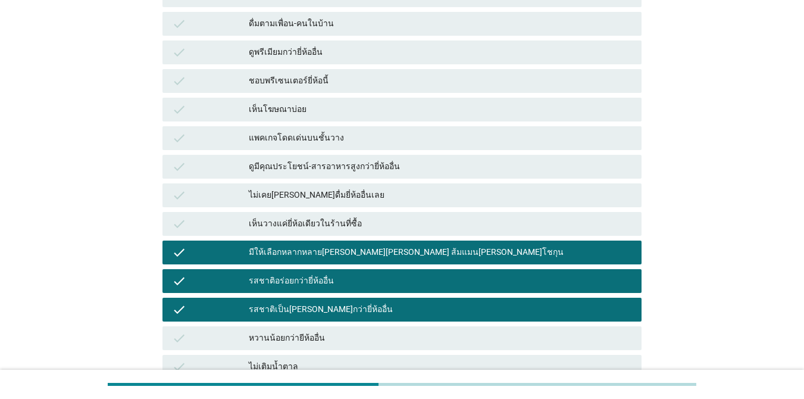
click at [396, 244] on div "check มีให้เลือกหลากหลาย[PERSON_NAME][PERSON_NAME] ส้มแมน[PERSON_NAME]โชกุน" at bounding box center [401, 252] width 479 height 24
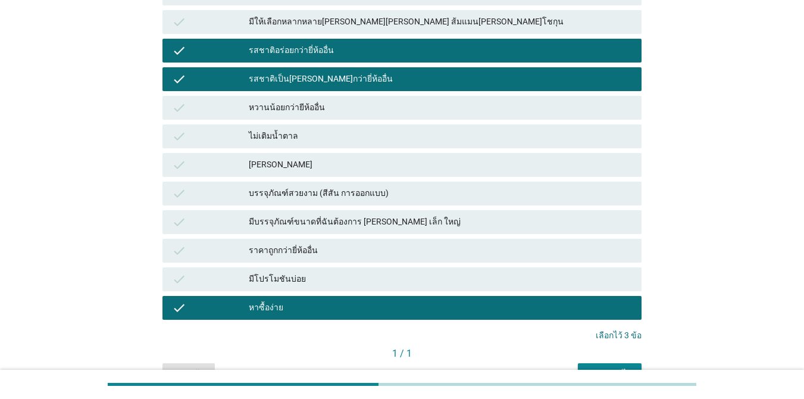
scroll to position [484, 0]
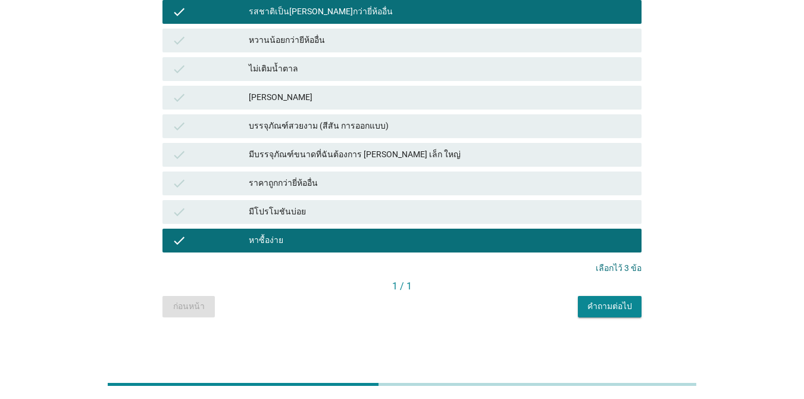
click at [585, 302] on div "คำถามต่อไป" at bounding box center [609, 306] width 45 height 12
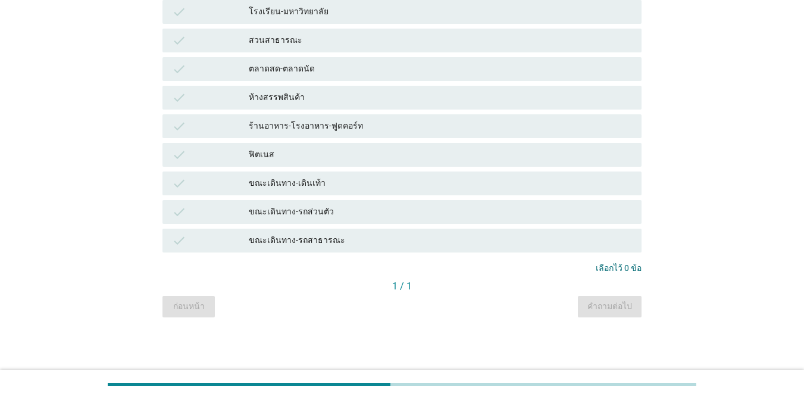
scroll to position [0, 0]
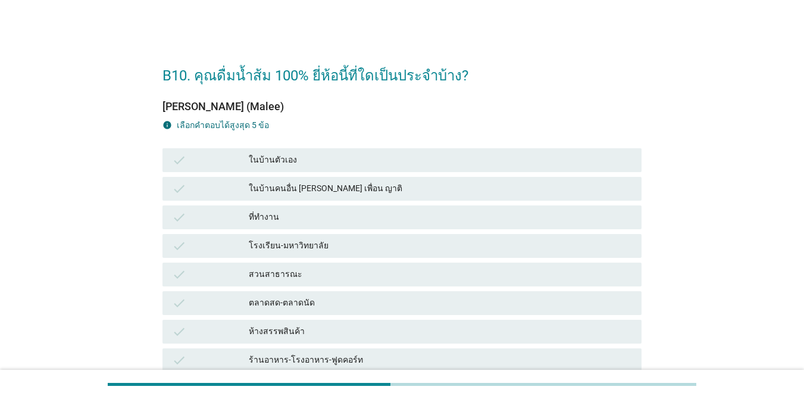
click at [331, 158] on div "ในบ้านตัวเอง" at bounding box center [440, 160] width 383 height 14
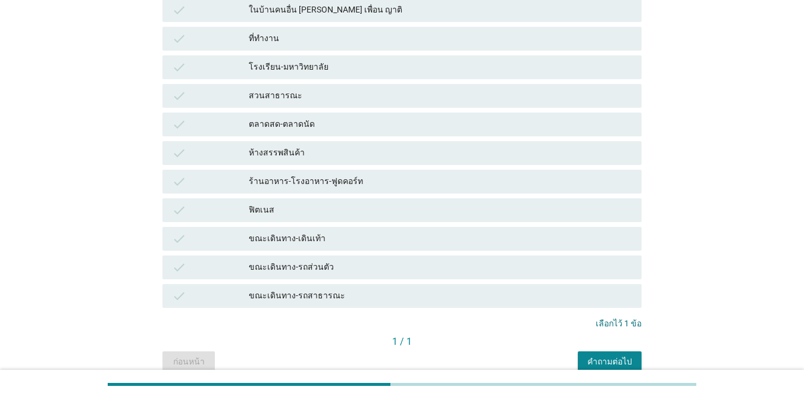
scroll to position [234, 0]
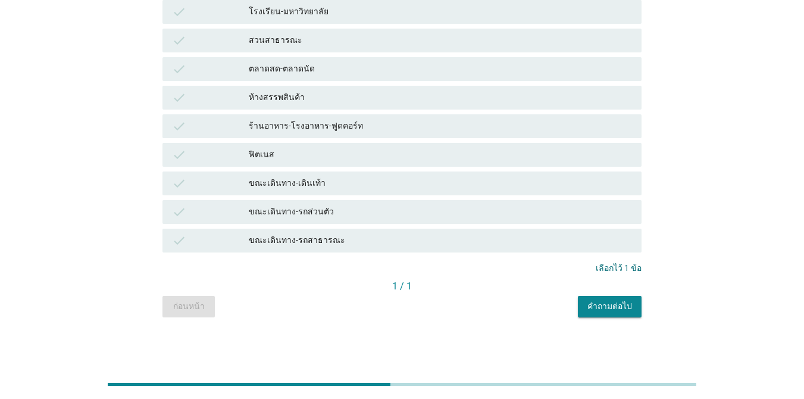
click at [585, 300] on button "คำถามต่อไป" at bounding box center [610, 306] width 64 height 21
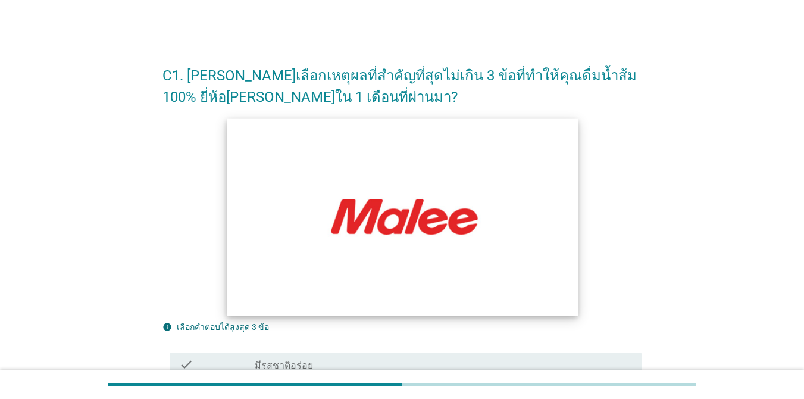
scroll to position [178, 0]
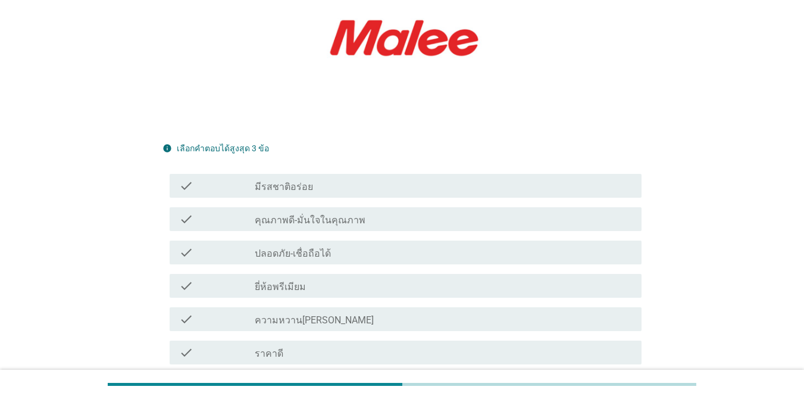
click at [354, 178] on div "check_box_outline_blank มีรสชาติอร่อย" at bounding box center [443, 185] width 377 height 14
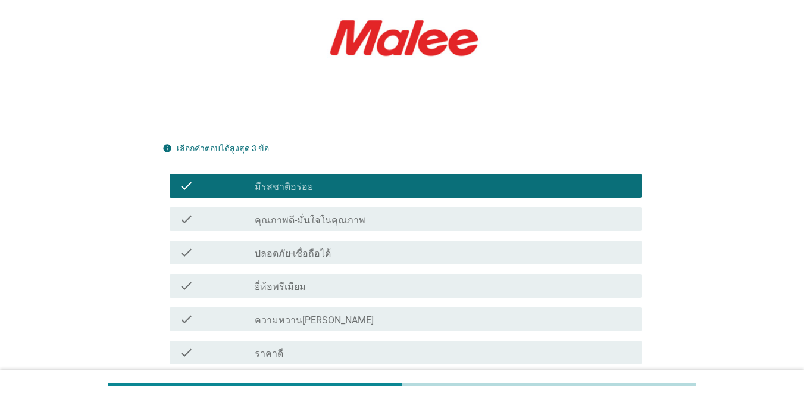
click at [345, 206] on div "check check_box_outline_blank คุณภาพดี-มั่นใจในคุณภาพ" at bounding box center [401, 218] width 479 height 33
click at [333, 217] on label "คุณภาพดี-มั่นใจในคุณภาพ" at bounding box center [310, 220] width 111 height 12
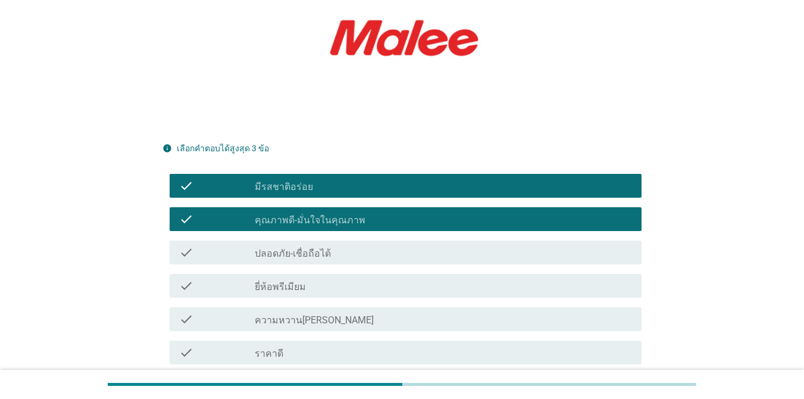
click at [332, 255] on div "check_box_outline_blank ปลอดภัย-เชื่อถือได้" at bounding box center [443, 252] width 377 height 14
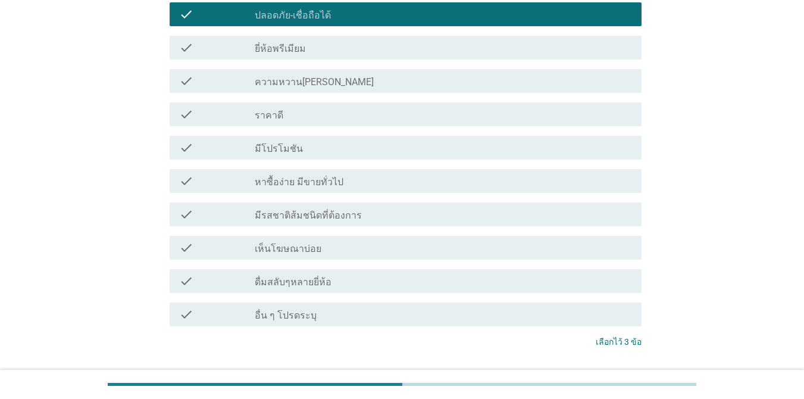
scroll to position [500, 0]
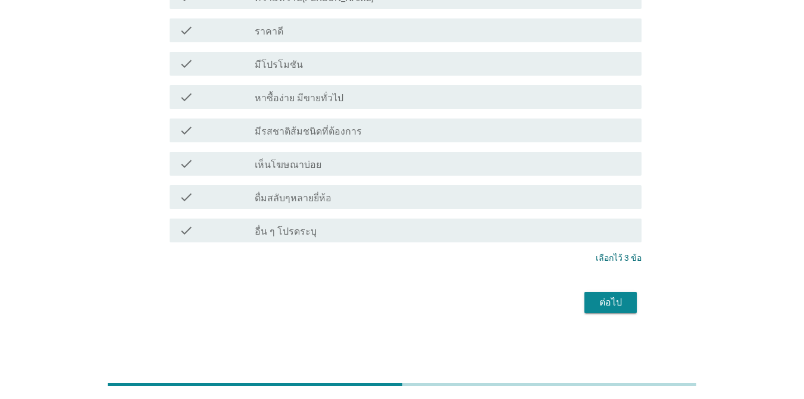
click at [585, 306] on div "ต่อไป" at bounding box center [610, 302] width 33 height 14
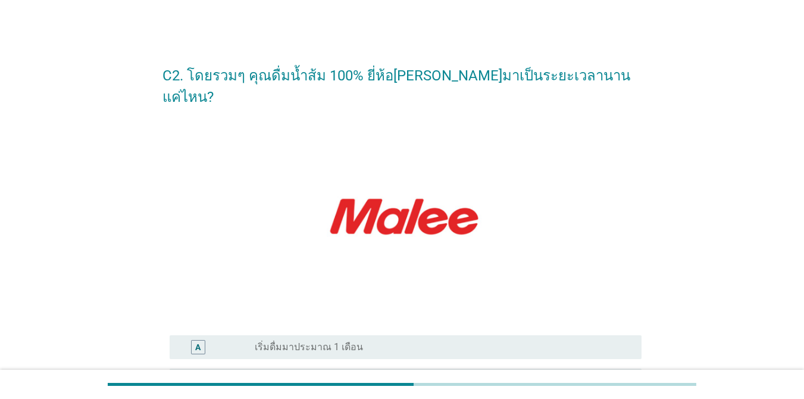
scroll to position [325, 0]
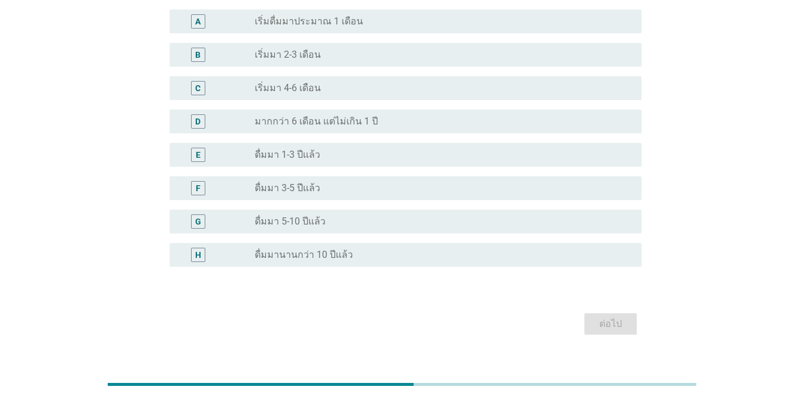
click at [356, 214] on div "radio_button_unchecked ดื่มมา 5-10 ปีแล้ว" at bounding box center [443, 221] width 377 height 14
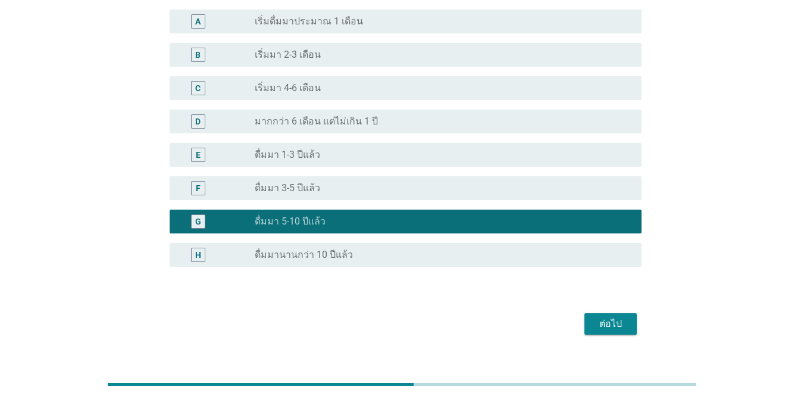
click at [585, 313] on button "ต่อไป" at bounding box center [610, 323] width 52 height 21
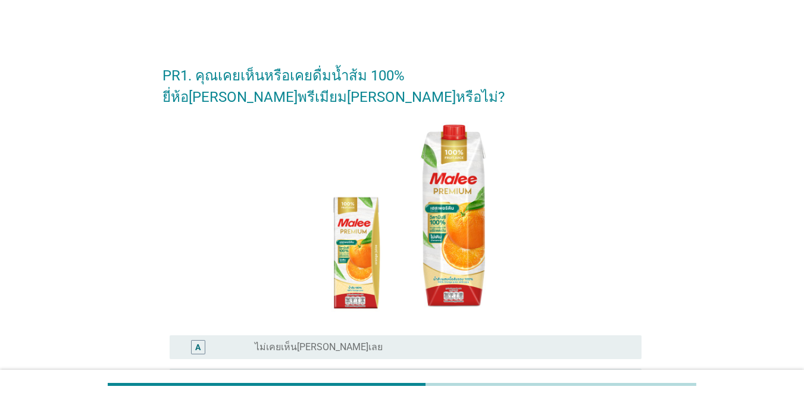
scroll to position [225, 0]
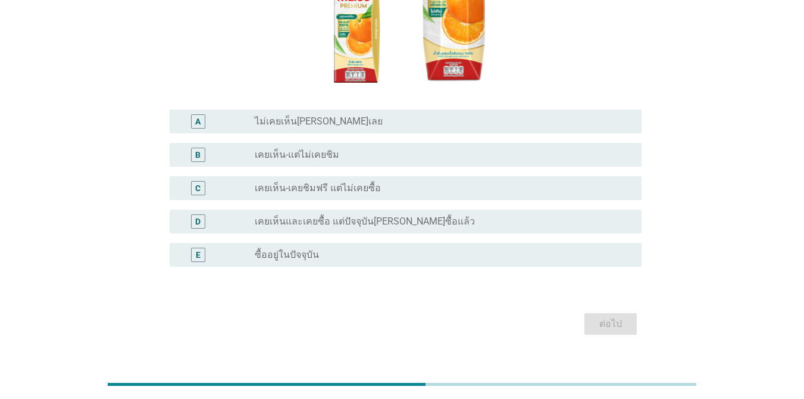
click at [399, 249] on div "radio_button_unchecked ซื้ออยู่ในปัจจุบัน" at bounding box center [439, 255] width 368 height 12
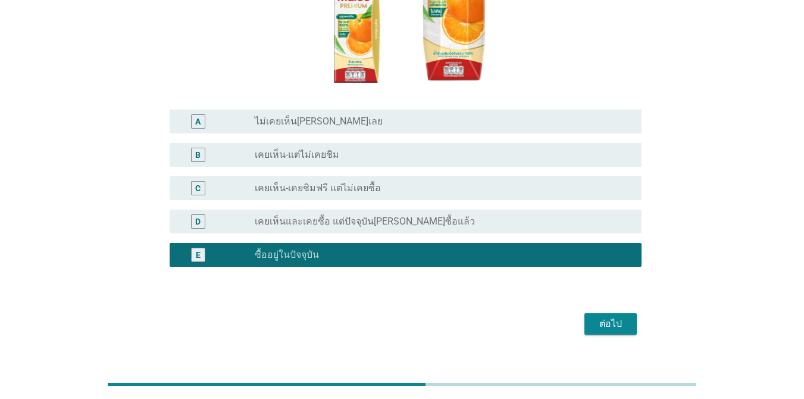
click at [585, 316] on div "ต่อไป" at bounding box center [610, 323] width 33 height 14
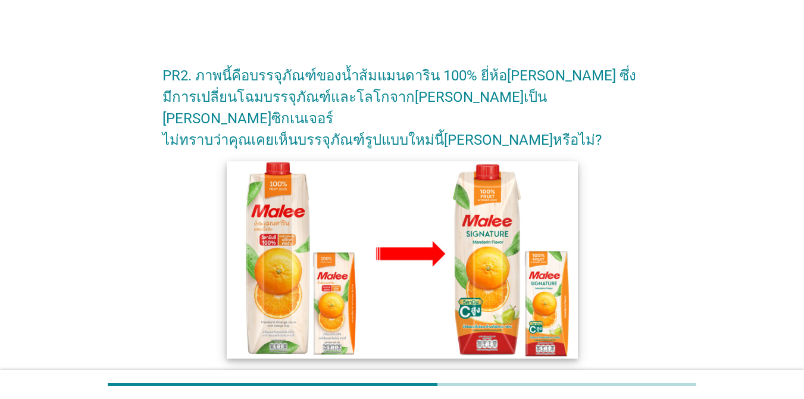
scroll to position [235, 0]
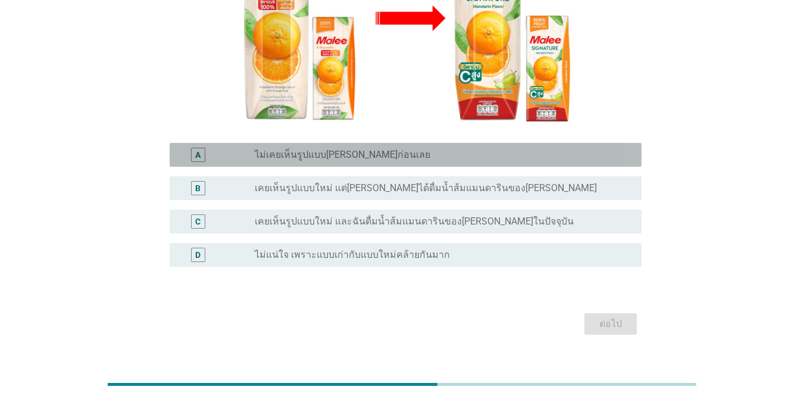
click at [337, 148] on div "radio_button_unchecked ไม่เคยเห็นรูปแบบ[PERSON_NAME]ก่อนเลย" at bounding box center [443, 155] width 377 height 14
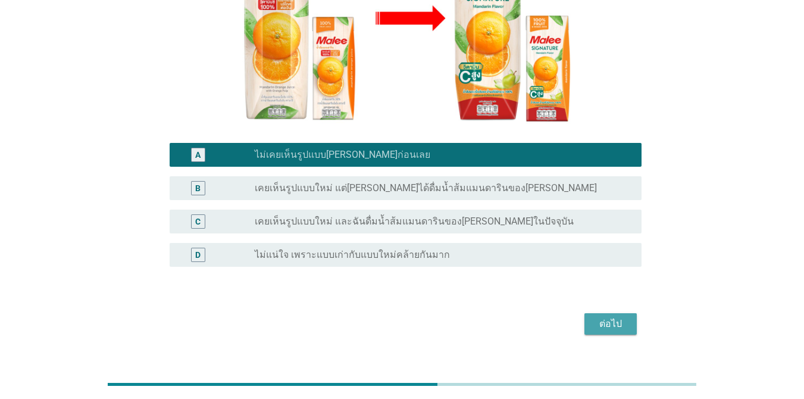
click at [585, 313] on button "ต่อไป" at bounding box center [610, 323] width 52 height 21
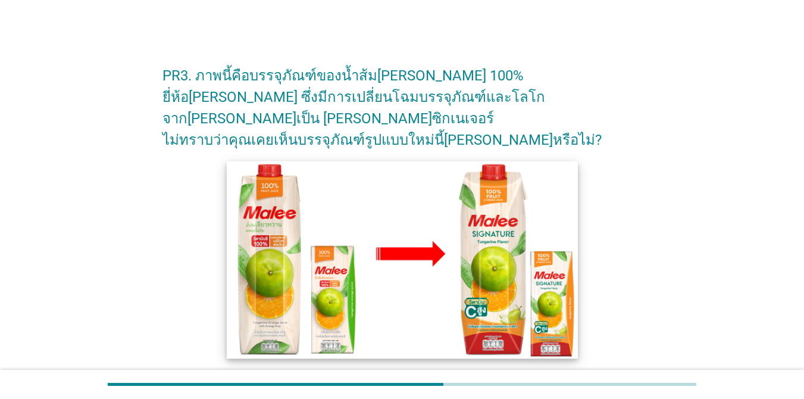
scroll to position [178, 0]
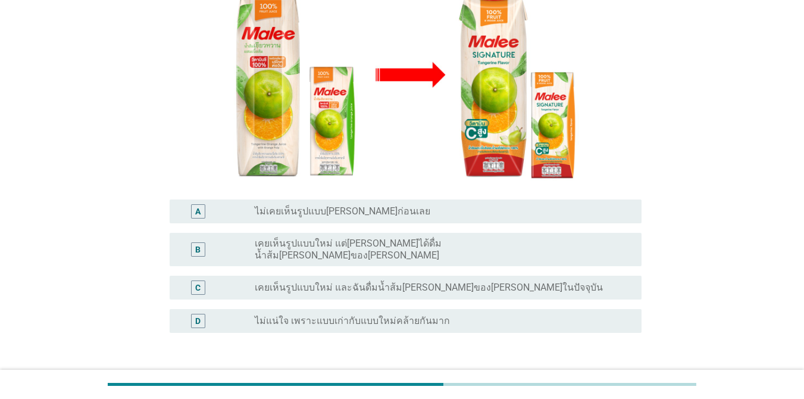
click at [290, 204] on div "radio_button_unchecked ไม่เคยเห็นรูปแบบ[PERSON_NAME]ก่อนเลย" at bounding box center [443, 211] width 377 height 14
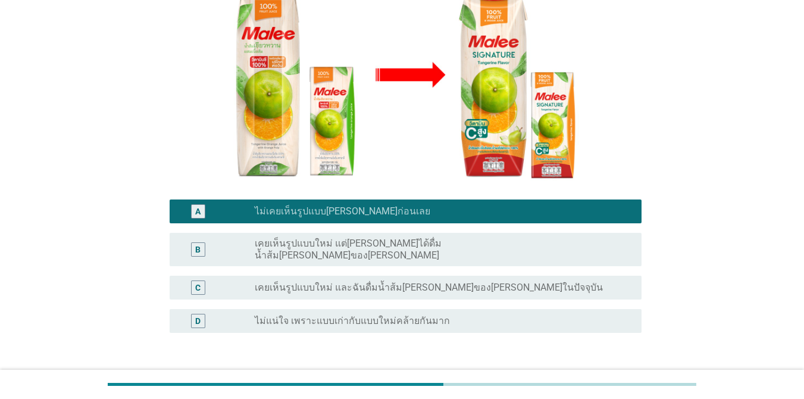
click at [585, 379] on button "ต่อไป" at bounding box center [610, 389] width 52 height 21
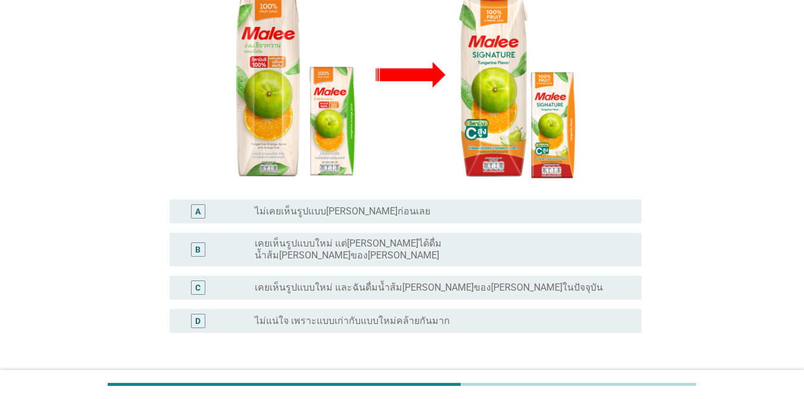
click at [342, 205] on label "ไม่เคยเห็นรูปแบบ[PERSON_NAME]ก่อนเลย" at bounding box center [342, 211] width 175 height 12
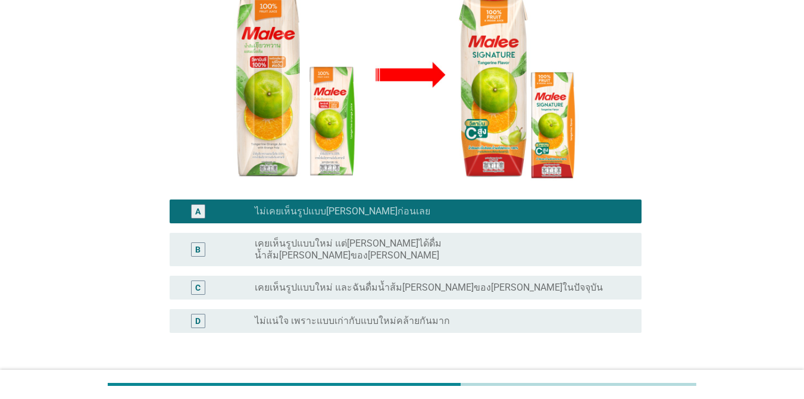
click at [585, 382] on div "ต่อไป" at bounding box center [610, 389] width 33 height 14
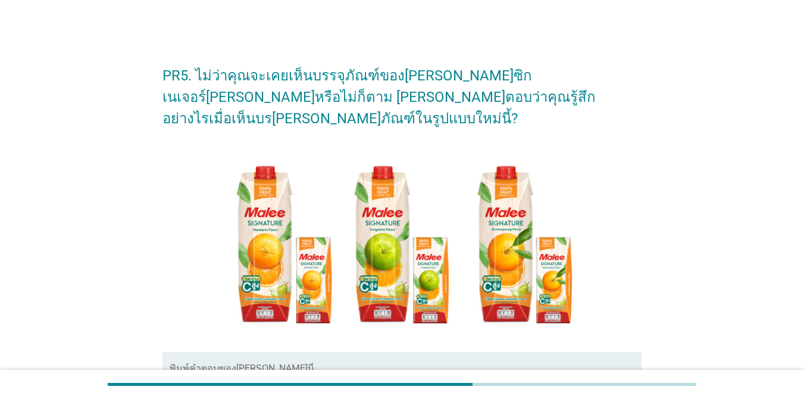
scroll to position [59, 0]
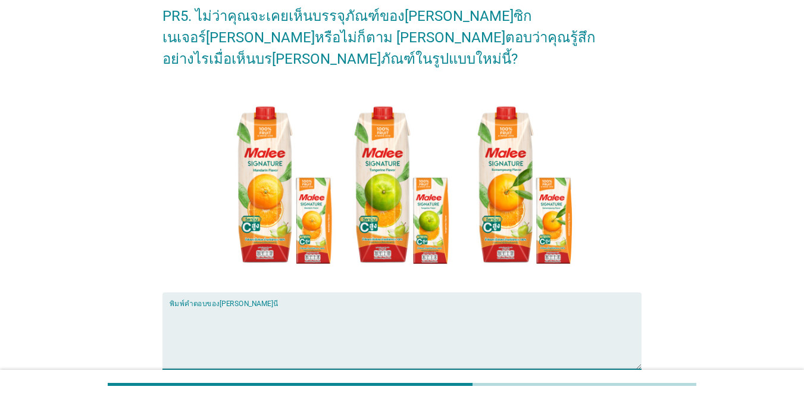
click at [308, 306] on textarea "พิมพ์คำตอบของคุณ ที่นี่" at bounding box center [406, 337] width 472 height 62
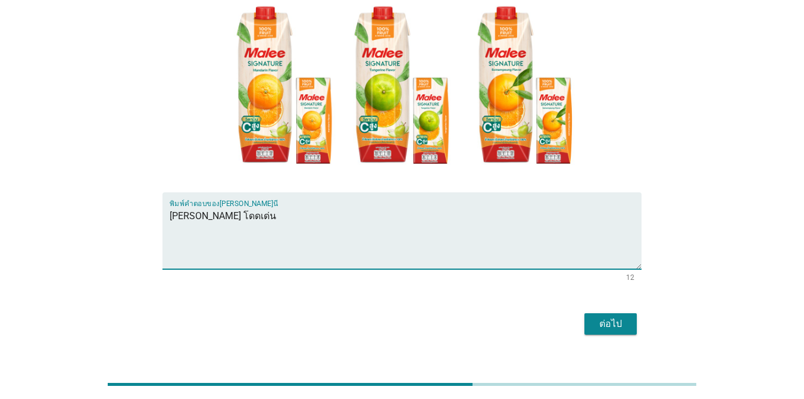
type textarea "[PERSON_NAME] โดดเด่น"
click at [585, 316] on div "ต่อไป" at bounding box center [610, 323] width 33 height 14
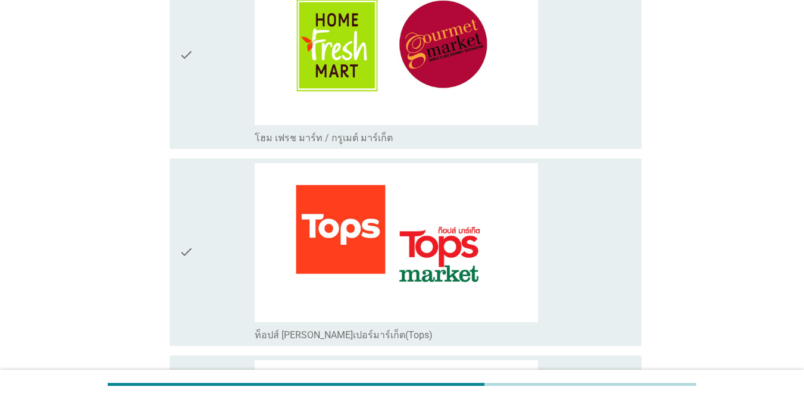
scroll to position [952, 0]
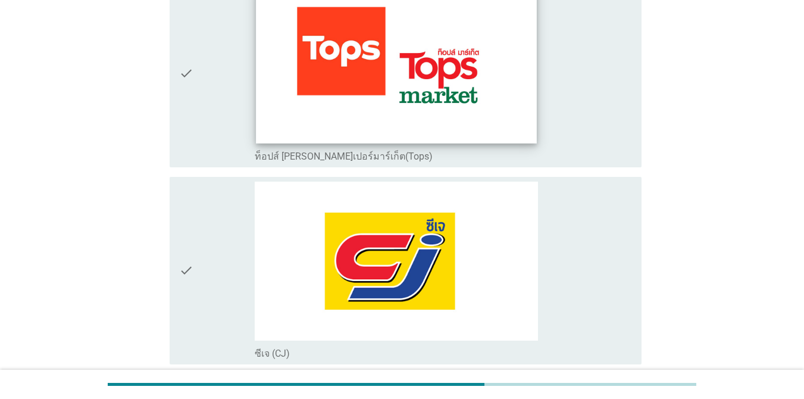
click at [512, 121] on img at bounding box center [396, 64] width 281 height 158
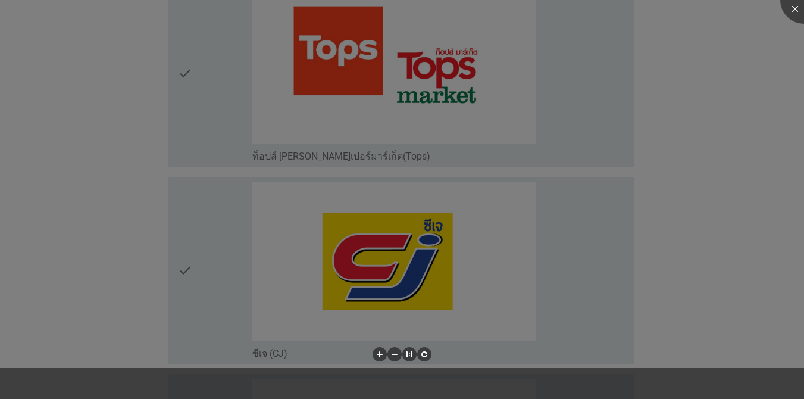
scroll to position [1190, 0]
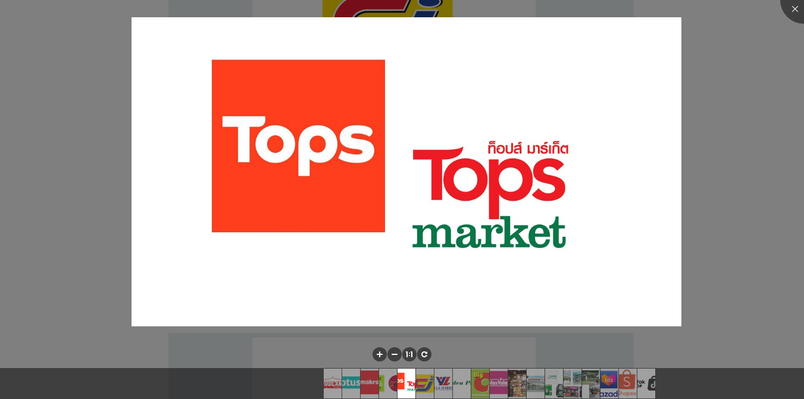
click at [585, 178] on div at bounding box center [402, 199] width 804 height 399
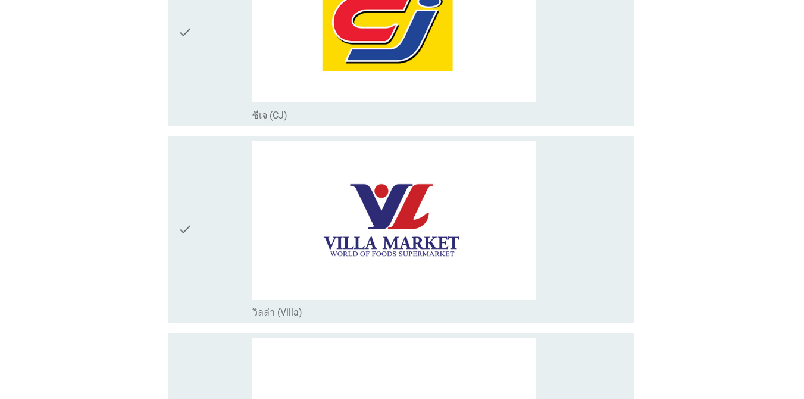
scroll to position [952, 0]
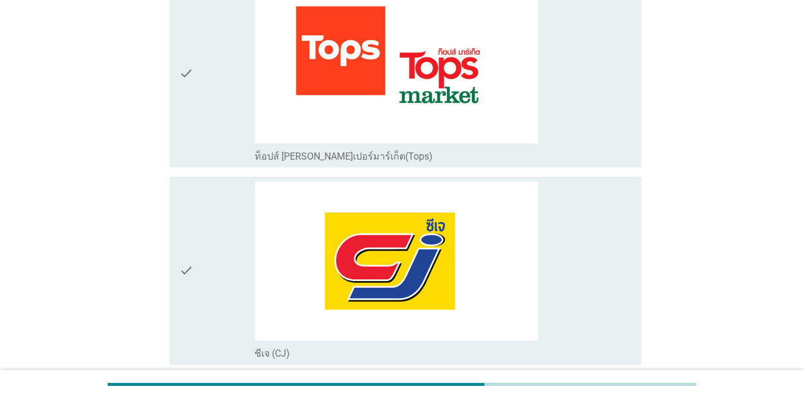
click at [585, 140] on div "check_box_outline_blank ท็อปส์ [PERSON_NAME]เปอร์มาร์เก็ต(Tops)" at bounding box center [443, 74] width 377 height 178
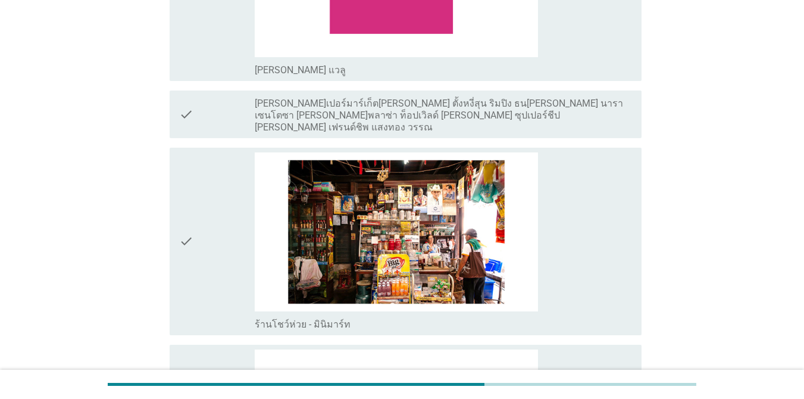
scroll to position [2260, 0]
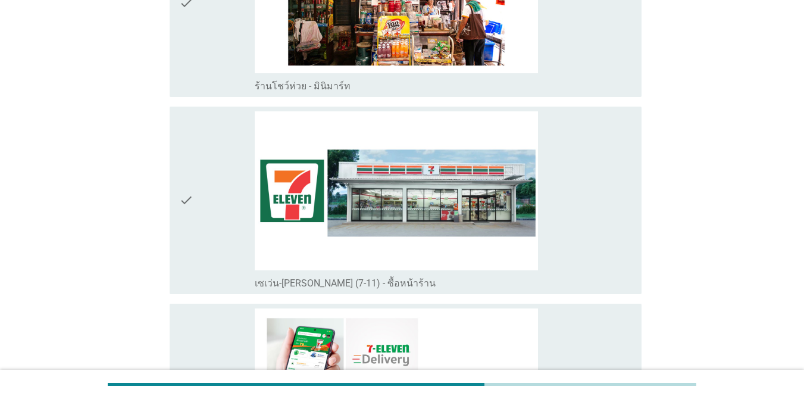
click at [585, 227] on div "check_box_outline_blank เซเว่น-[PERSON_NAME] (7-11) - ซื้อหน้าร้าน" at bounding box center [443, 200] width 377 height 178
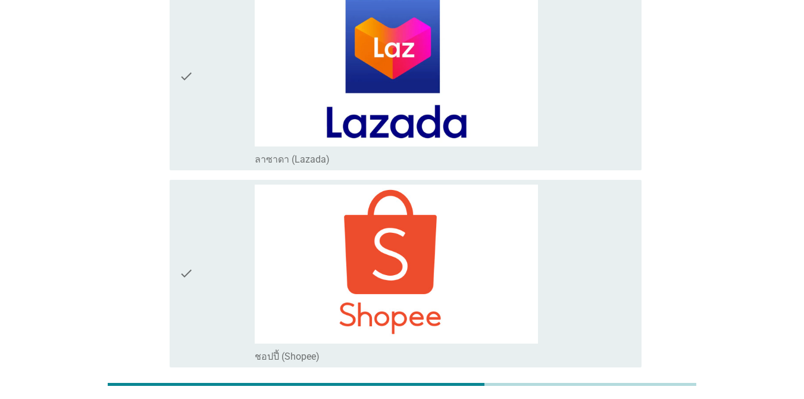
scroll to position [3124, 0]
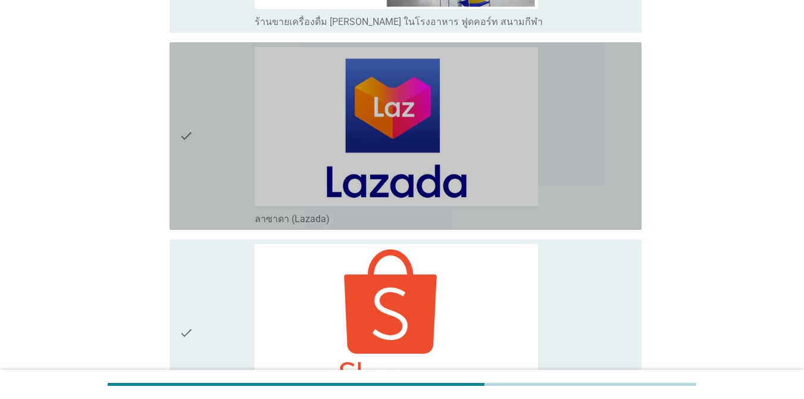
click at [585, 184] on div "check_box_outline_blank ลาซาดา (Lazada)" at bounding box center [443, 136] width 377 height 178
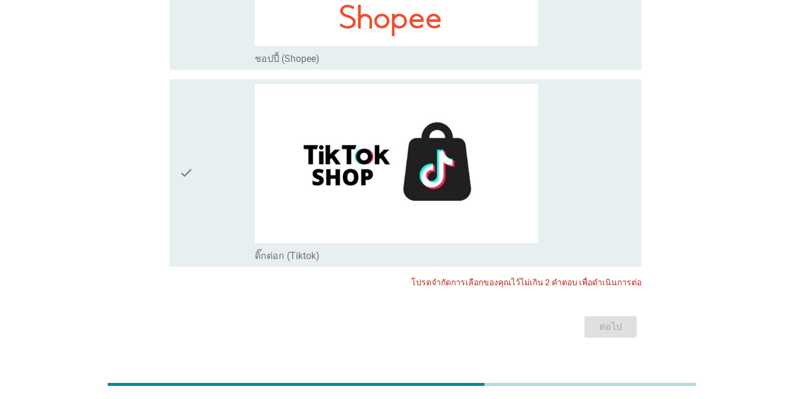
scroll to position [3243, 0]
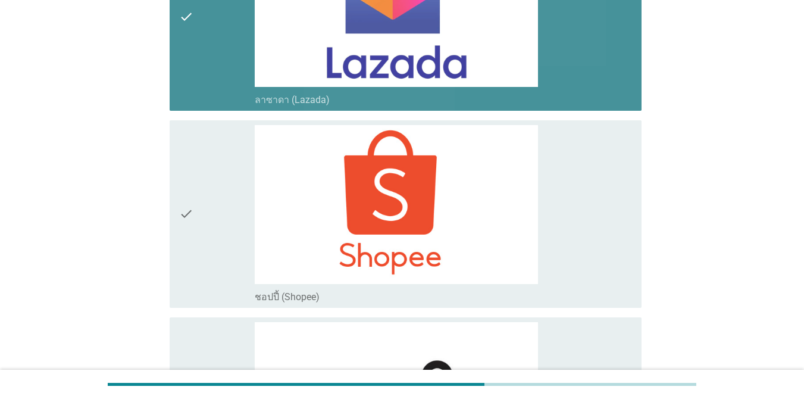
click at [585, 92] on div "check_box_outline_blank ลาซาดา (Lazada)" at bounding box center [443, 99] width 377 height 14
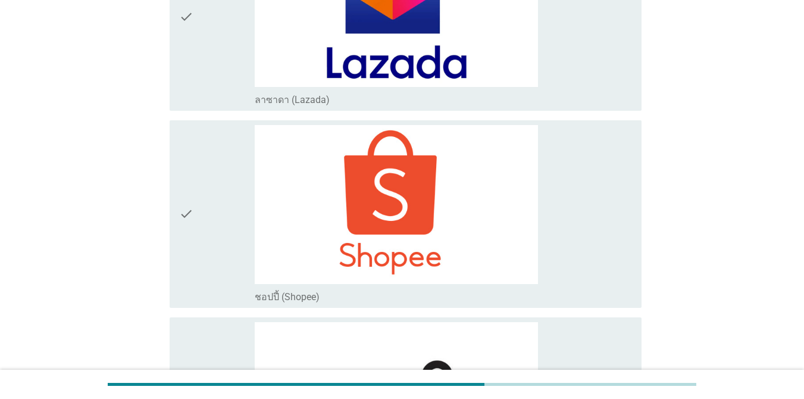
scroll to position [3481, 0]
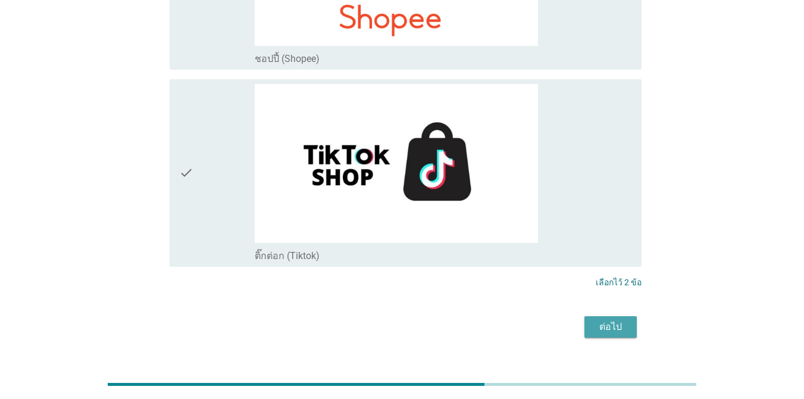
click at [585, 319] on div "ต่อไป" at bounding box center [610, 326] width 33 height 14
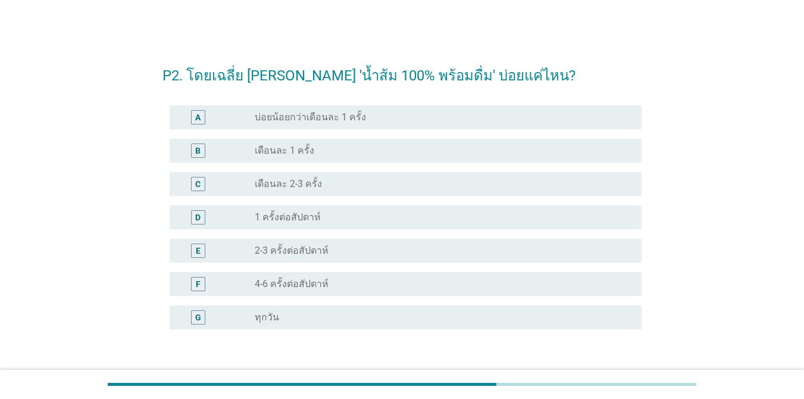
click at [349, 182] on div "radio_button_unchecked เดือนละ 2-3 ครั้ง" at bounding box center [439, 184] width 368 height 12
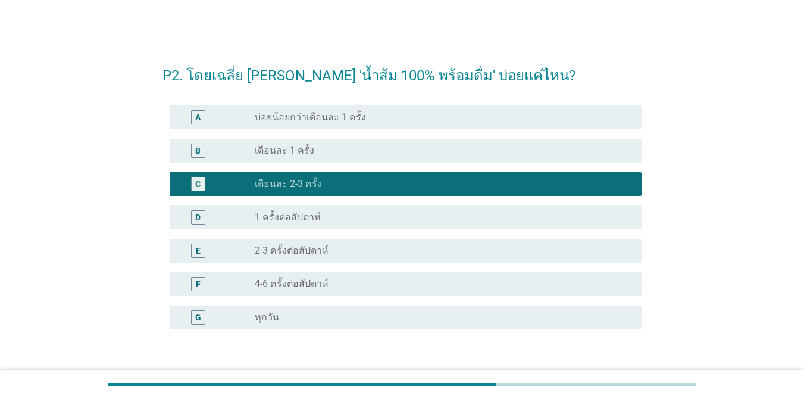
scroll to position [83, 0]
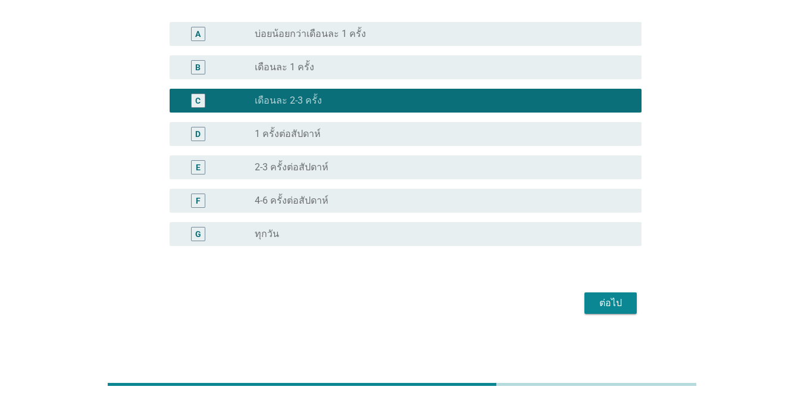
click at [585, 303] on div "ต่อไป" at bounding box center [610, 303] width 33 height 14
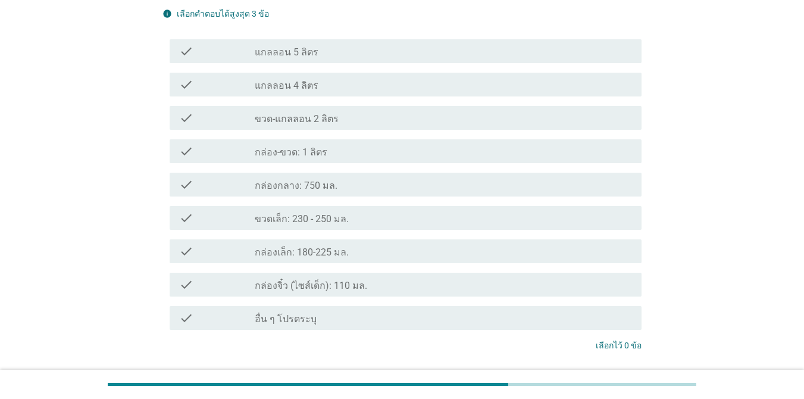
scroll to position [0, 0]
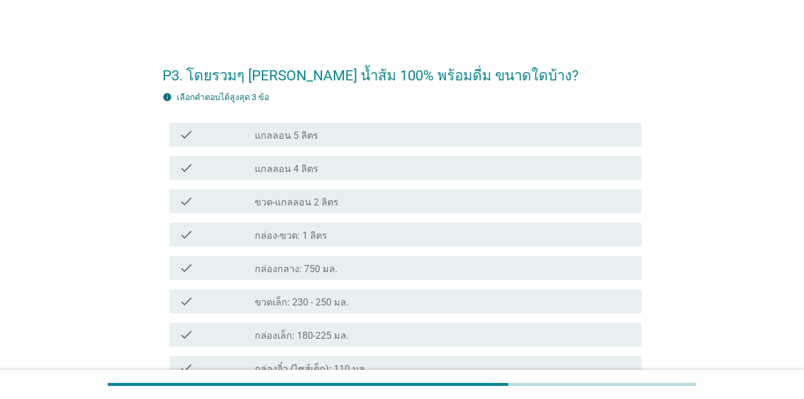
click at [471, 202] on div "check_box_outline_blank ขวด-แกลลอน 2 ลิตร" at bounding box center [443, 201] width 377 height 14
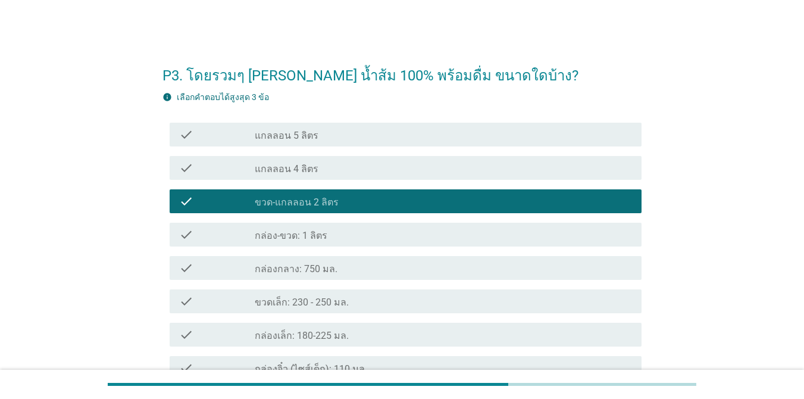
scroll to position [170, 0]
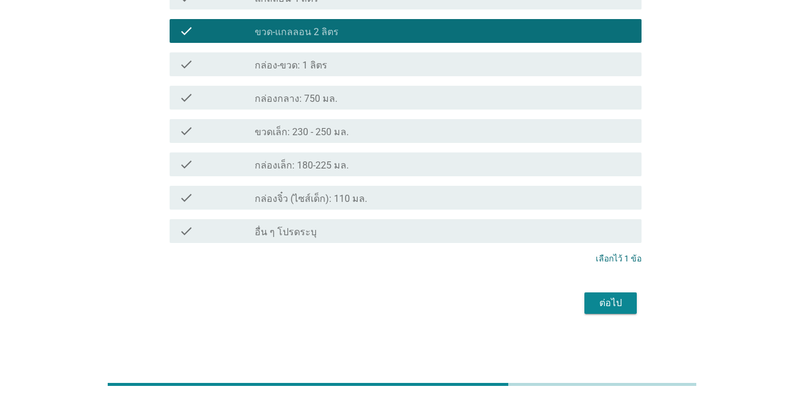
click at [585, 300] on div "ต่อไป" at bounding box center [610, 303] width 33 height 14
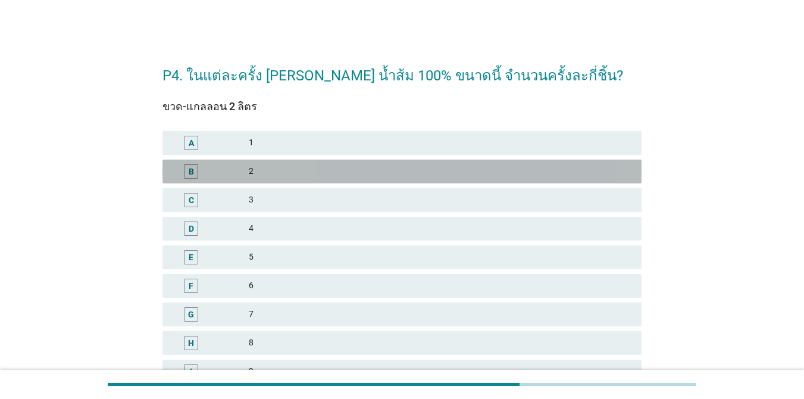
click at [368, 171] on div "2" at bounding box center [440, 171] width 383 height 14
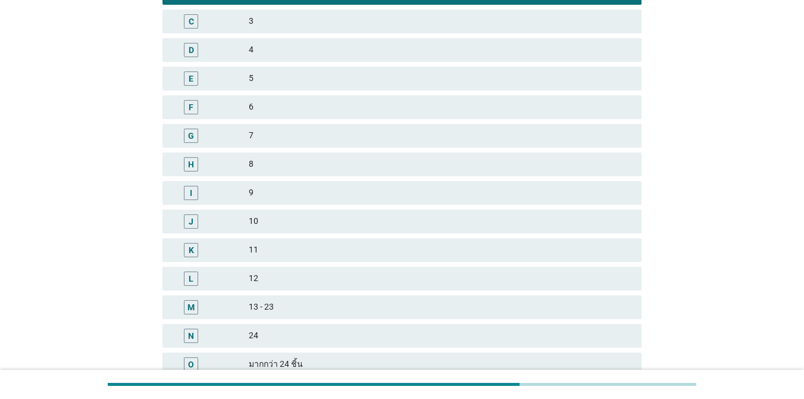
scroll to position [238, 0]
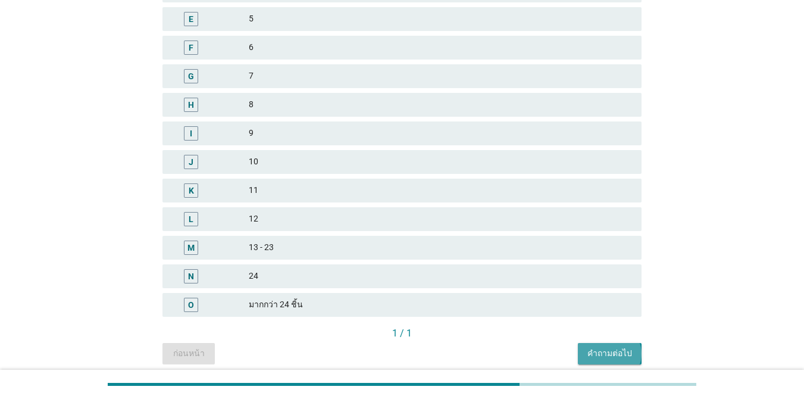
click at [585, 349] on div "คำถามต่อไป" at bounding box center [609, 353] width 45 height 12
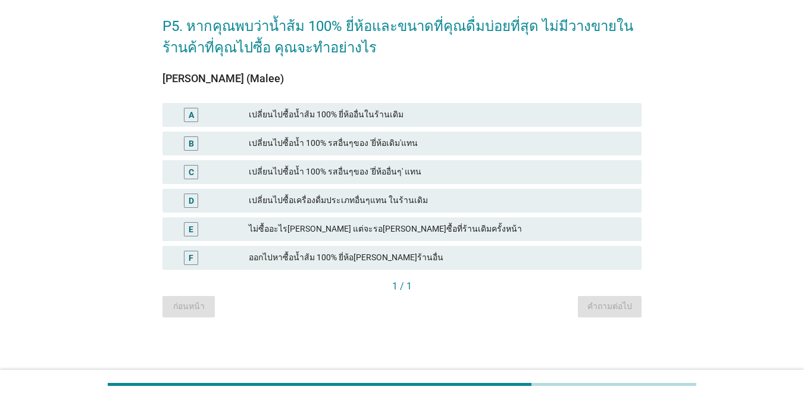
scroll to position [0, 0]
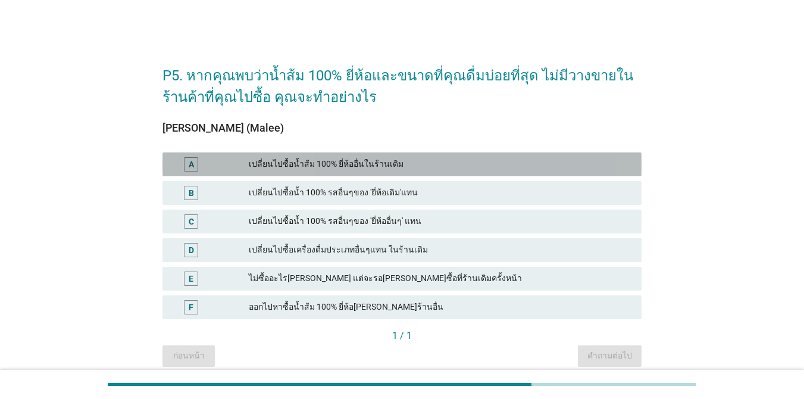
click at [447, 161] on div "เปลี่ยนไปซื้อน้ำส้ม 100% ยี่ห้ออื่นในร้านเดิม" at bounding box center [440, 164] width 383 height 14
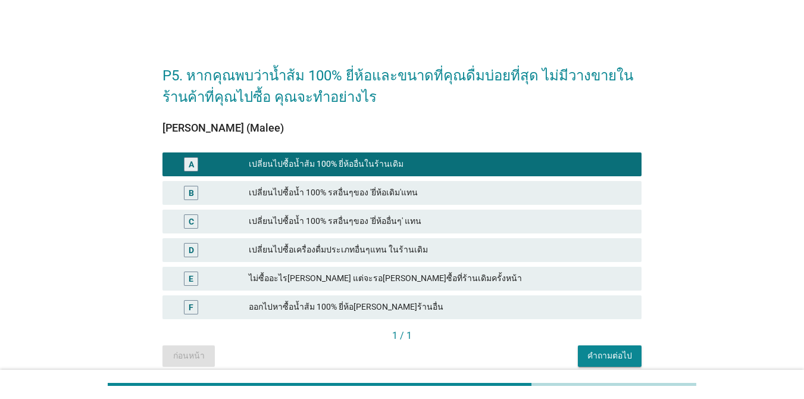
click at [455, 218] on div "เปลี่ยนไปซื้อน้ำ 100% รสอื่นๆของ 'ยี่ห้ออื่นๆ' แทน" at bounding box center [440, 221] width 383 height 14
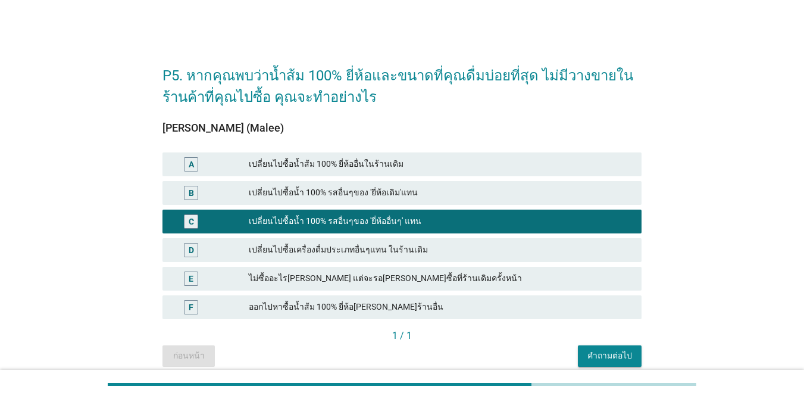
click at [476, 164] on div "เปลี่ยนไปซื้อน้ำส้ม 100% ยี่ห้ออื่นในร้านเดิม" at bounding box center [440, 164] width 383 height 14
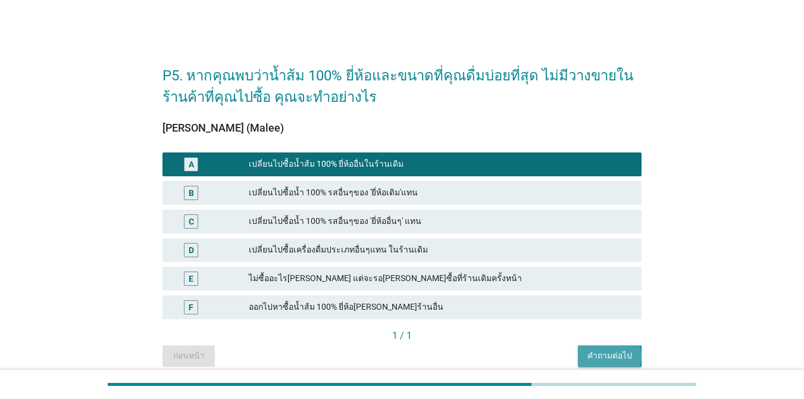
click at [585, 352] on div "คำถามต่อไป" at bounding box center [609, 355] width 45 height 12
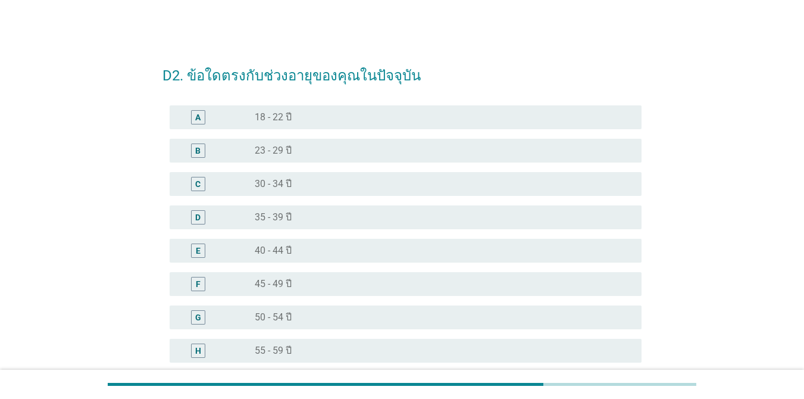
click at [340, 274] on div "F radio_button_unchecked 45 - 49 ปี" at bounding box center [406, 284] width 472 height 24
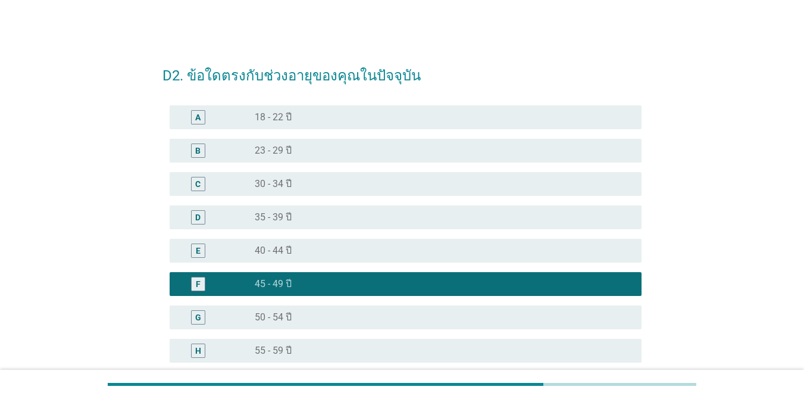
scroll to position [150, 0]
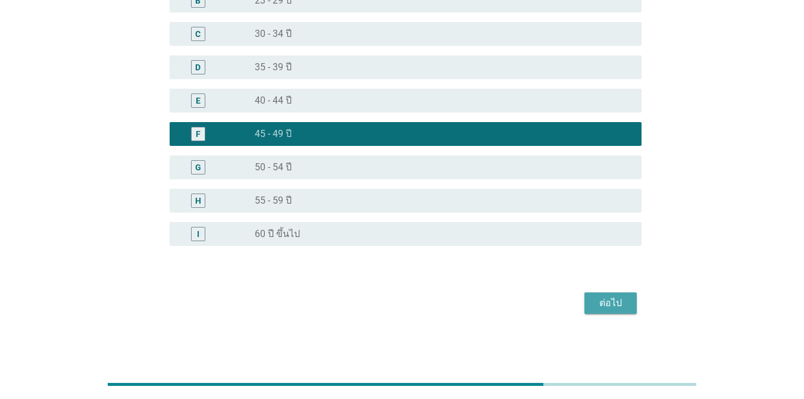
click at [585, 302] on div "ต่อไป" at bounding box center [610, 303] width 33 height 14
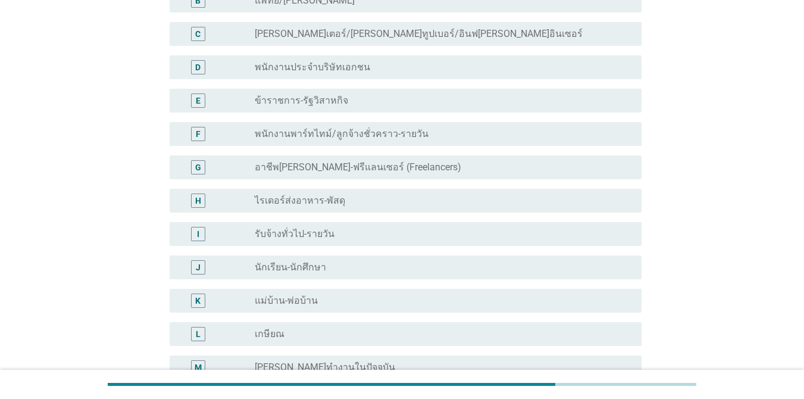
scroll to position [0, 0]
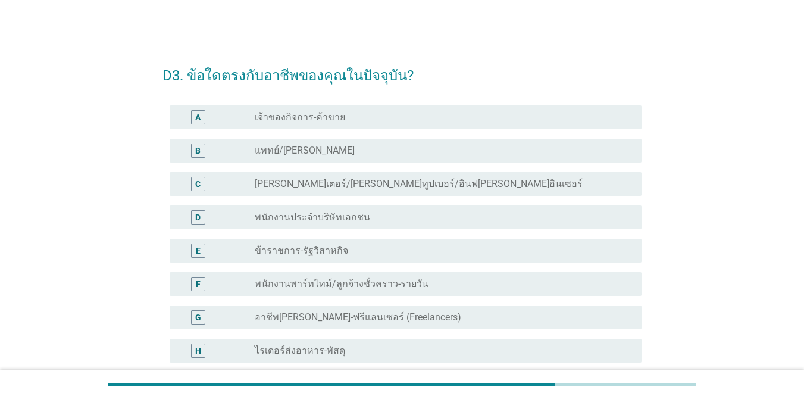
click at [402, 312] on label "อาชีพ[PERSON_NAME]-ฟรีแลนเซอร์ (Freelancers)" at bounding box center [358, 317] width 206 height 12
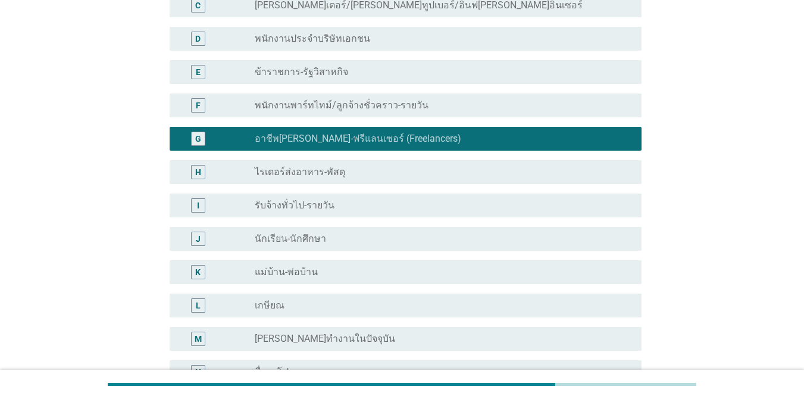
scroll to position [316, 0]
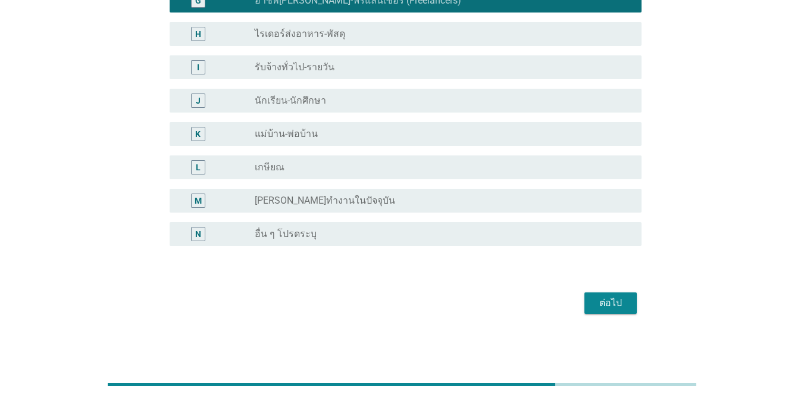
click at [585, 311] on button "ต่อไป" at bounding box center [610, 302] width 52 height 21
